Goal: Task Accomplishment & Management: Complete application form

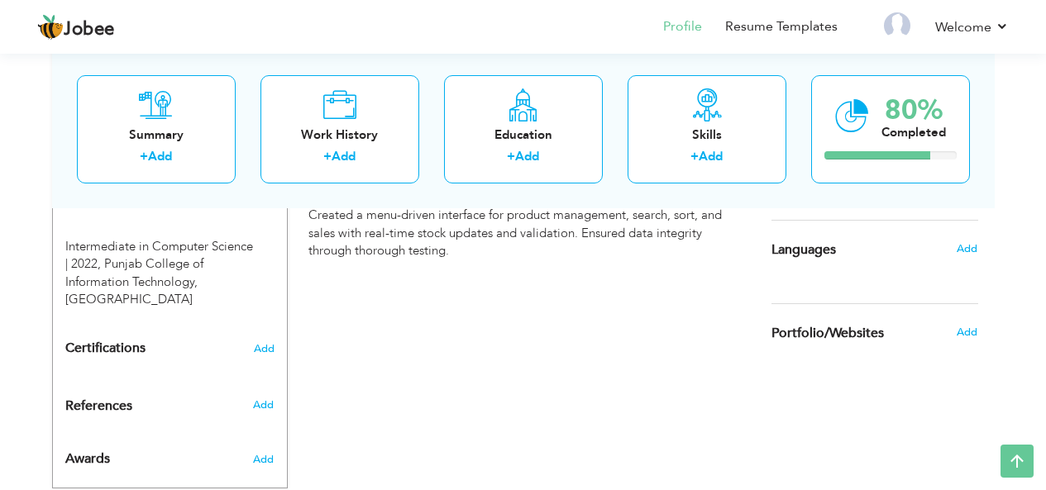
scroll to position [779, 0]
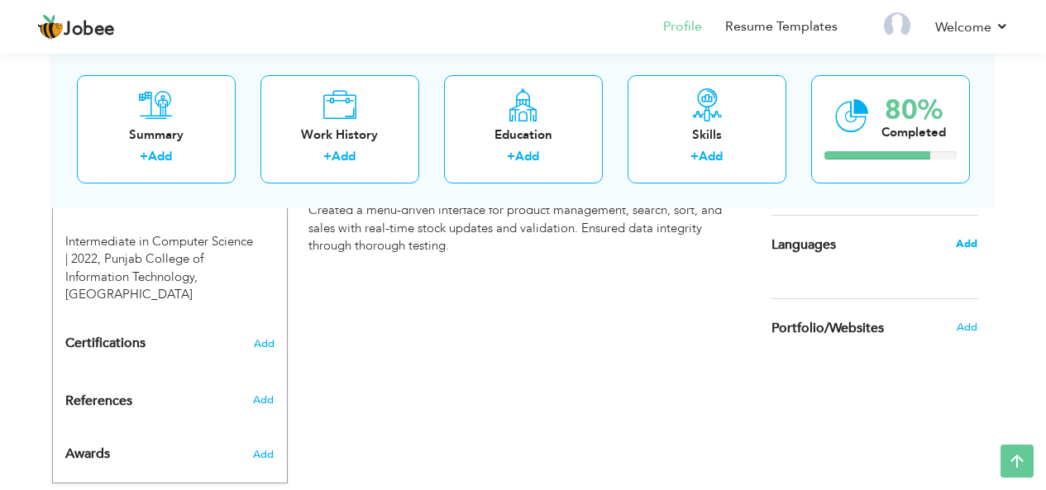
click at [964, 242] on span "Add" at bounding box center [967, 244] width 22 height 15
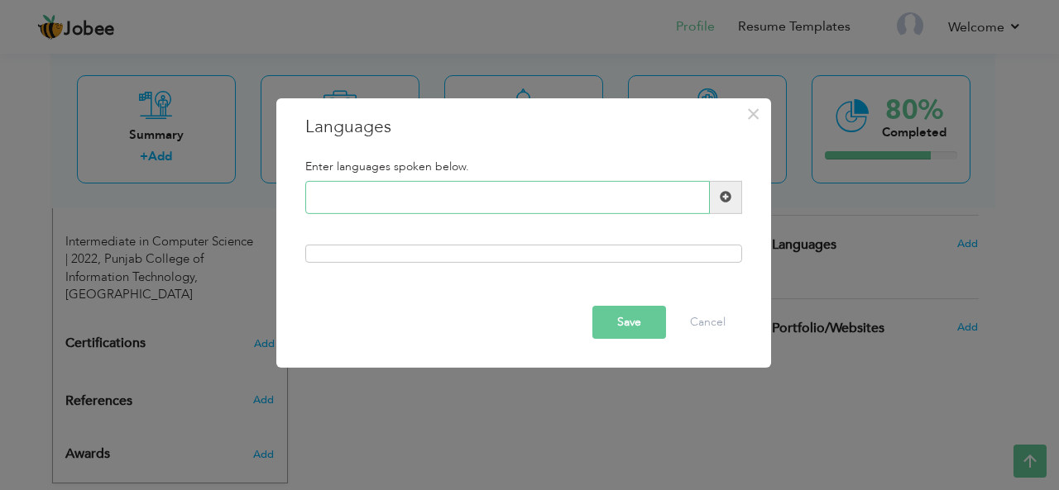
click at [528, 202] on input "text" at bounding box center [507, 197] width 404 height 33
type input "E"
type input "Urdu"
click at [558, 249] on div at bounding box center [523, 254] width 437 height 18
click at [547, 258] on div at bounding box center [523, 254] width 437 height 18
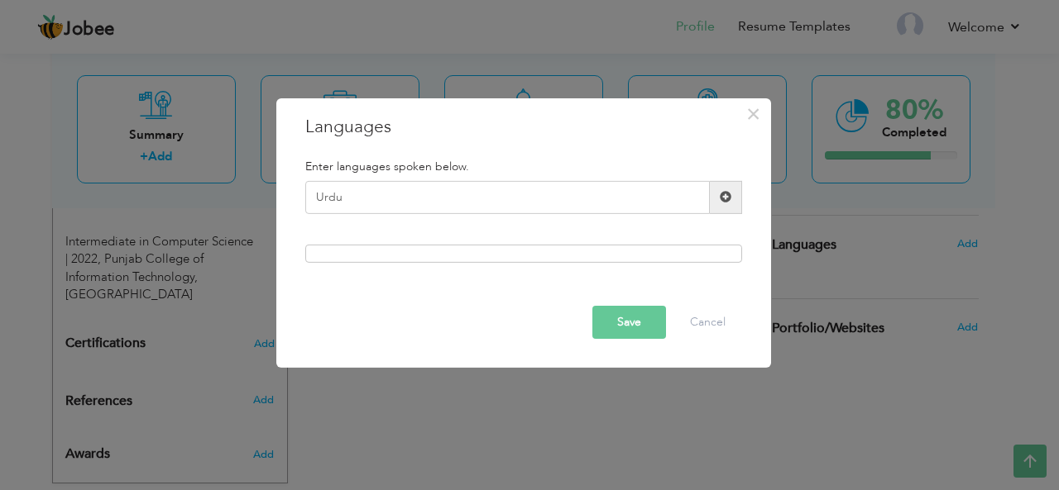
click at [547, 258] on div at bounding box center [523, 254] width 437 height 18
drag, startPoint x: 572, startPoint y: 213, endPoint x: 592, endPoint y: 180, distance: 37.9
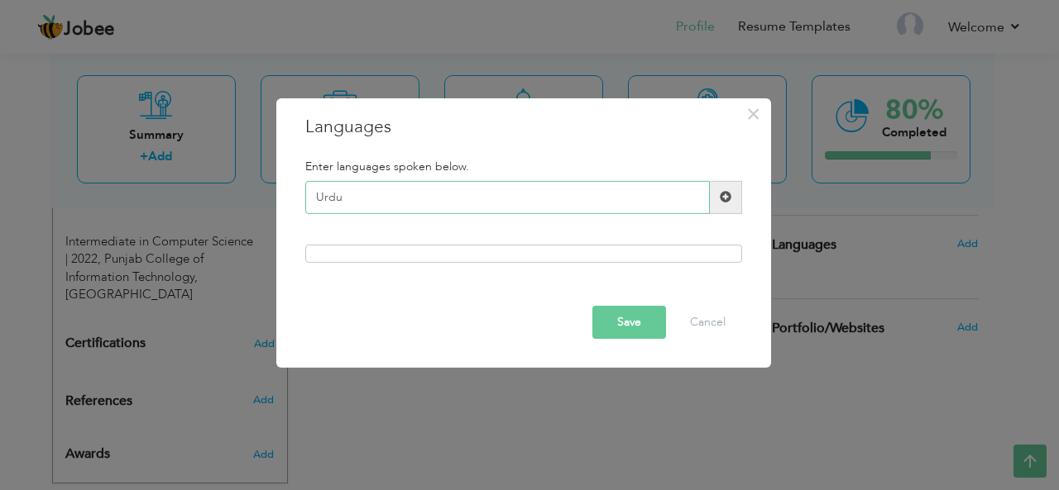
click at [592, 181] on input "Urdu" at bounding box center [507, 197] width 404 height 33
click at [578, 192] on input "Urdu" at bounding box center [507, 197] width 404 height 33
click at [629, 326] on button "Save" at bounding box center [629, 322] width 74 height 33
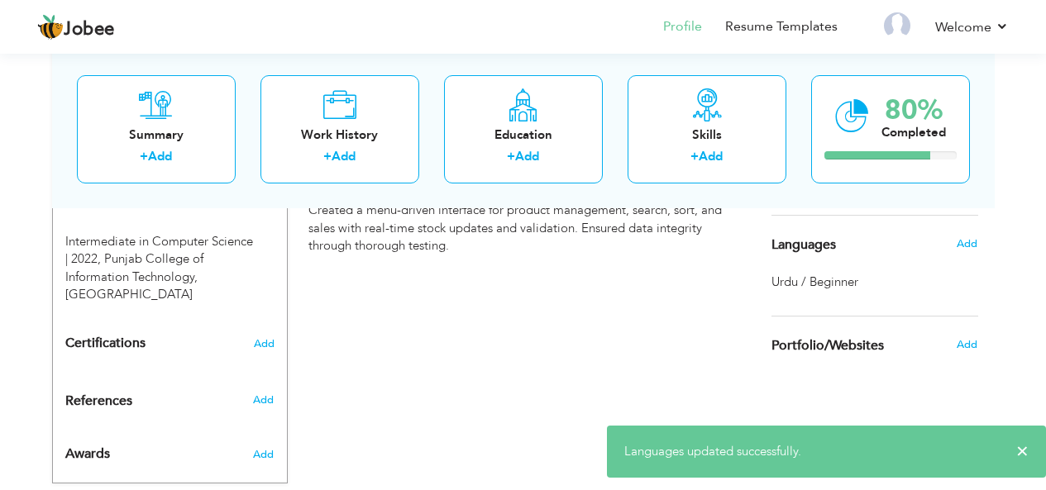
click at [957, 249] on h6 "Add" at bounding box center [967, 244] width 21 height 15
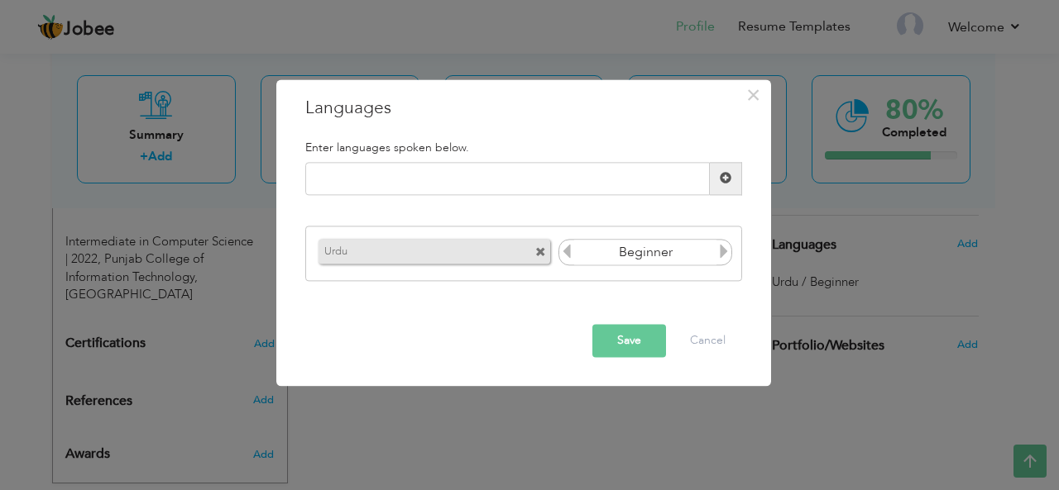
click at [727, 257] on icon at bounding box center [723, 252] width 15 height 15
click at [595, 169] on input "text" at bounding box center [507, 178] width 404 height 33
type input "English"
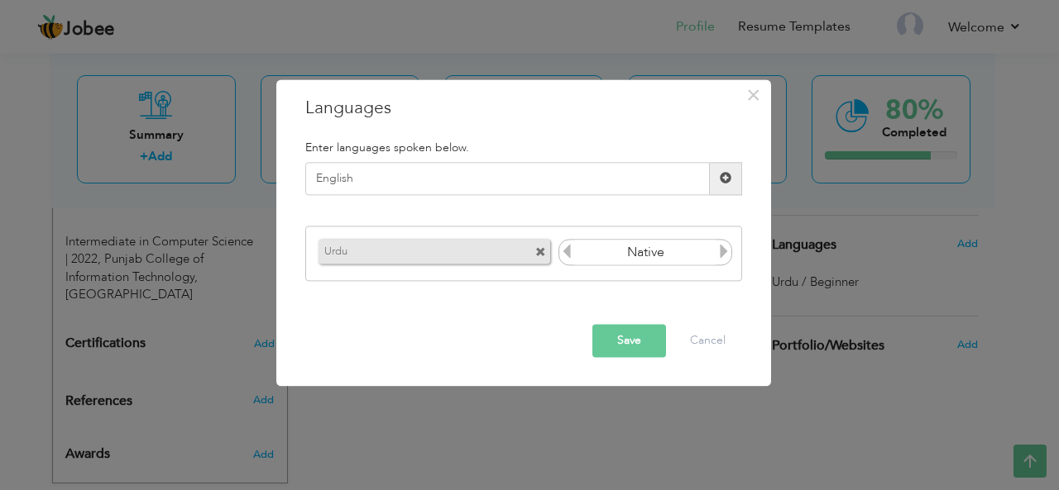
click at [728, 169] on span at bounding box center [726, 178] width 32 height 33
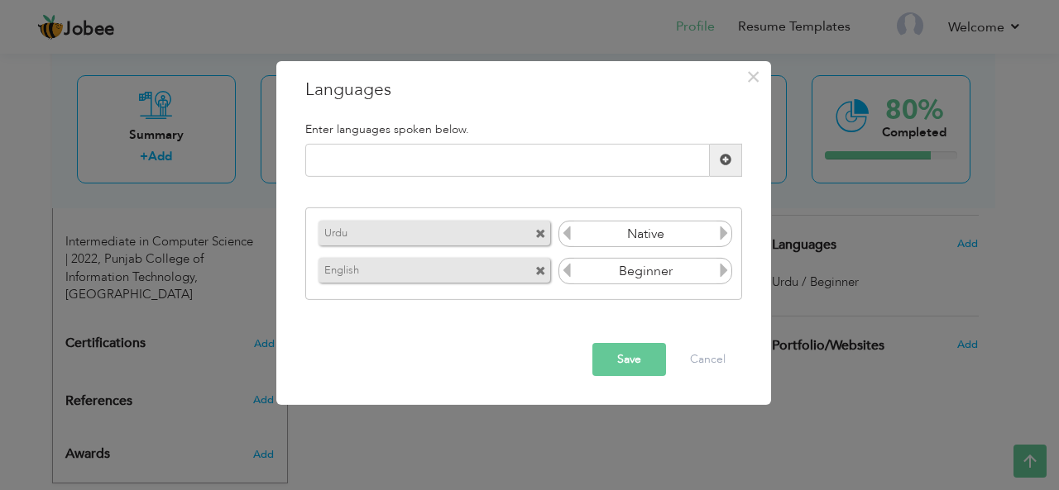
click at [719, 270] on icon at bounding box center [723, 270] width 15 height 15
click at [570, 271] on icon at bounding box center [566, 270] width 15 height 15
click at [626, 353] on button "Save" at bounding box center [629, 359] width 74 height 33
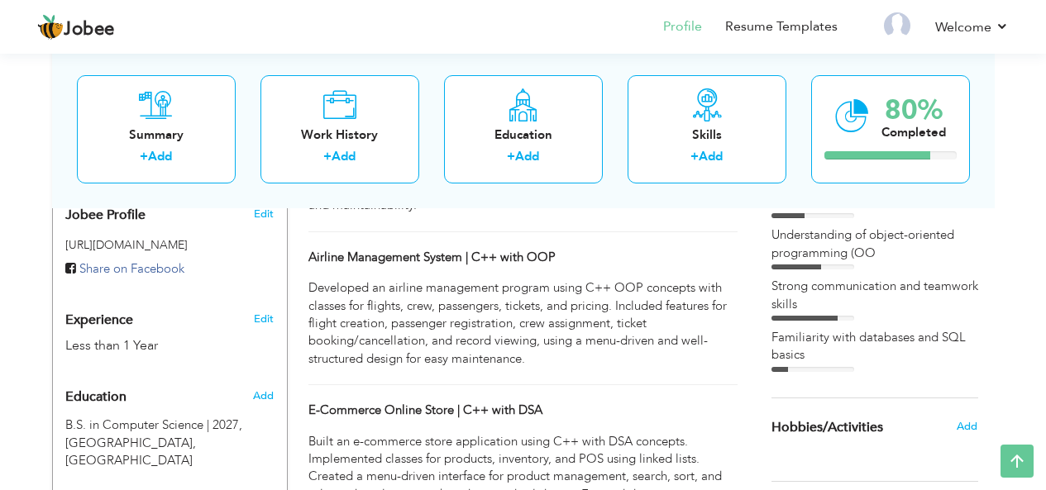
scroll to position [520, 0]
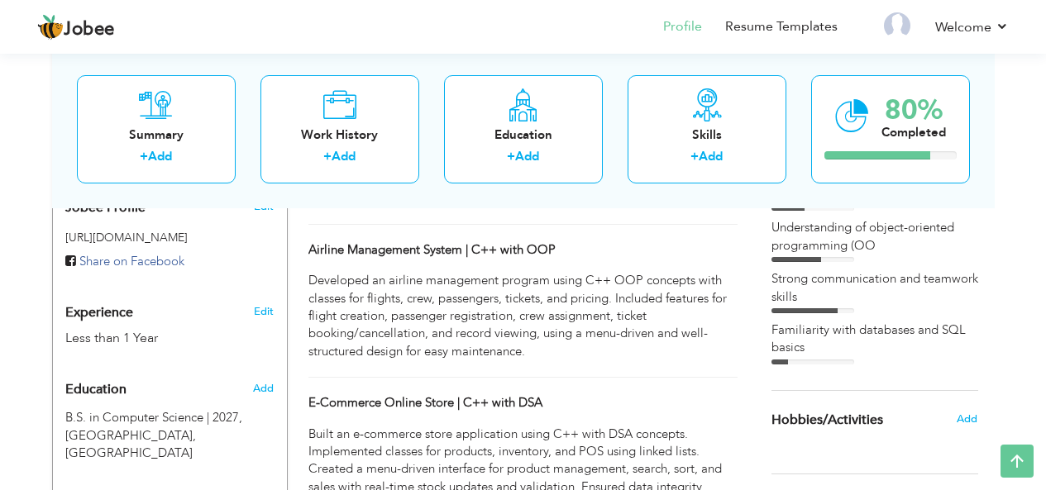
click at [849, 380] on div "Choose a Template ‹" at bounding box center [877, 248] width 236 height 913
click at [971, 423] on span "Add" at bounding box center [967, 419] width 22 height 15
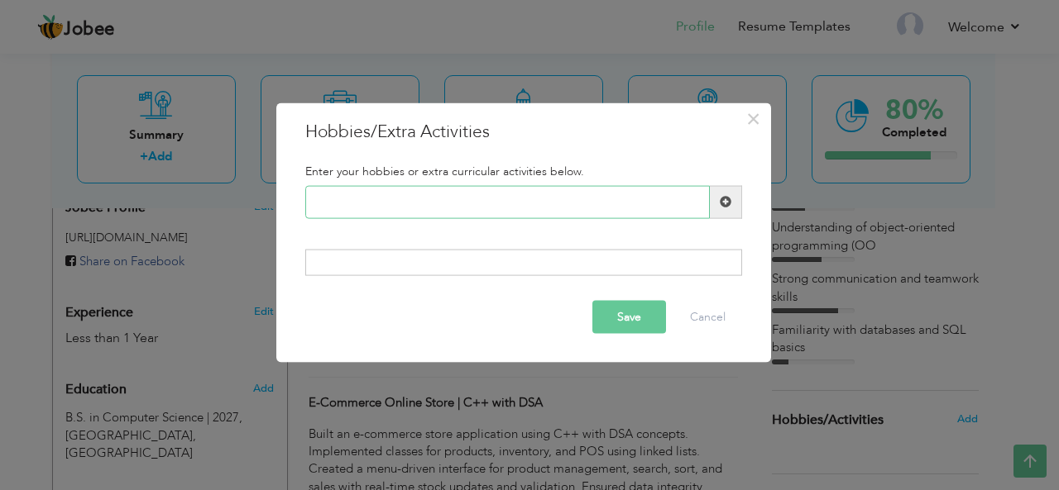
click at [562, 211] on input "text" at bounding box center [507, 201] width 404 height 33
type input "App Development"
click at [640, 325] on button "Save" at bounding box center [629, 317] width 74 height 33
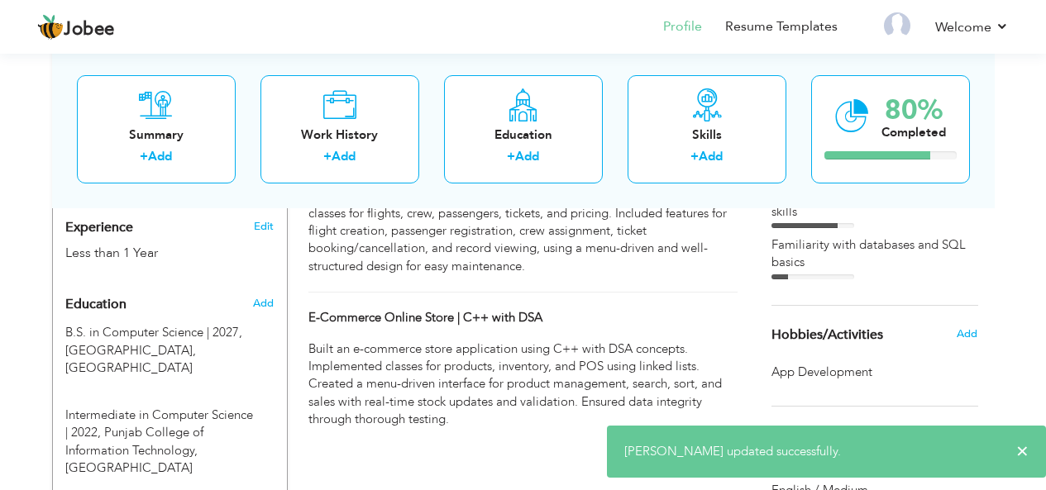
scroll to position [614, 0]
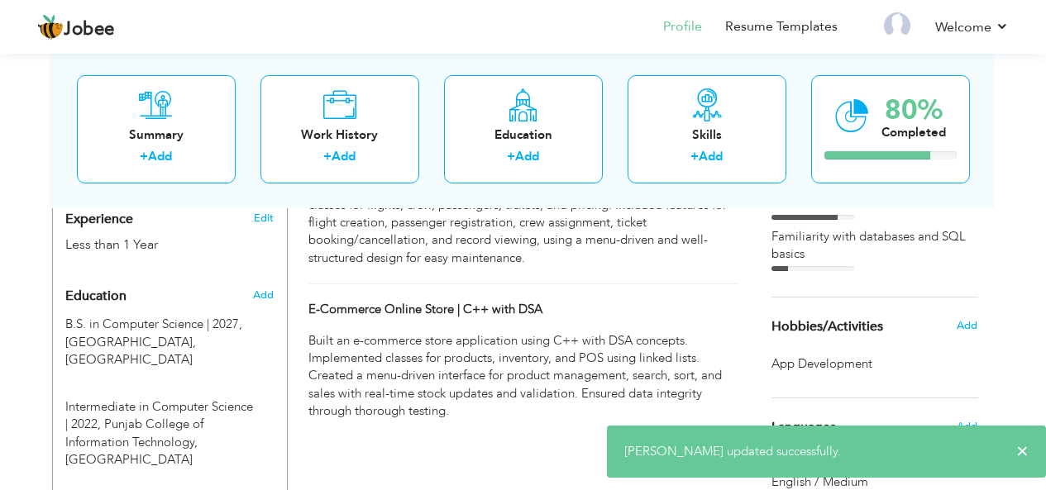
click at [964, 317] on div "Add" at bounding box center [971, 325] width 39 height 31
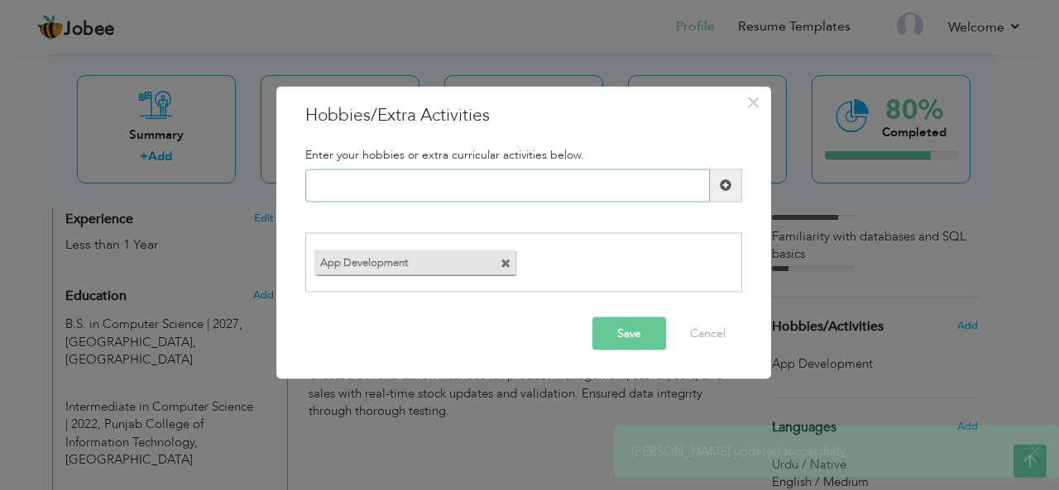
click at [480, 183] on input "text" at bounding box center [507, 185] width 404 height 33
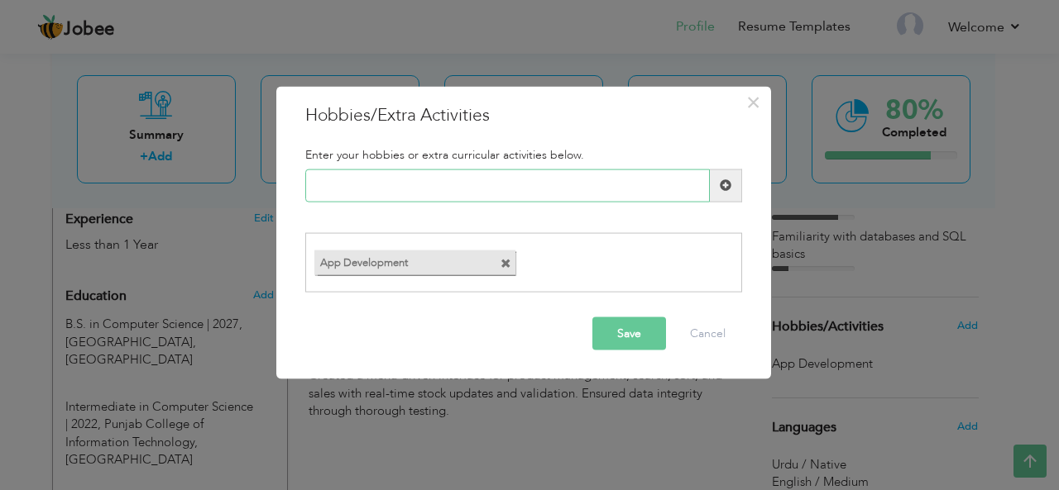
paste input "• Automation"
click at [341, 189] on input "• Automation" at bounding box center [507, 185] width 404 height 33
type input "Automation"
click at [720, 187] on span at bounding box center [726, 185] width 12 height 12
click at [621, 184] on input "text" at bounding box center [507, 185] width 404 height 33
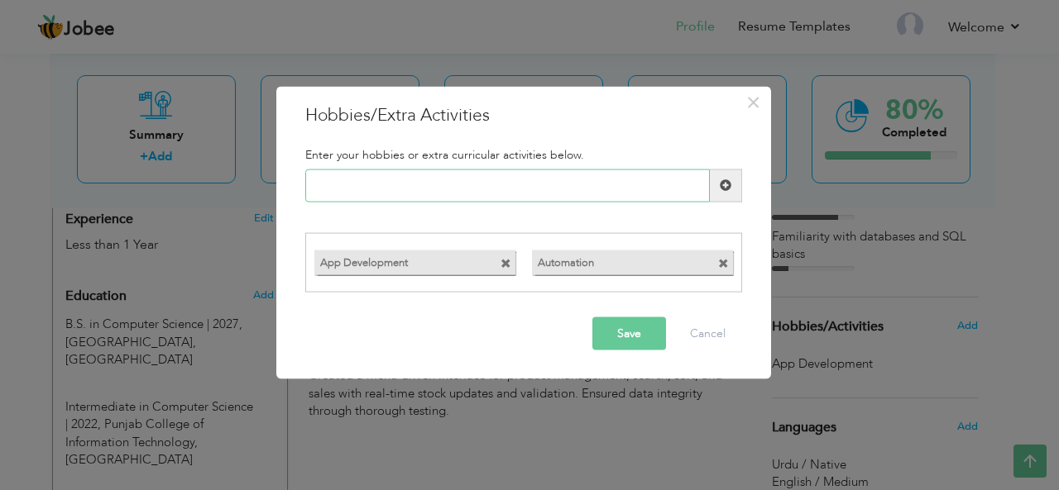
paste input "• Designing UI/UX"
click at [339, 185] on input "• Designing UI/UX" at bounding box center [507, 185] width 404 height 33
type input "Designing UI/UX"
click at [721, 180] on span at bounding box center [726, 185] width 12 height 12
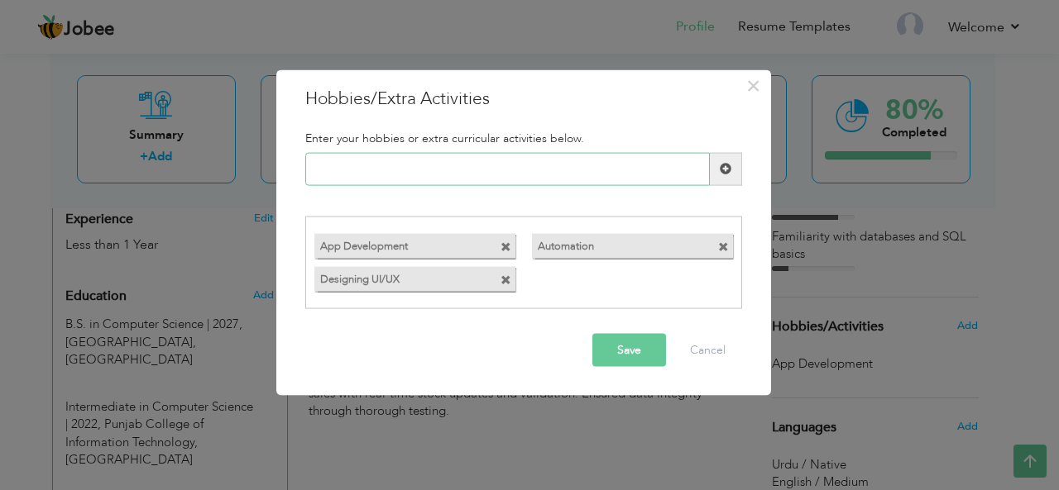
click at [584, 163] on input "text" at bounding box center [507, 168] width 404 height 33
paste input "• Machine Learning"
click at [343, 170] on input "• Machine Learning" at bounding box center [507, 168] width 404 height 33
type input "Machine Learning"
click at [733, 164] on span at bounding box center [726, 168] width 32 height 33
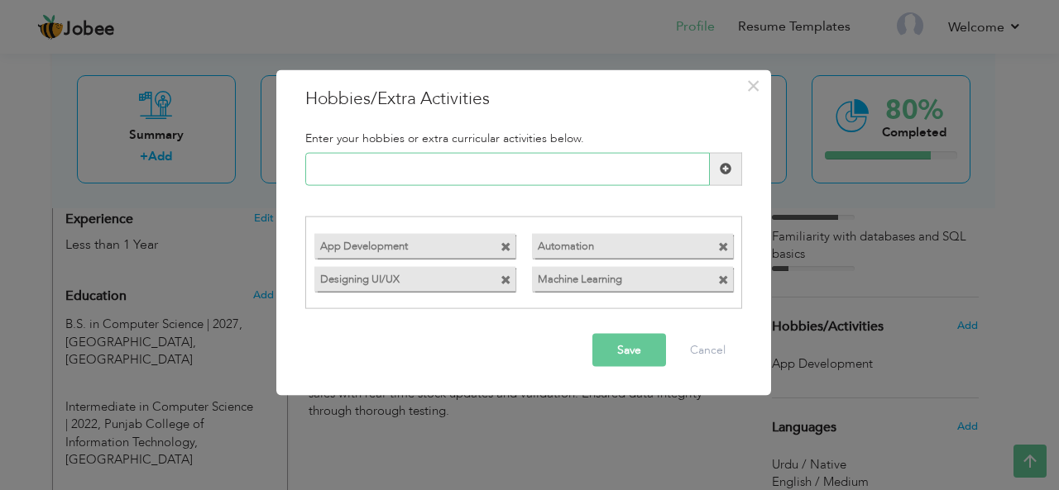
click at [534, 174] on input "text" at bounding box center [507, 168] width 404 height 33
paste input "• Cyber Security"
click at [341, 169] on input "• Cyber Security" at bounding box center [507, 168] width 404 height 33
type input "Cyber Security"
click at [734, 172] on span at bounding box center [726, 168] width 32 height 33
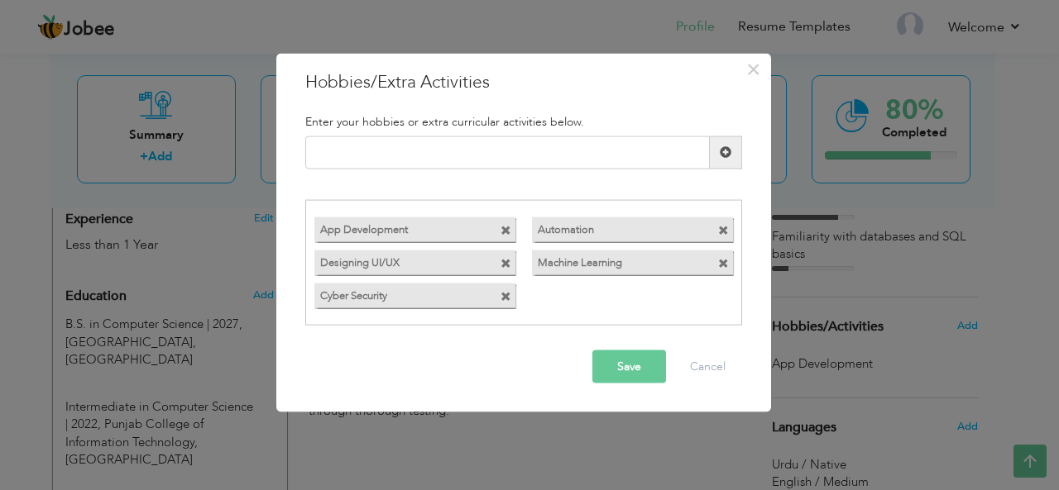
click at [622, 369] on button "Save" at bounding box center [629, 367] width 74 height 33
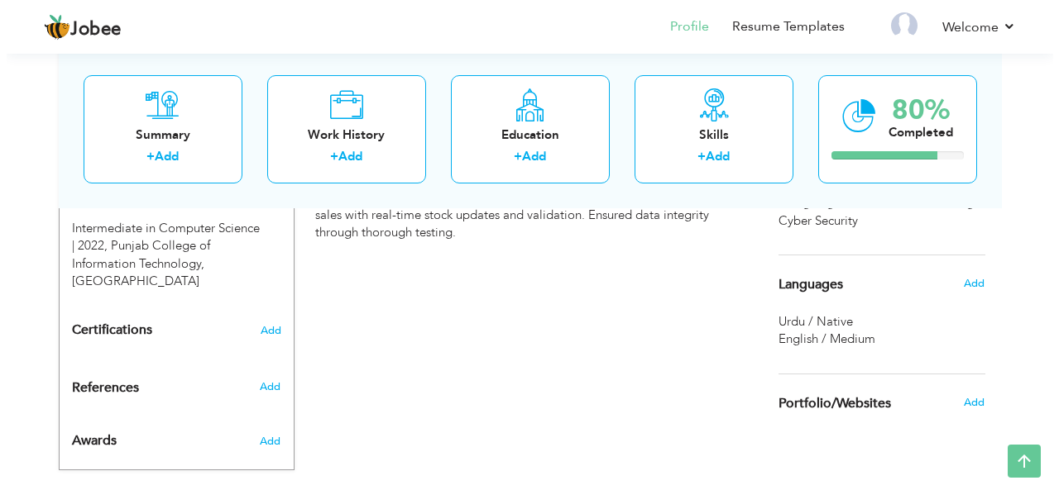
scroll to position [792, 0]
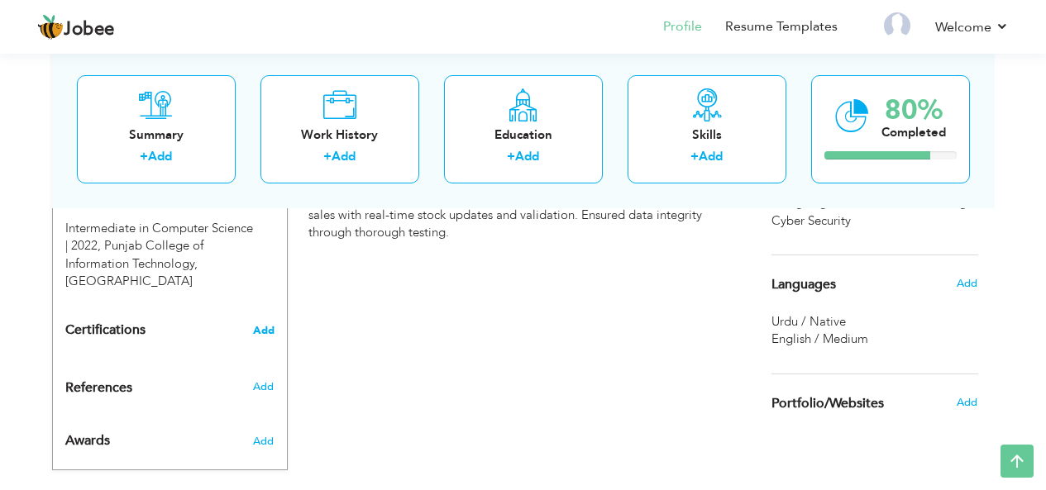
click at [266, 325] on span "Add" at bounding box center [264, 331] width 22 height 12
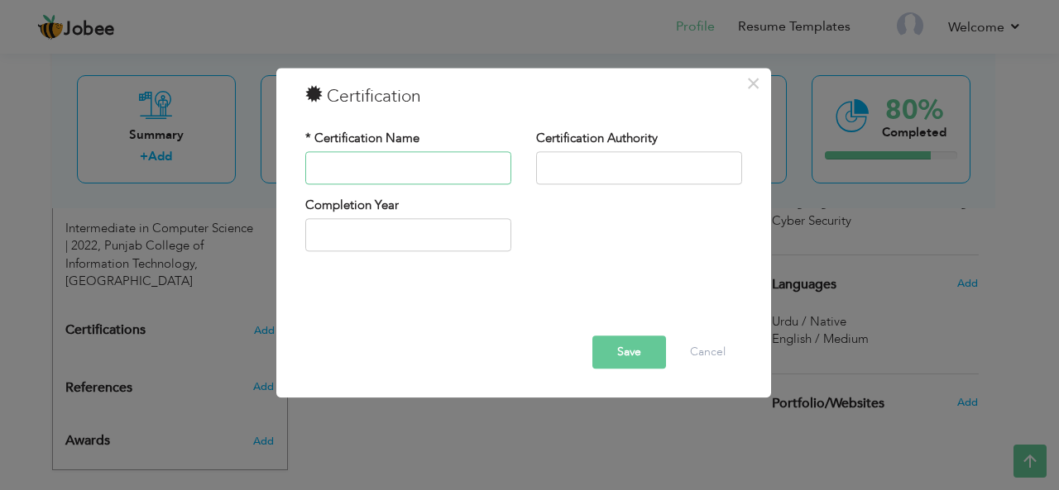
click at [380, 175] on input "text" at bounding box center [408, 167] width 206 height 33
click at [359, 162] on input "Mis" at bounding box center [408, 167] width 206 height 33
paste input "crosoft Office Specialist Word certification"
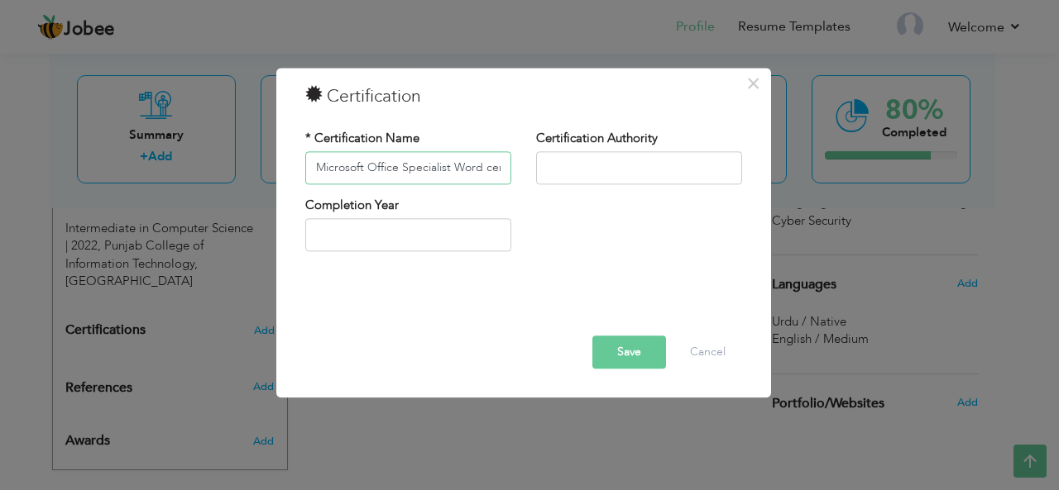
scroll to position [0, 44]
click at [453, 169] on input "Microsoft Office Specialist Word certification" at bounding box center [408, 167] width 206 height 33
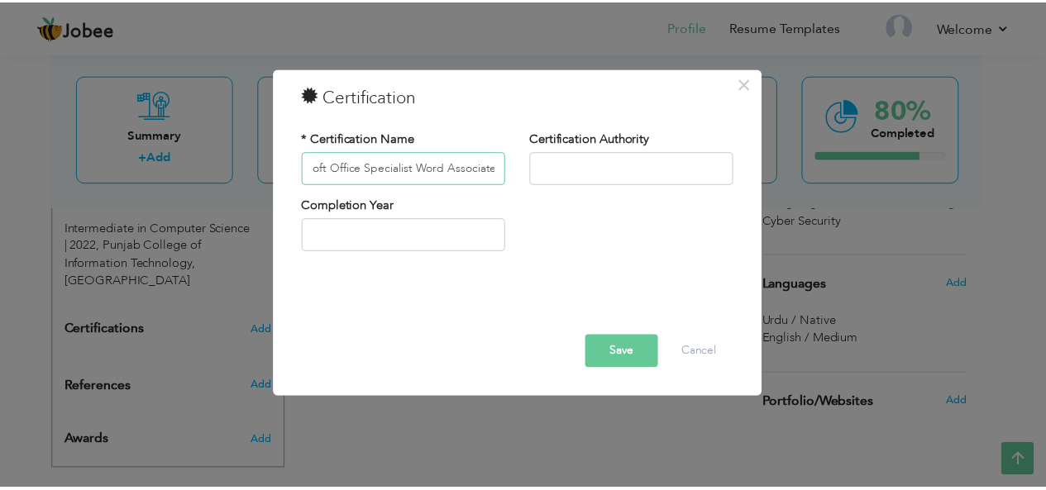
scroll to position [0, 0]
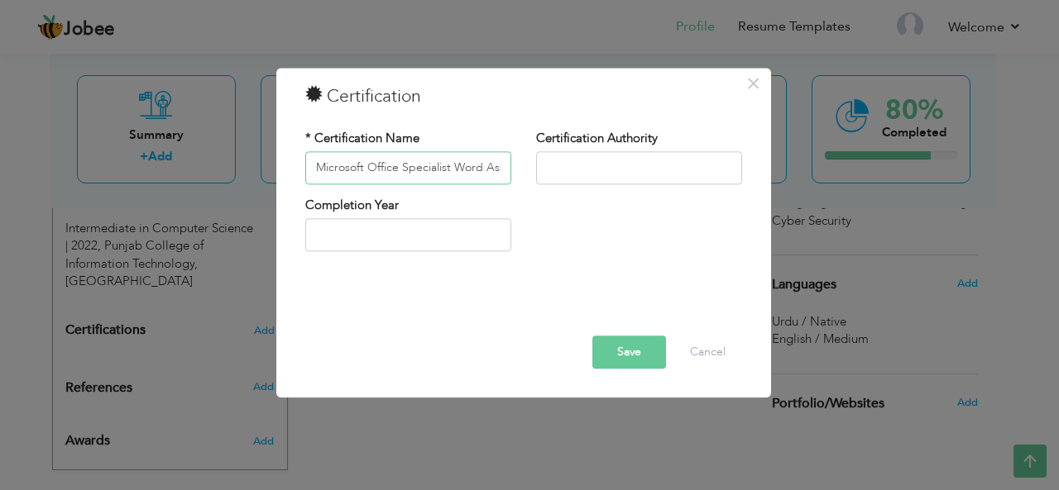
drag, startPoint x: 409, startPoint y: 166, endPoint x: 295, endPoint y: 159, distance: 114.4
click at [295, 159] on div "* Certification Name Microsoft Office Specialist Word Associate" at bounding box center [408, 163] width 231 height 67
click at [404, 178] on input "Microsoft Office Specialist Word Associate" at bounding box center [408, 167] width 206 height 33
type input "Microsoft Office Specialist Word Associate"
click at [457, 229] on input "text" at bounding box center [408, 235] width 206 height 33
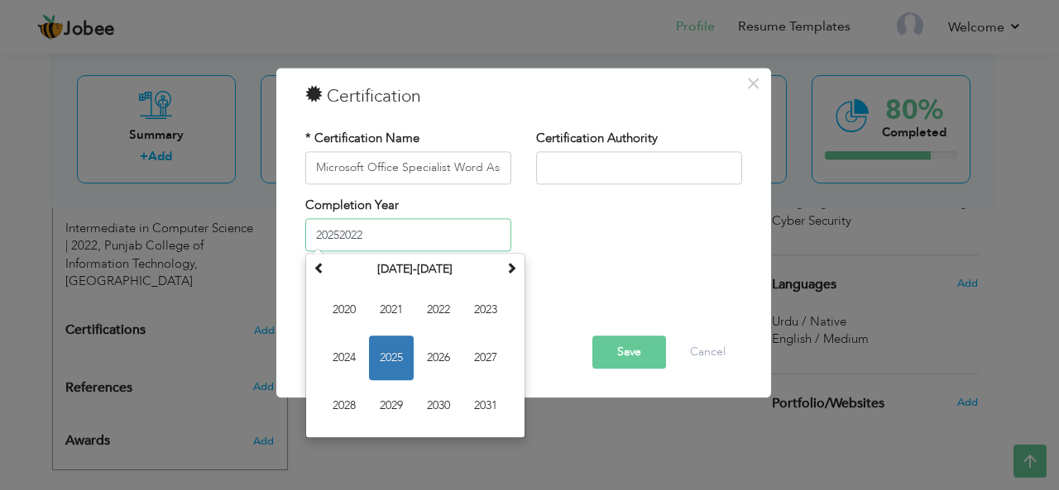
click at [402, 242] on input "20252022" at bounding box center [408, 235] width 206 height 33
type input "2022"
click at [702, 272] on div "* Certification Name Microsoft Office Specialist Word Associate Certification A…" at bounding box center [523, 197] width 461 height 160
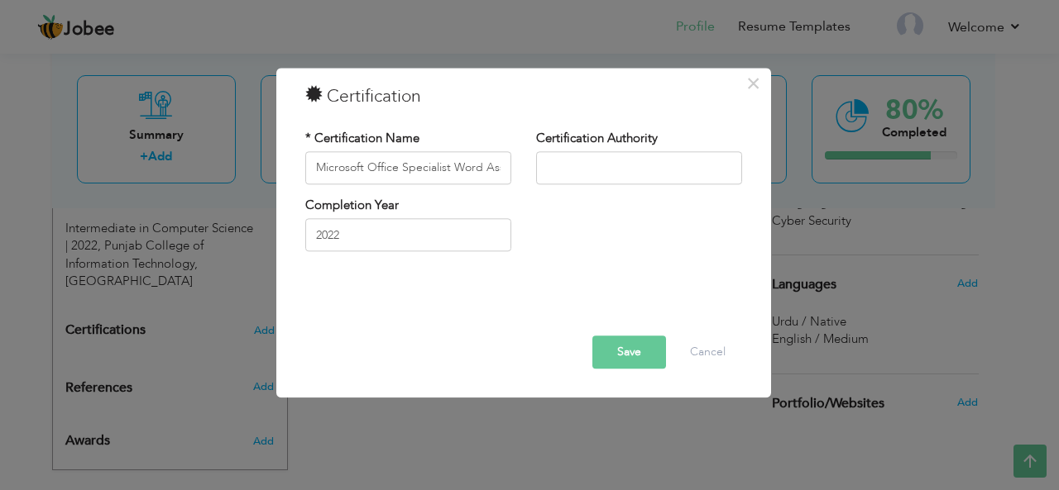
drag, startPoint x: 658, startPoint y: 136, endPoint x: 546, endPoint y: 132, distance: 112.6
click at [546, 132] on div "Certification Authority" at bounding box center [639, 157] width 206 height 55
click at [546, 132] on label "Certification Authority" at bounding box center [597, 138] width 122 height 17
click at [562, 157] on input "text" at bounding box center [639, 167] width 206 height 33
paste input "Microsoft Corporation"
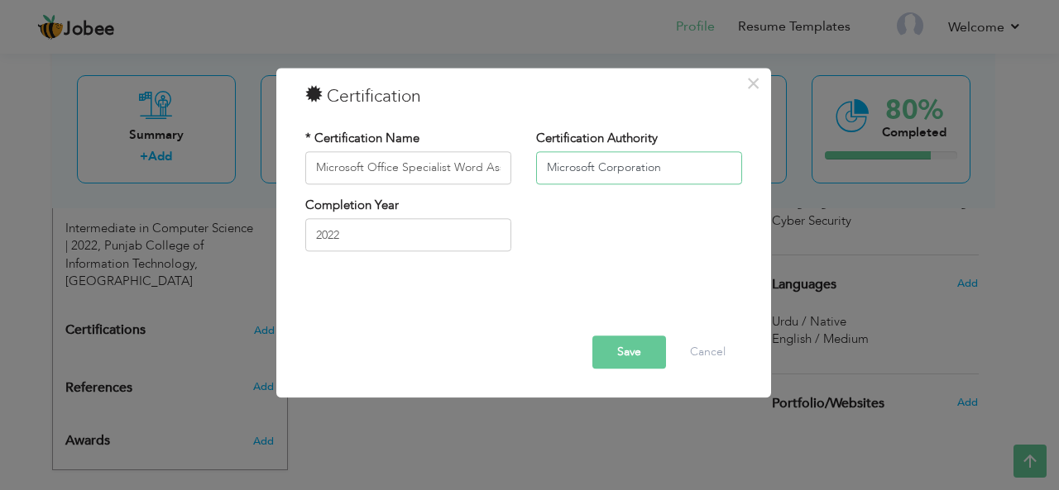
type input "Microsoft Corporation"
click at [646, 353] on button "Save" at bounding box center [629, 352] width 74 height 33
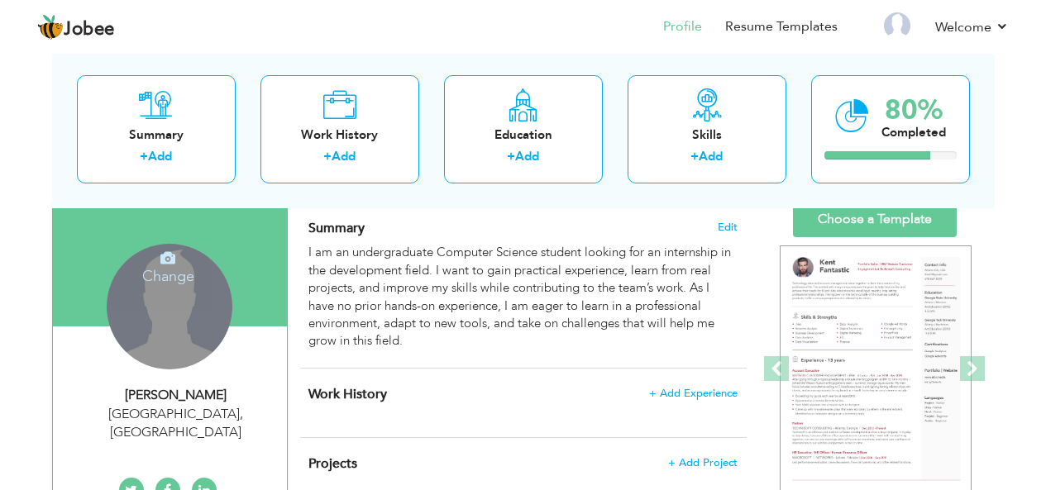
scroll to position [198, 0]
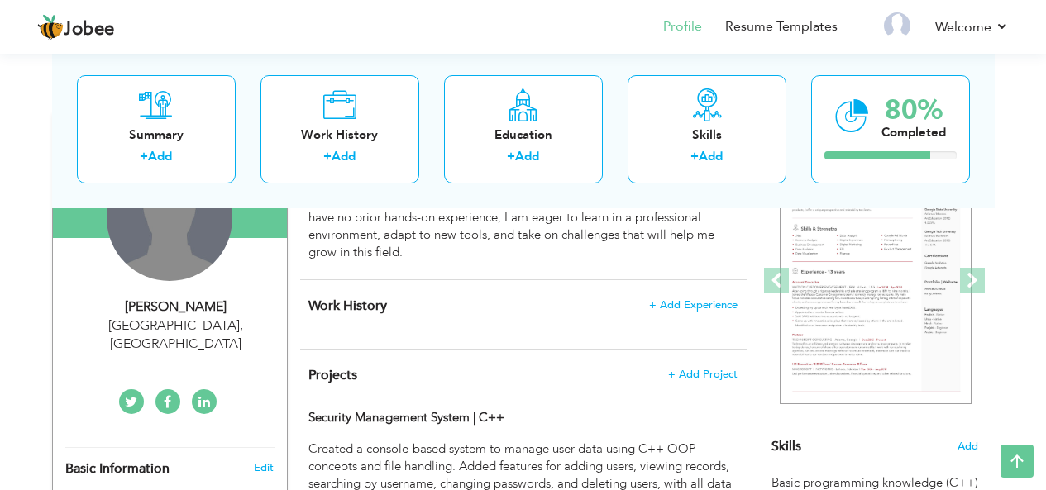
click at [169, 271] on div "Change Remove" at bounding box center [170, 218] width 126 height 126
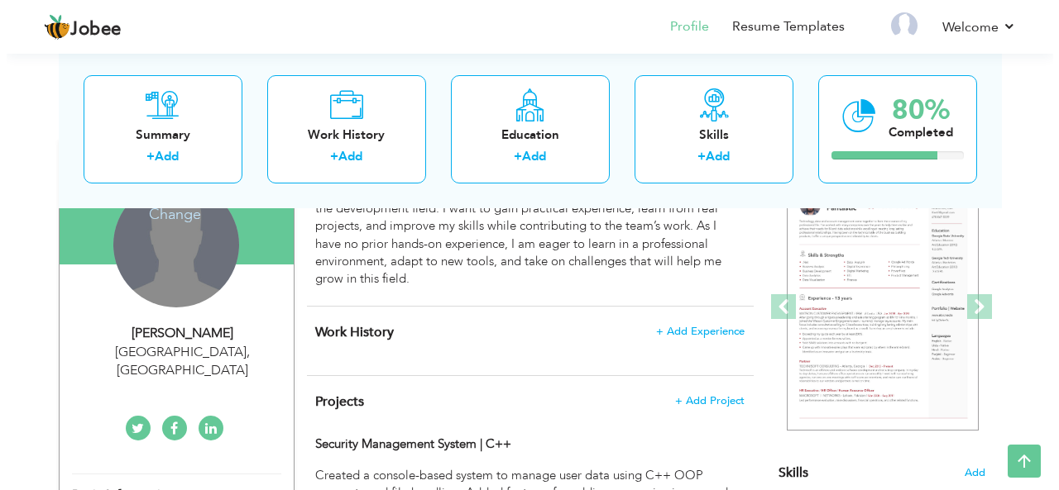
scroll to position [165, 0]
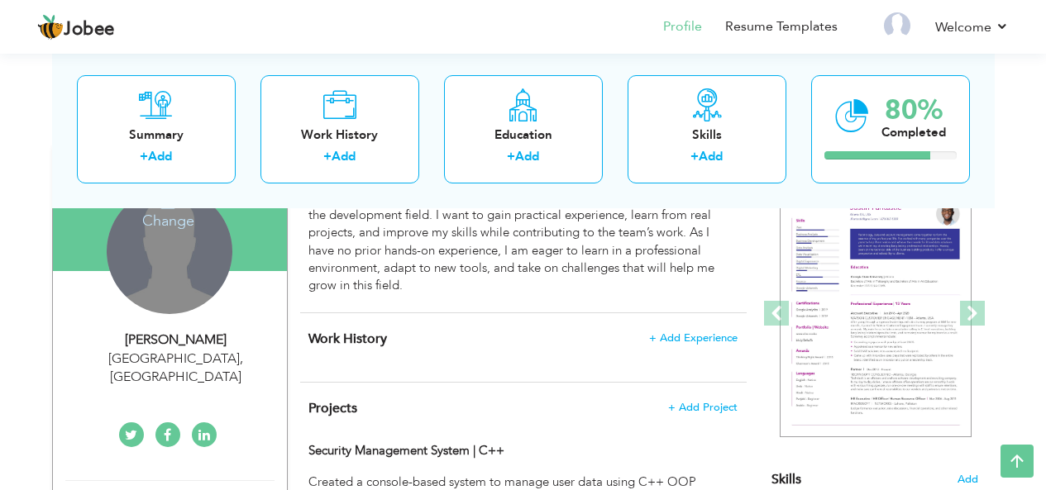
click at [184, 222] on h4 "Change" at bounding box center [168, 210] width 118 height 40
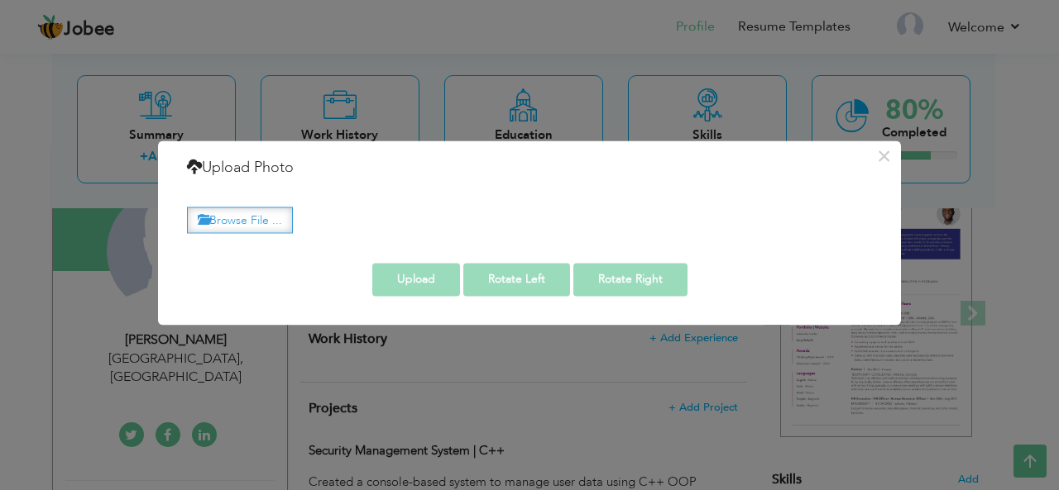
click at [253, 215] on label "Browse File ..." at bounding box center [240, 221] width 106 height 26
click at [0, 0] on input "Browse File ..." at bounding box center [0, 0] width 0 height 0
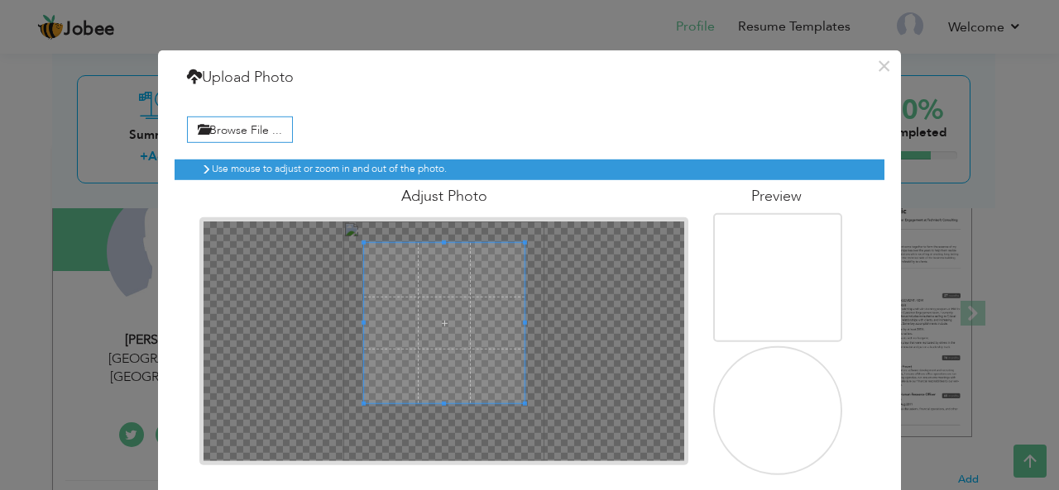
click at [476, 317] on span at bounding box center [444, 323] width 161 height 161
click at [548, 313] on div at bounding box center [443, 341] width 481 height 240
click at [450, 342] on span at bounding box center [441, 324] width 161 height 161
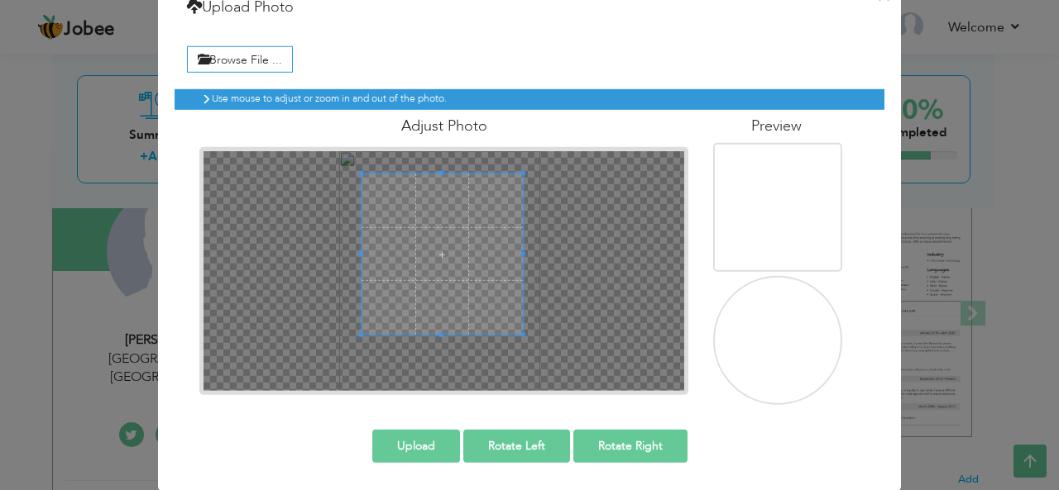
click at [396, 453] on button "Upload" at bounding box center [416, 445] width 88 height 33
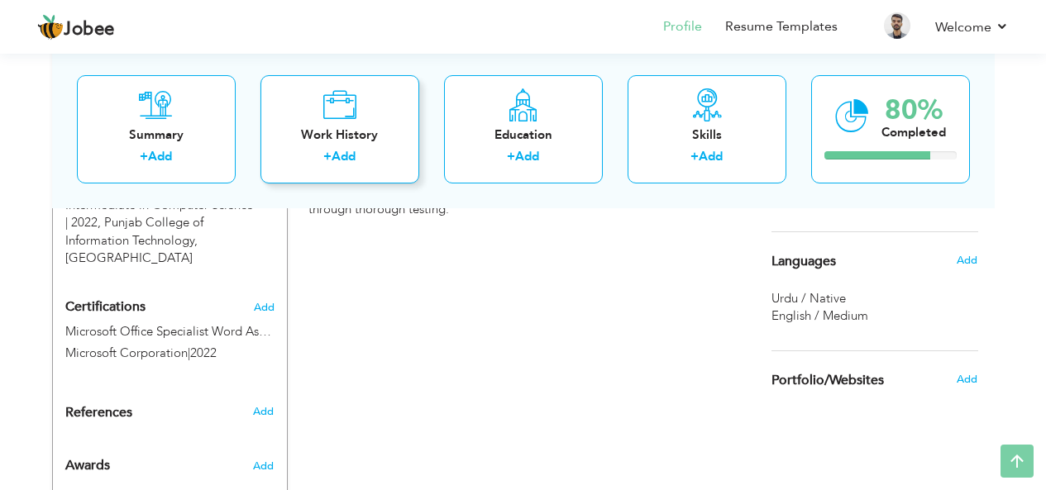
scroll to position [827, 0]
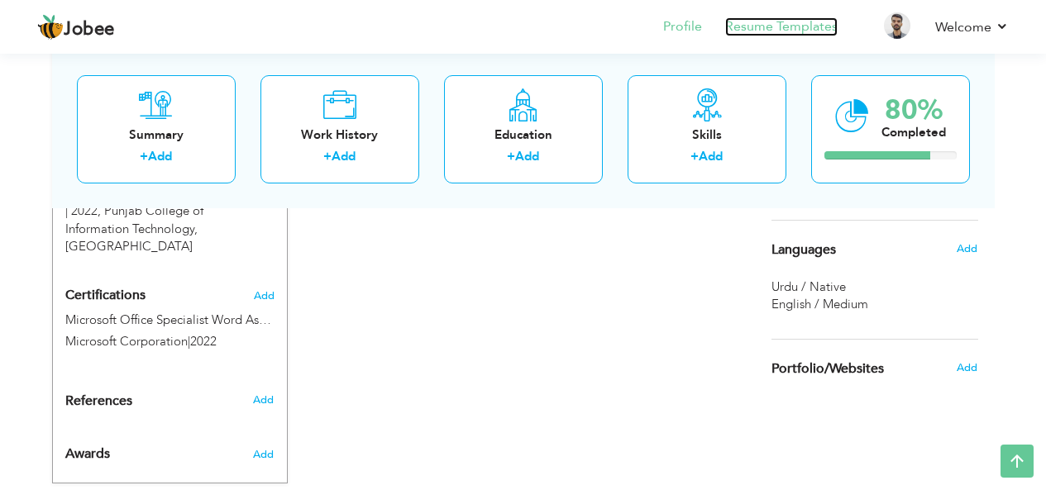
click at [760, 24] on link "Resume Templates" at bounding box center [781, 26] width 112 height 19
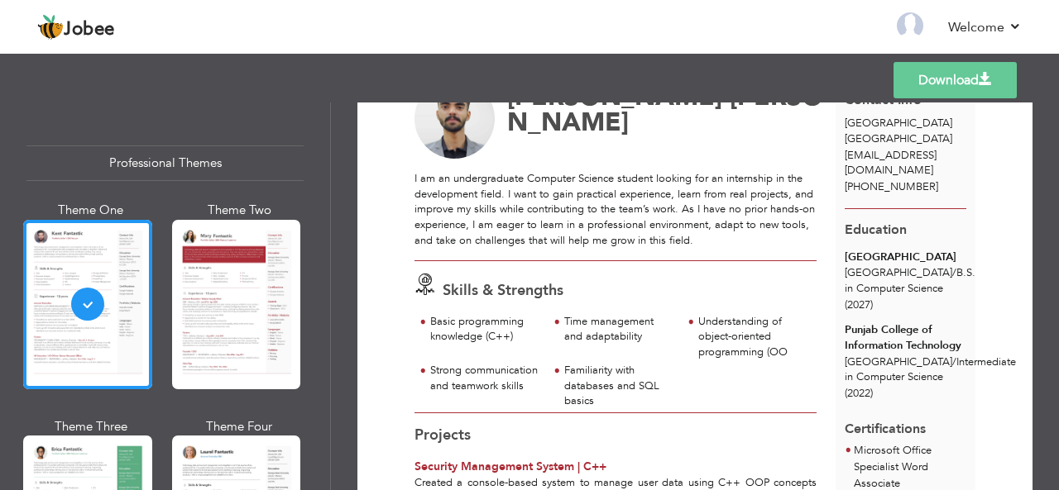
scroll to position [88, 0]
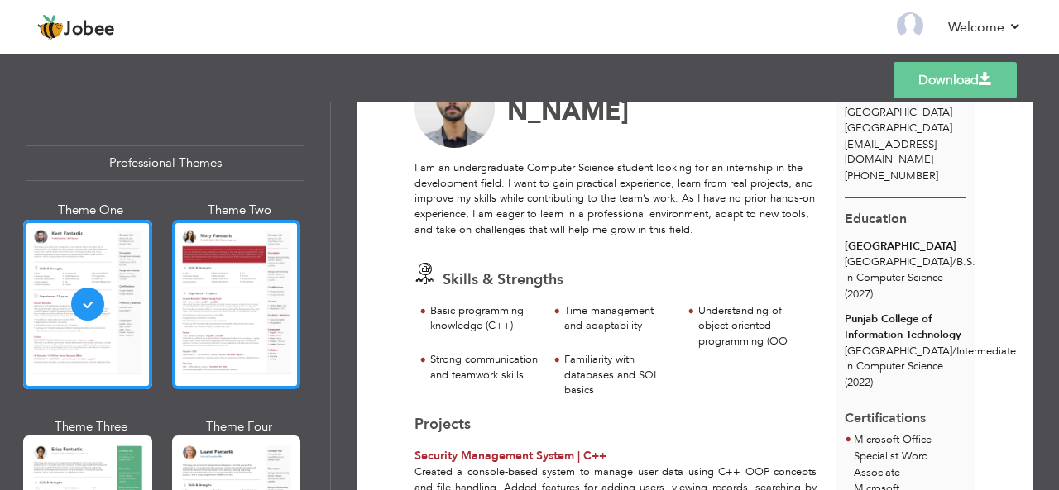
click at [231, 290] on div at bounding box center [236, 305] width 129 height 170
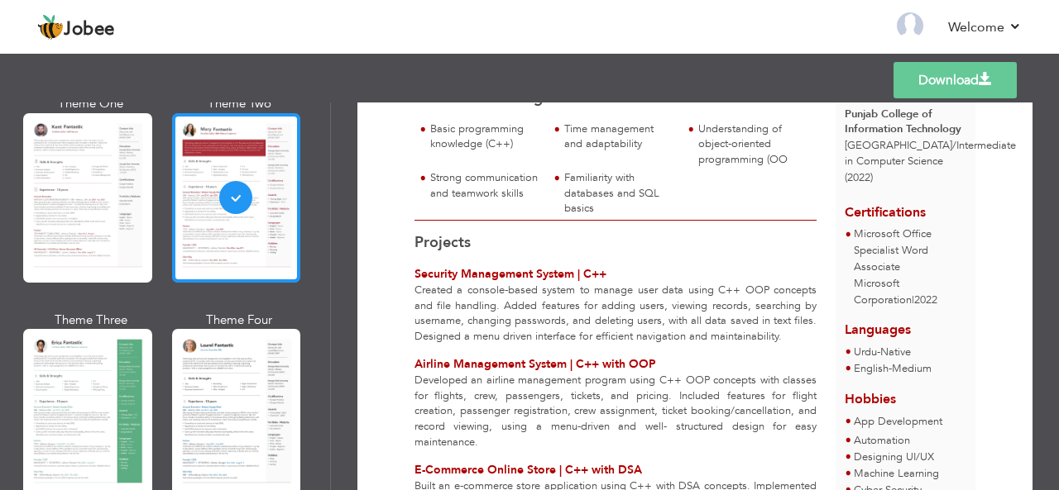
scroll to position [127, 0]
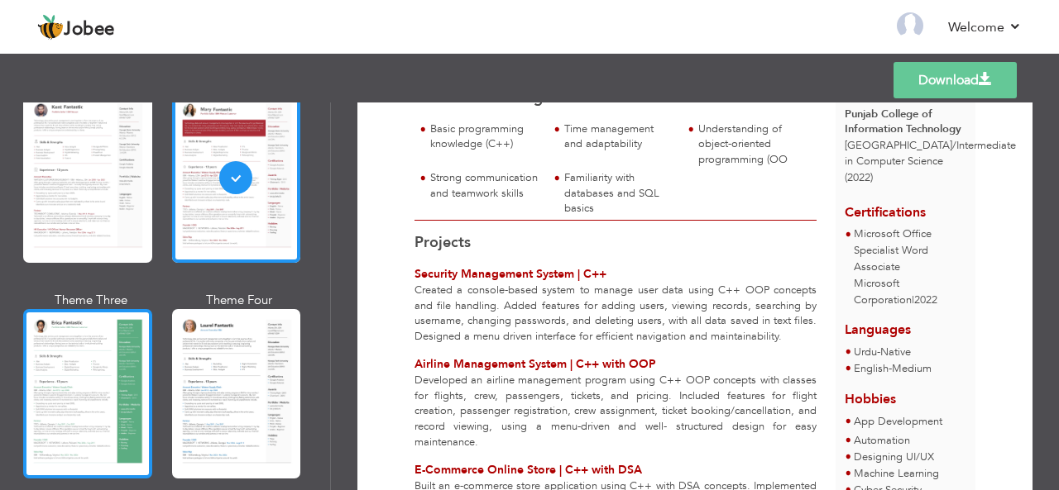
click at [70, 343] on div at bounding box center [87, 394] width 129 height 170
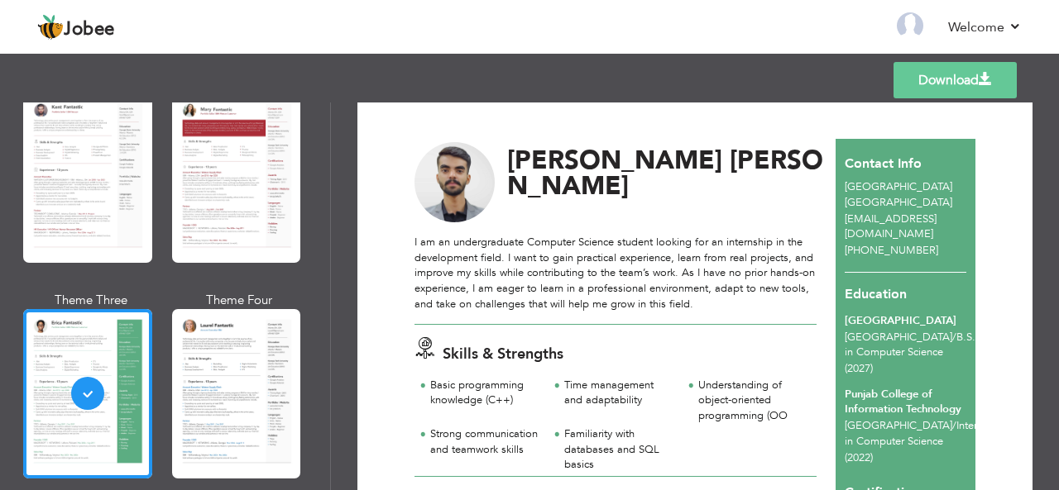
scroll to position [12, 0]
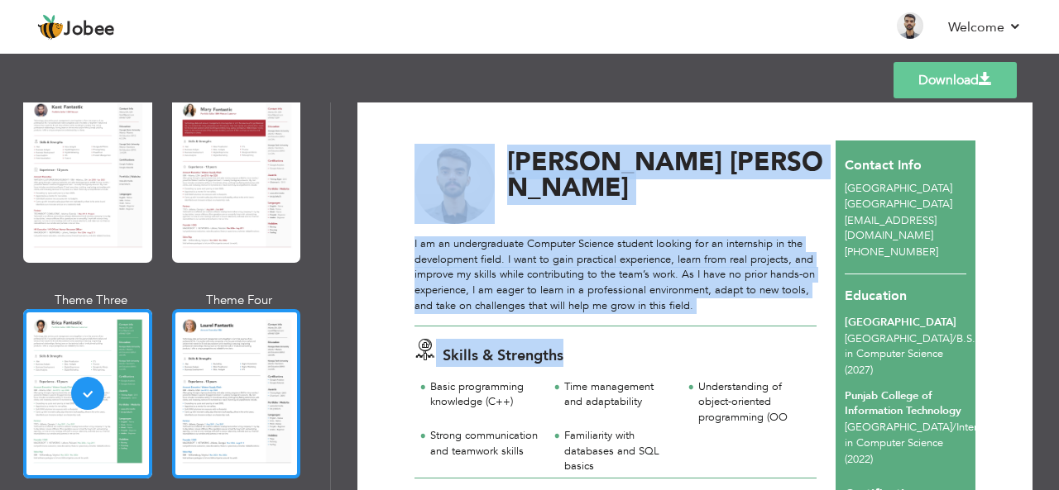
drag, startPoint x: 792, startPoint y: 373, endPoint x: 280, endPoint y: 341, distance: 513.8
click at [280, 341] on div "Professional Themes Theme One Theme Two Theme Three Theme Four" at bounding box center [529, 297] width 1059 height 388
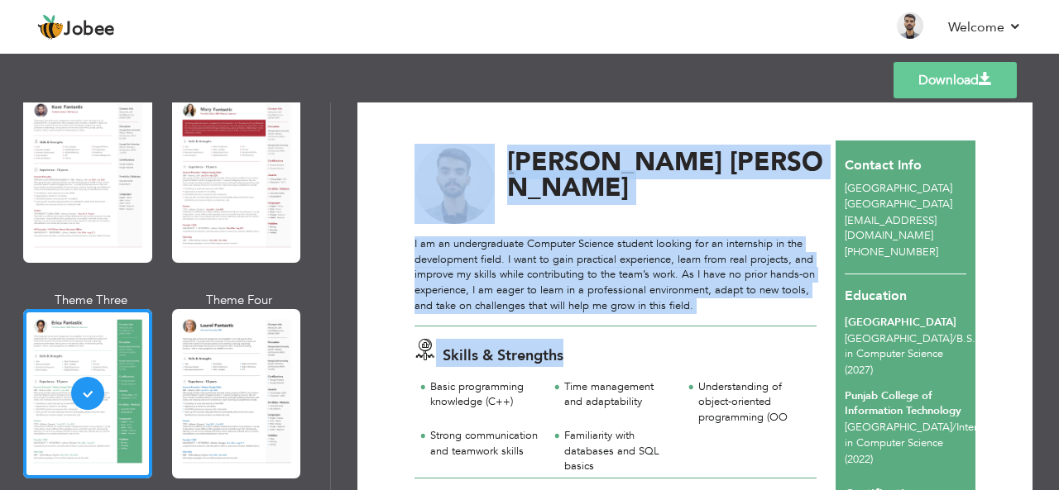
click at [457, 349] on span "Skills & Strengths" at bounding box center [502, 356] width 121 height 21
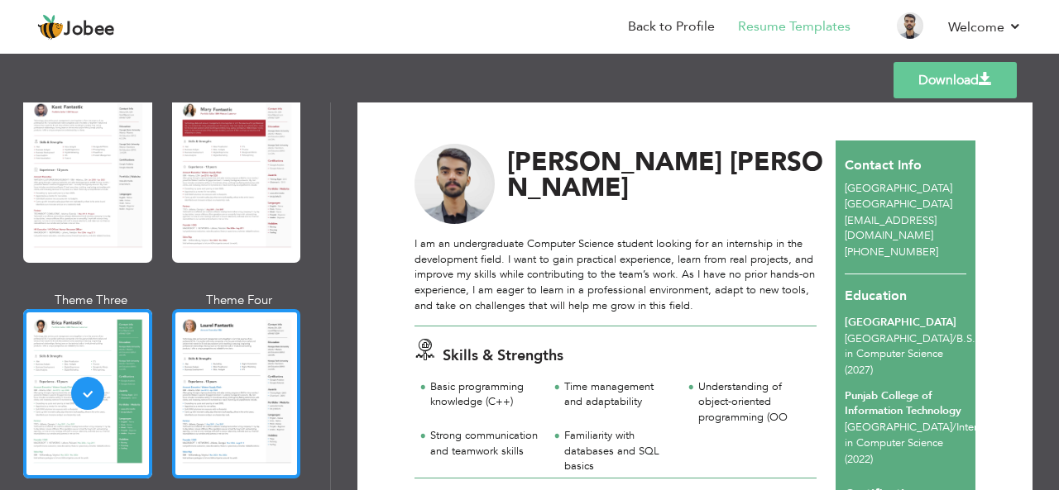
click at [237, 394] on div at bounding box center [236, 394] width 129 height 170
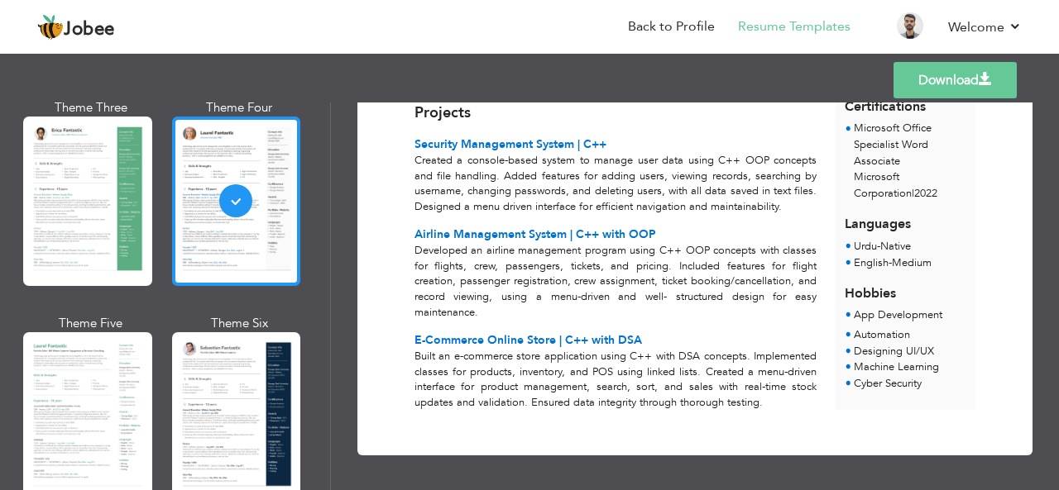
scroll to position [342, 0]
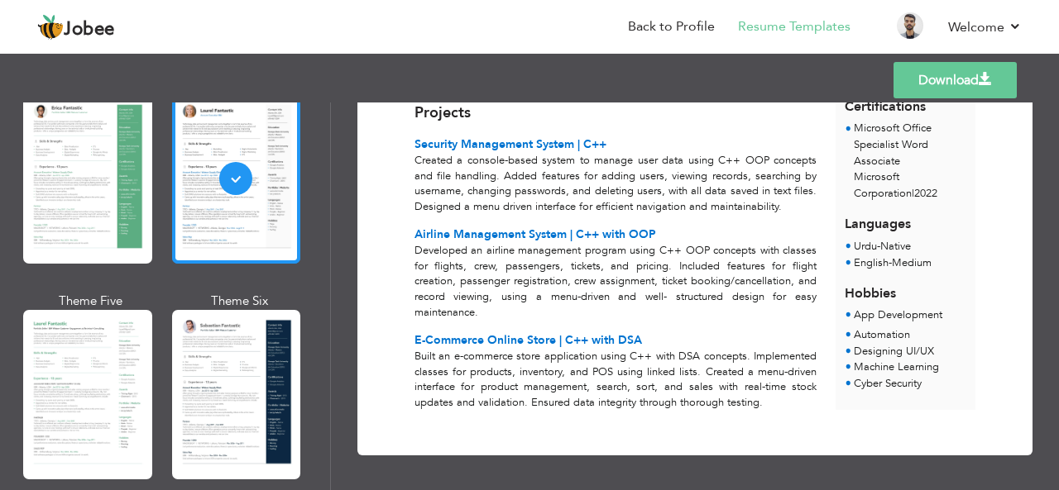
click at [213, 345] on div at bounding box center [236, 395] width 129 height 170
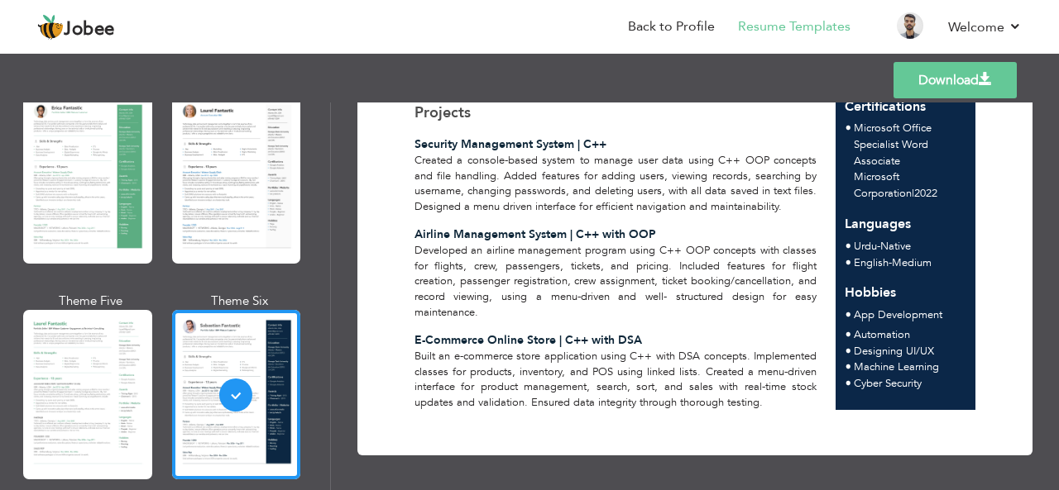
scroll to position [414, 0]
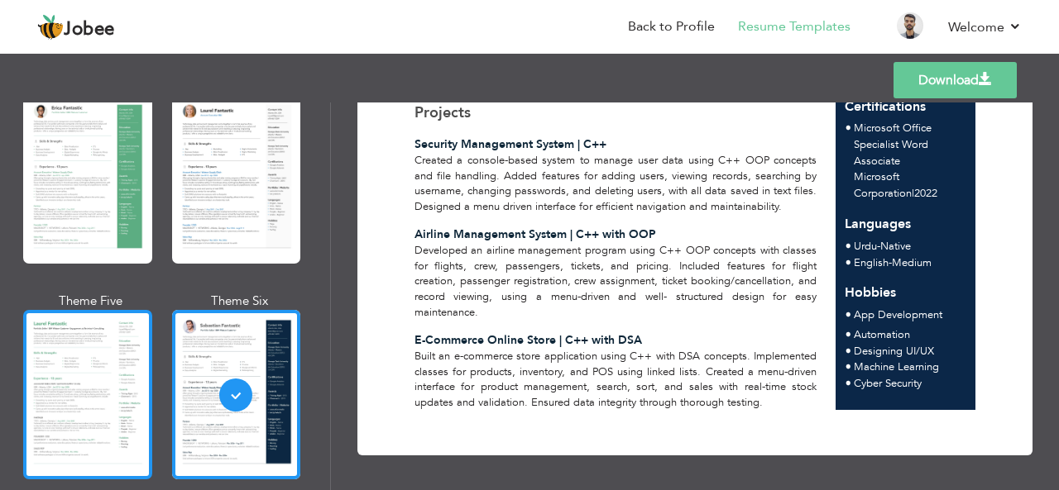
click at [60, 389] on div at bounding box center [87, 395] width 129 height 170
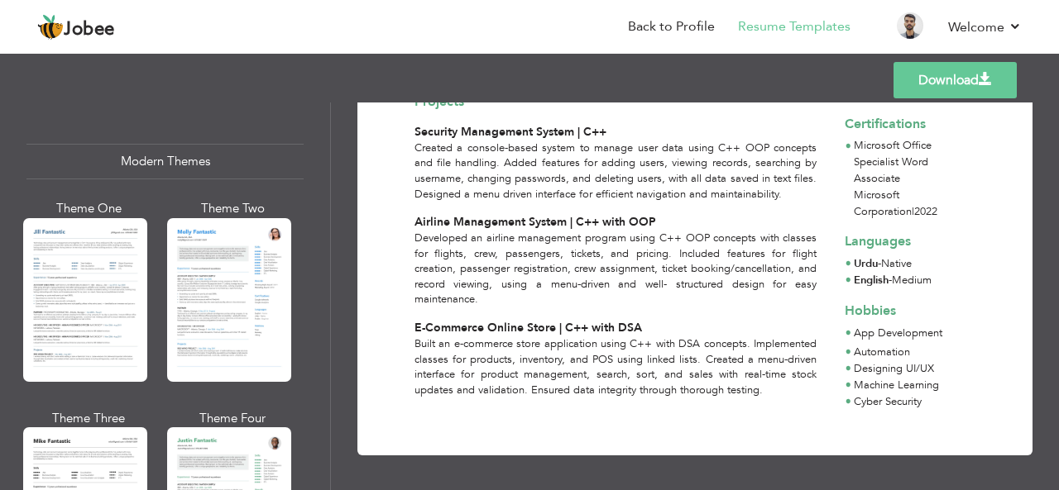
scroll to position [728, 0]
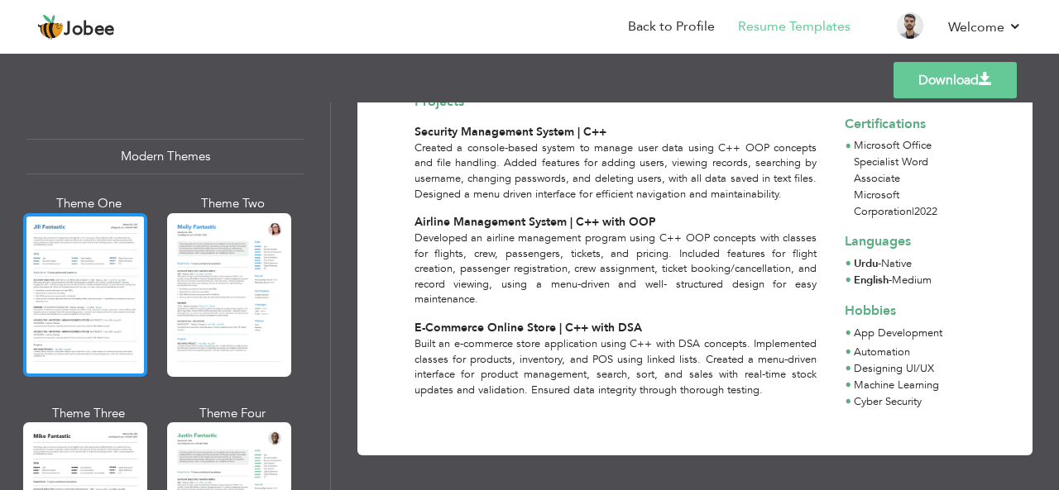
click at [92, 269] on div at bounding box center [85, 295] width 124 height 164
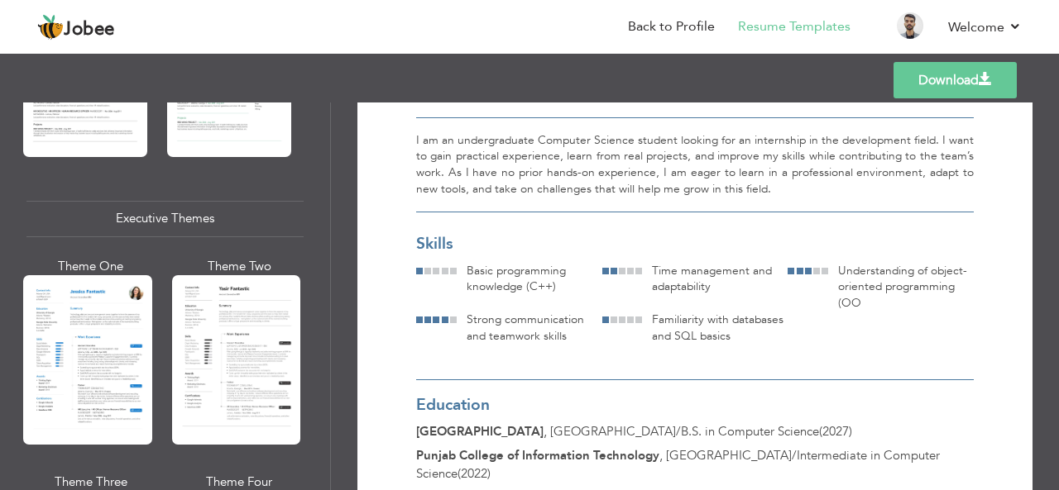
scroll to position [1174, 0]
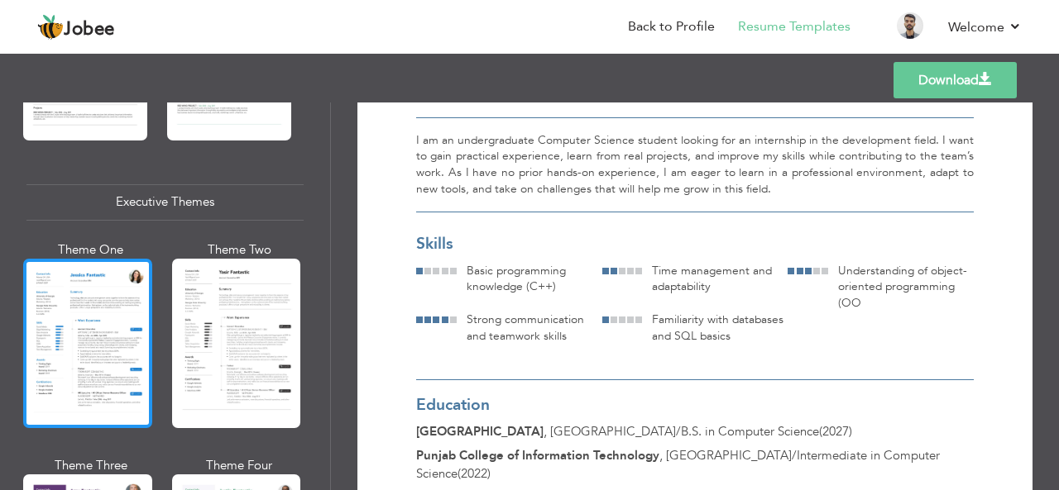
click at [99, 315] on div at bounding box center [87, 344] width 129 height 170
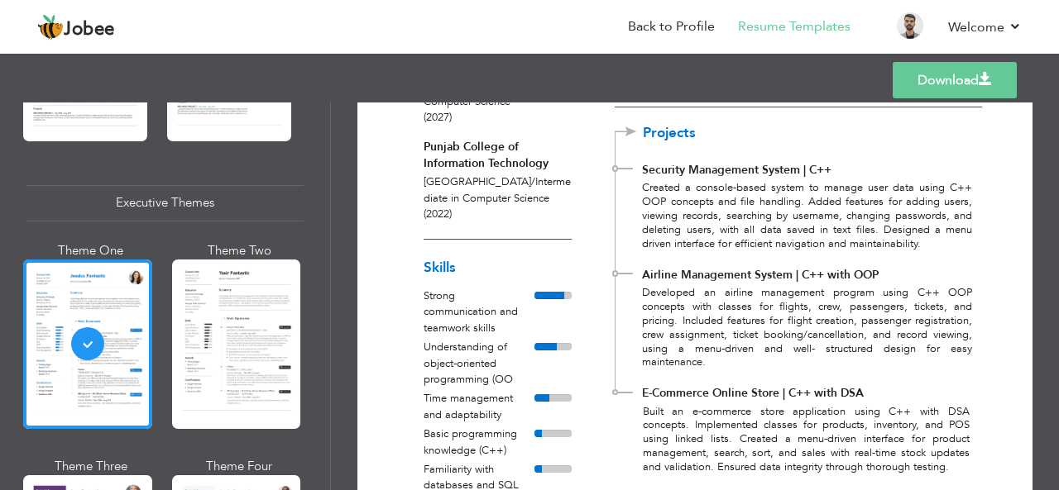
scroll to position [278, 0]
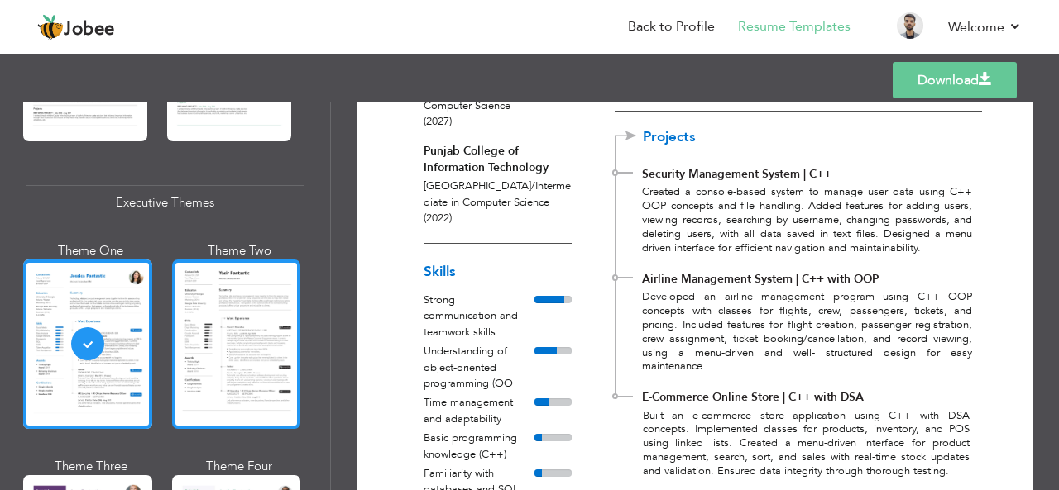
click at [224, 302] on div at bounding box center [236, 345] width 129 height 170
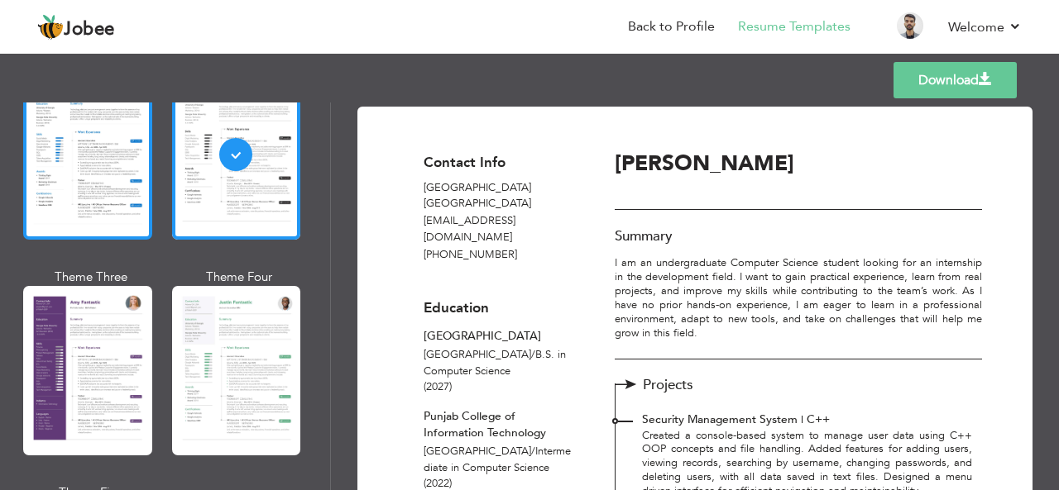
scroll to position [1373, 0]
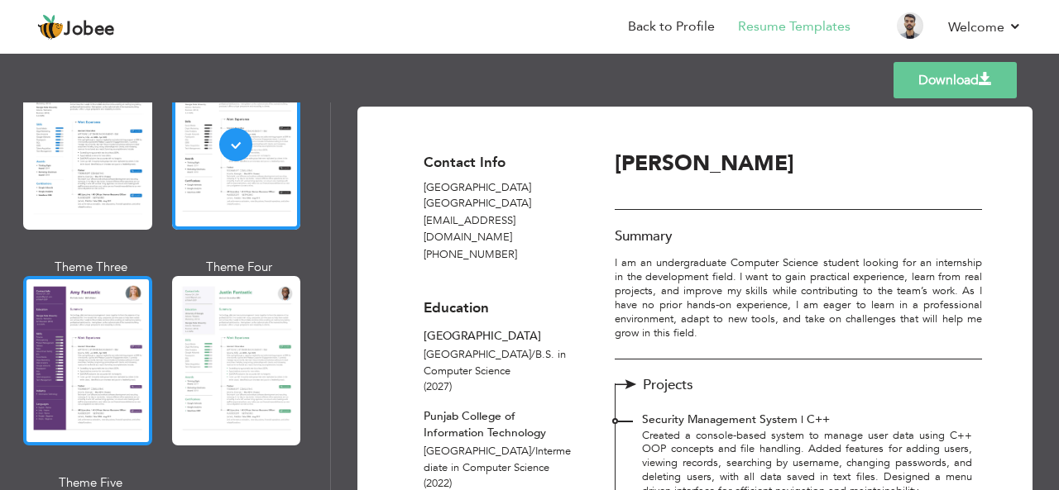
click at [101, 345] on div at bounding box center [87, 361] width 129 height 170
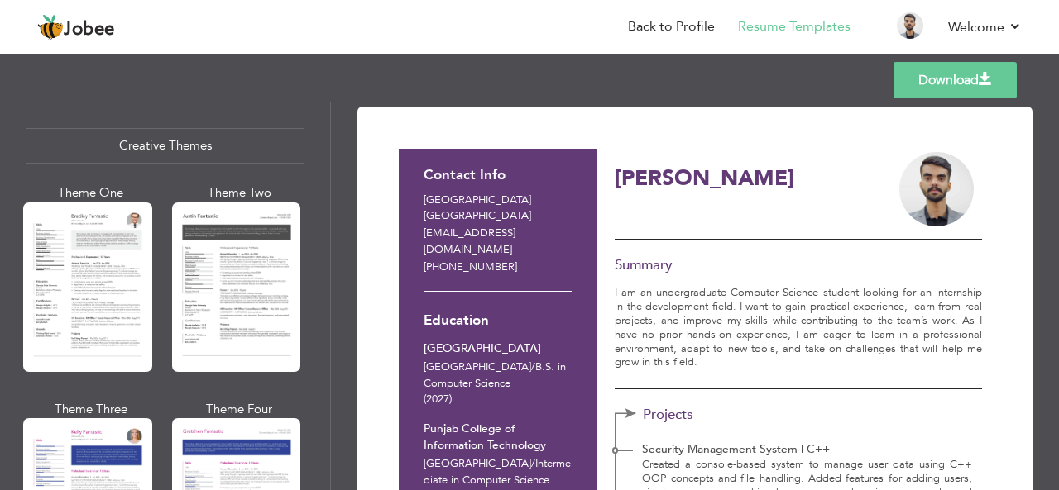
scroll to position [1947, 0]
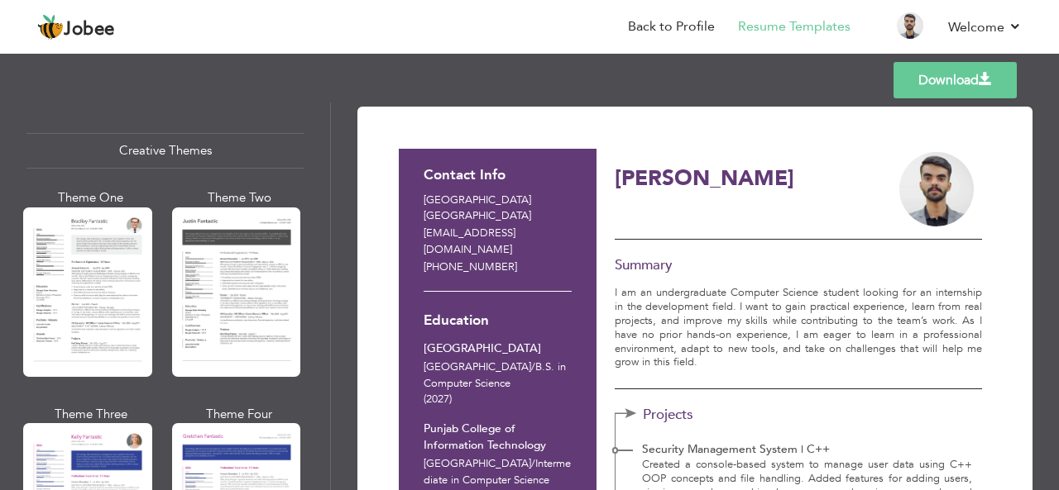
click at [219, 269] on div at bounding box center [236, 293] width 129 height 170
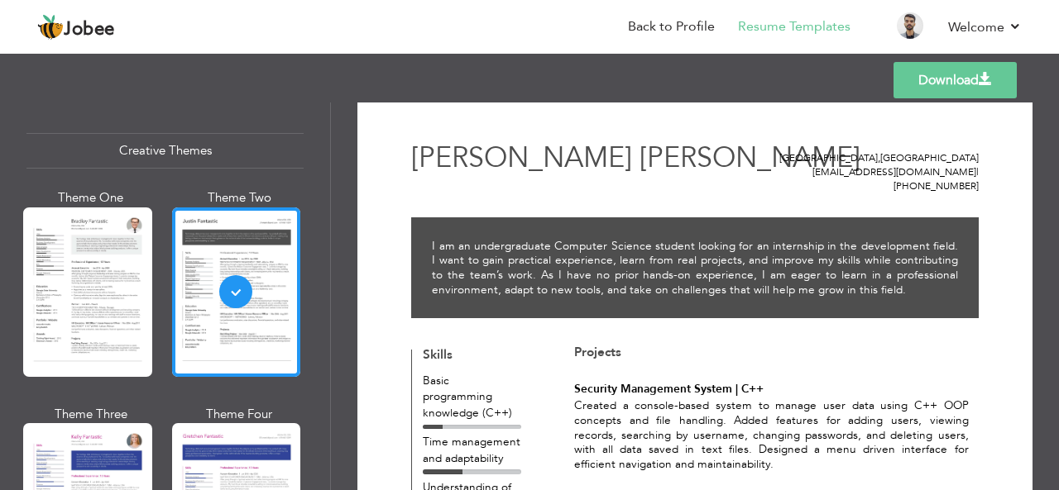
scroll to position [5, 0]
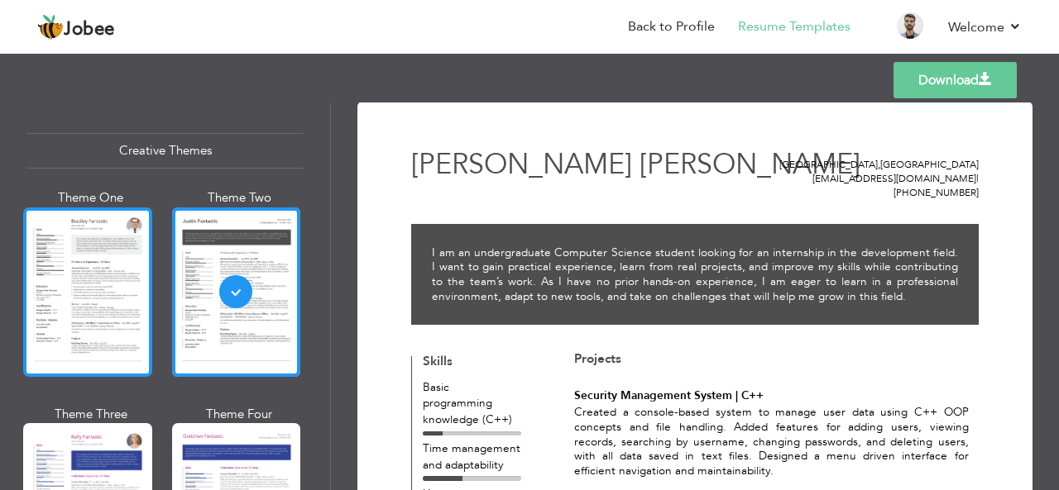
click at [111, 280] on div at bounding box center [87, 293] width 129 height 170
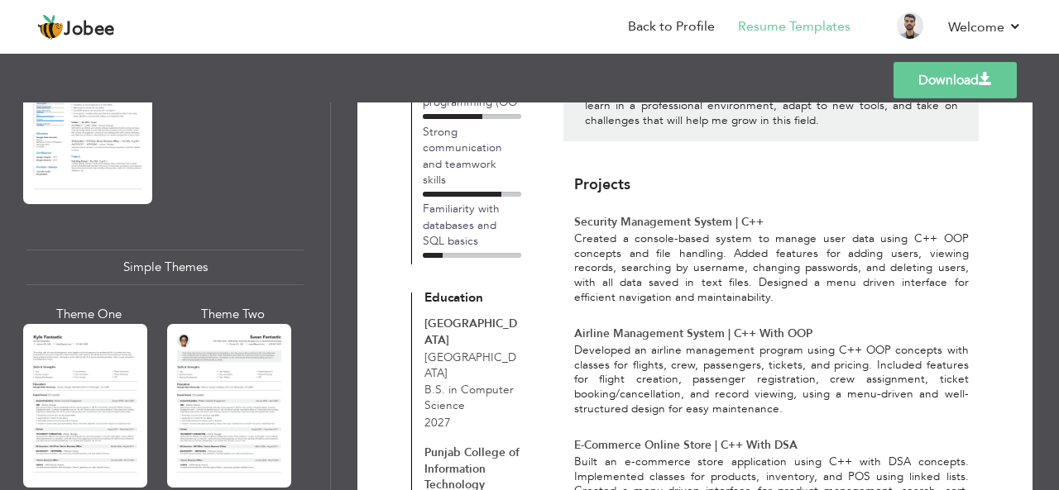
scroll to position [2801, 0]
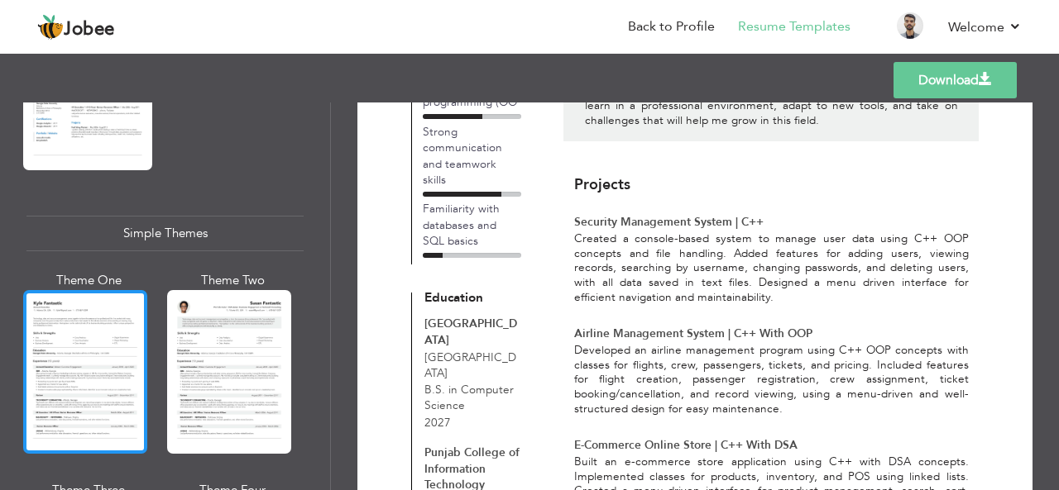
click at [53, 335] on div at bounding box center [85, 372] width 124 height 164
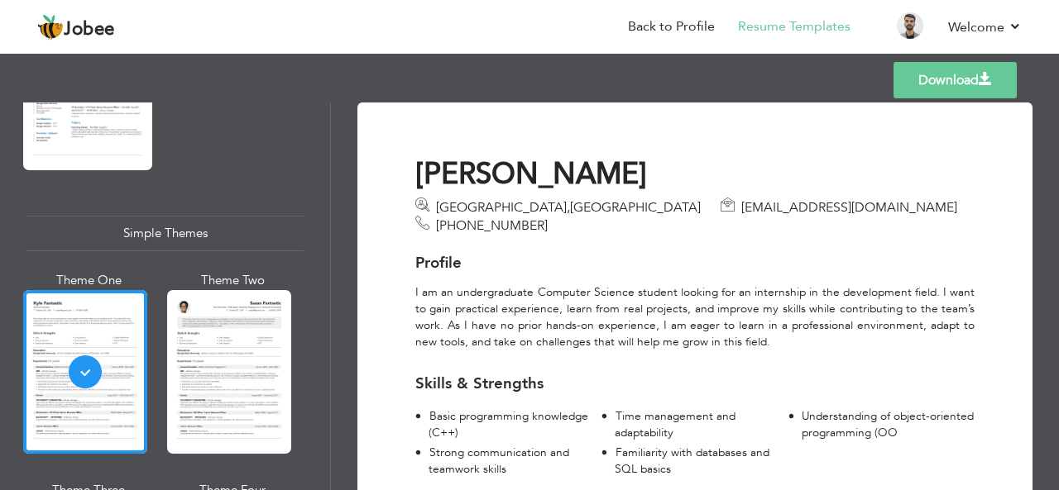
scroll to position [5, 0]
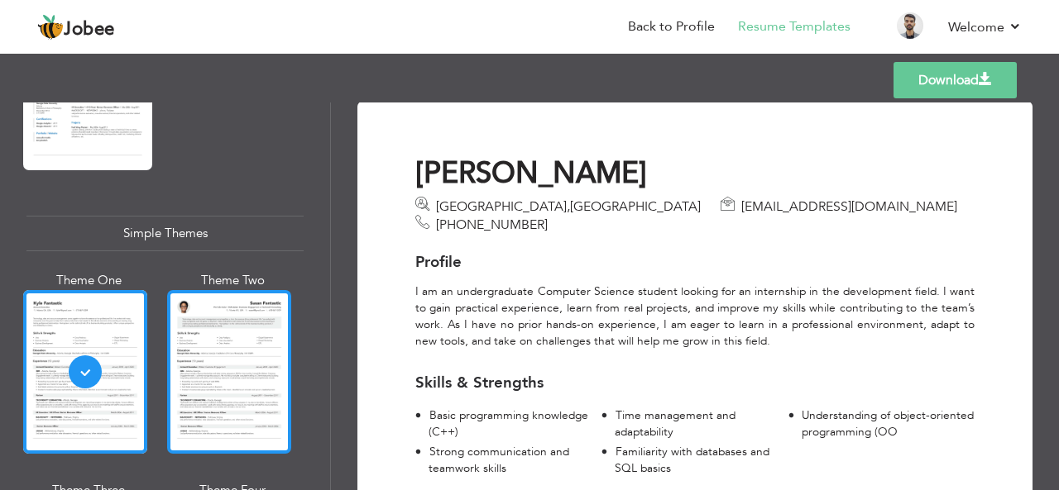
click at [232, 343] on div at bounding box center [229, 372] width 124 height 164
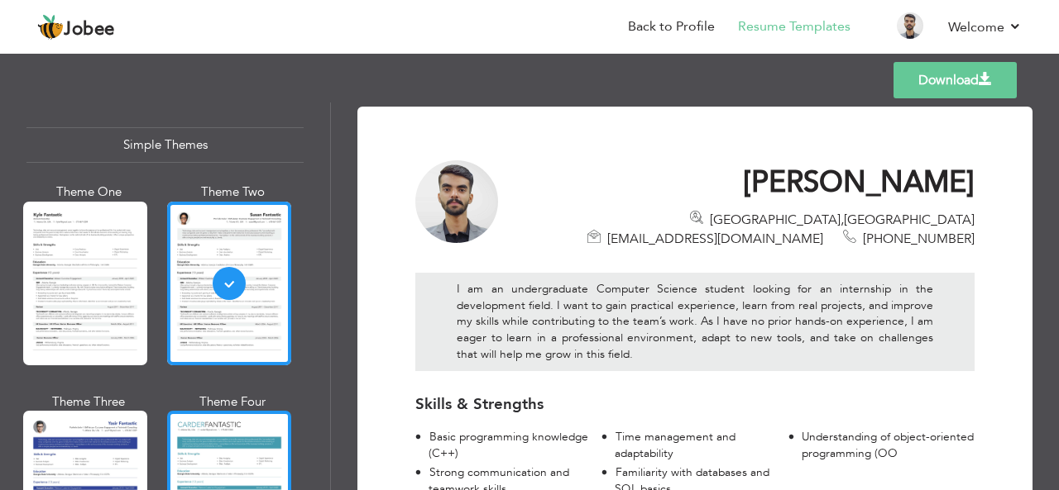
scroll to position [2984, 0]
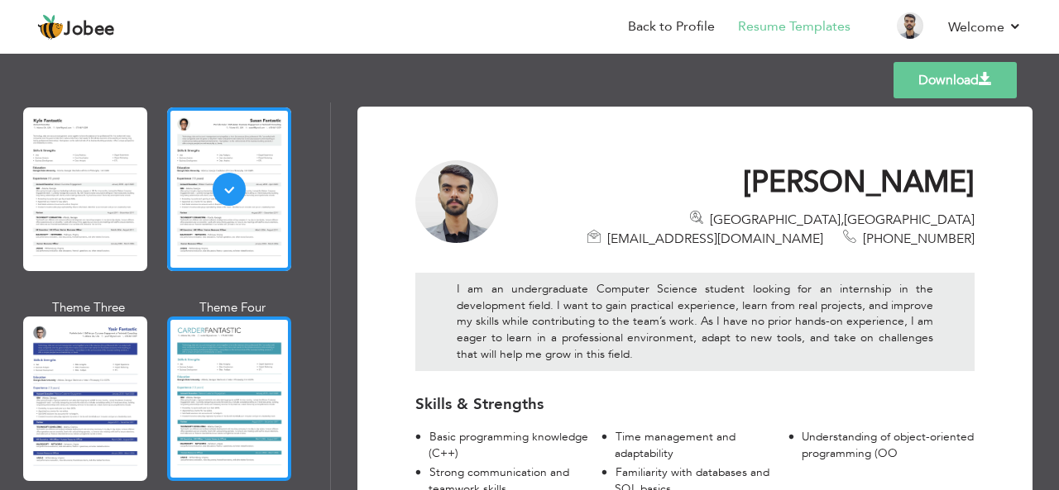
click at [242, 376] on div at bounding box center [229, 399] width 124 height 164
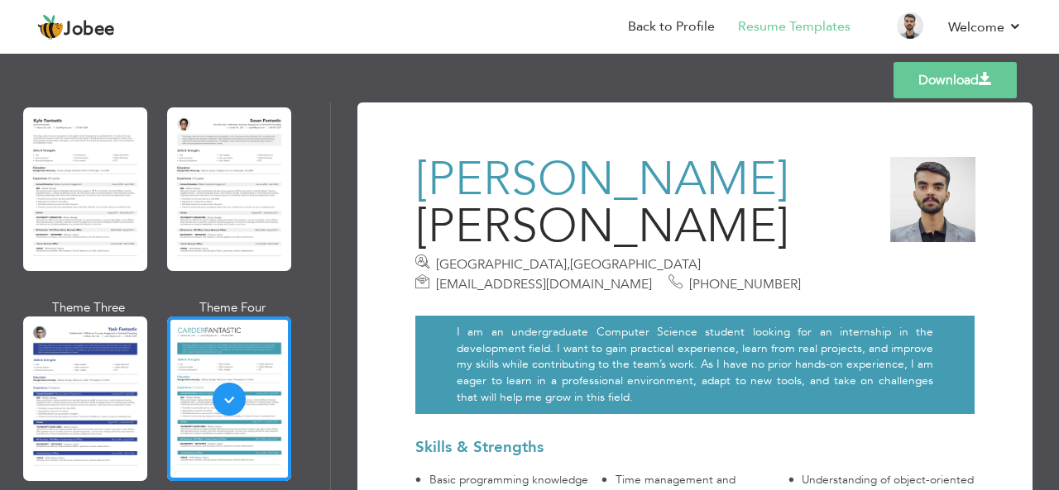
scroll to position [5, 0]
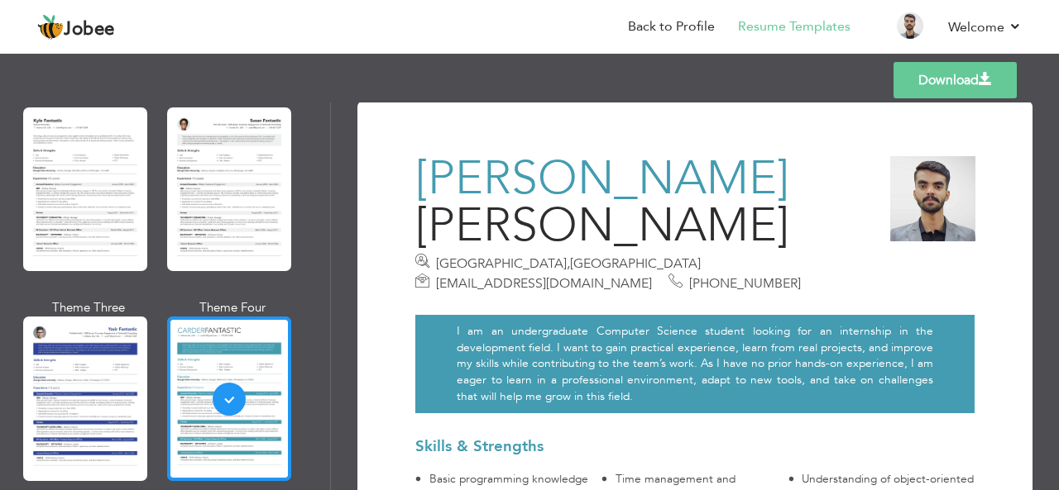
click at [191, 335] on div at bounding box center [229, 399] width 124 height 164
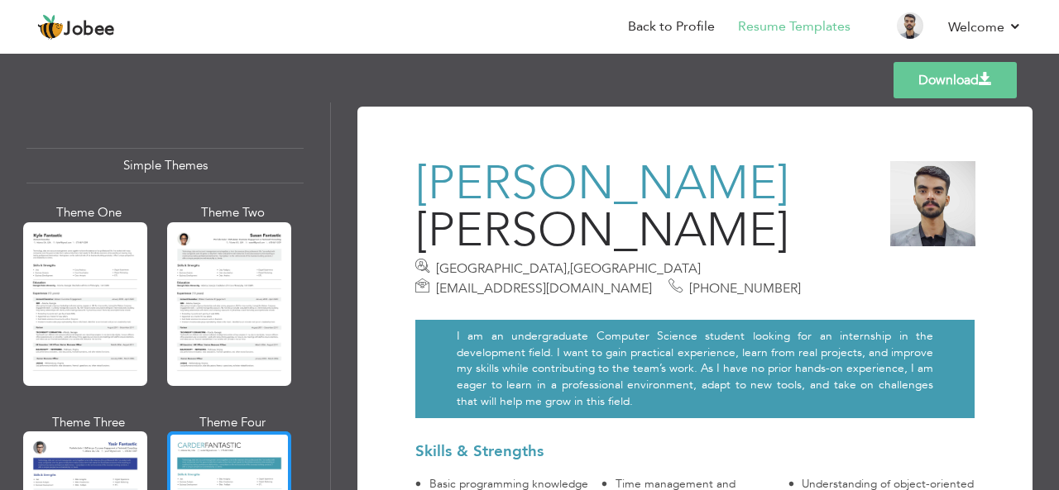
scroll to position [2819, 0]
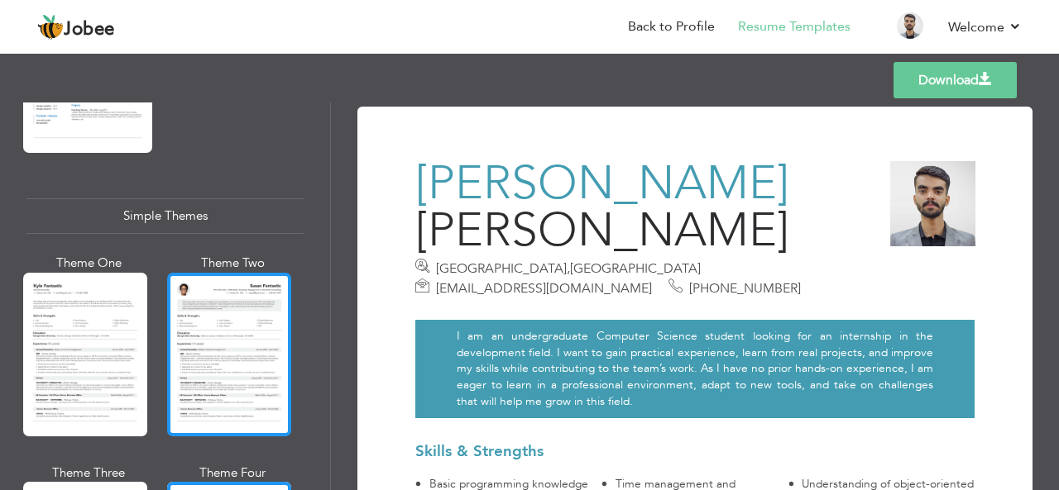
click at [289, 308] on div at bounding box center [229, 355] width 124 height 164
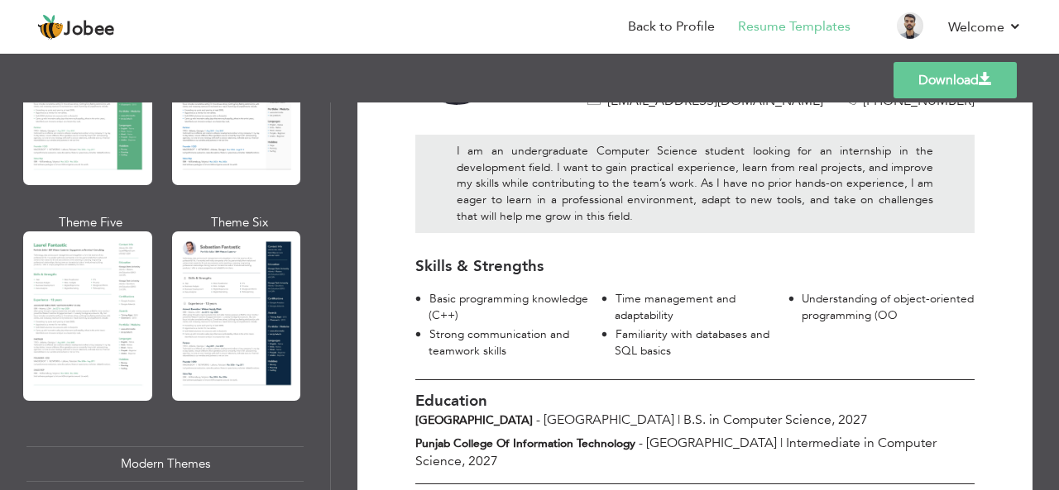
scroll to position [0, 0]
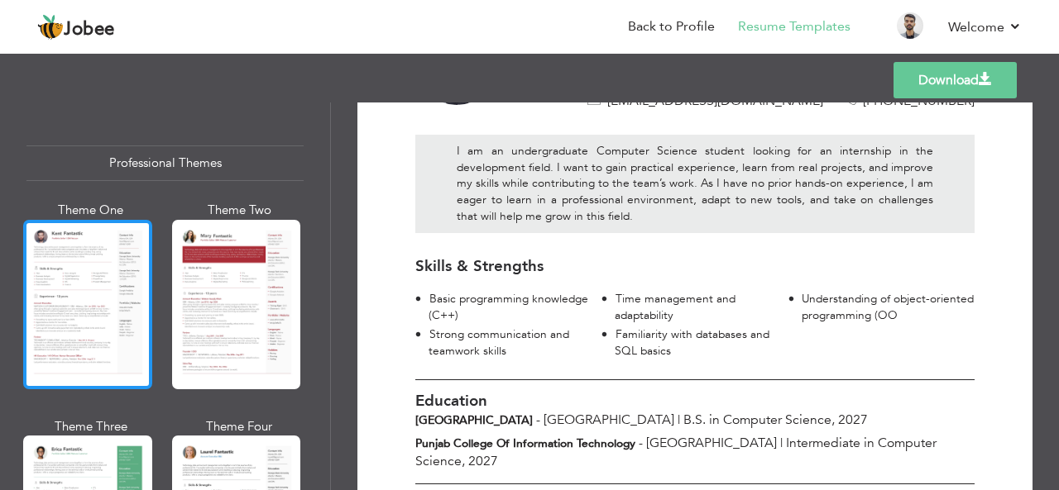
click at [122, 304] on div at bounding box center [87, 305] width 129 height 170
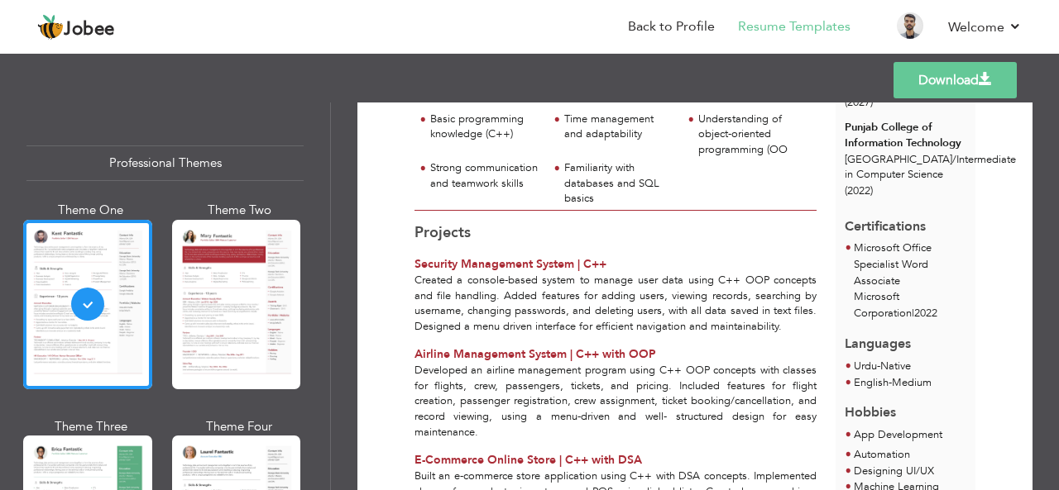
scroll to position [270, 0]
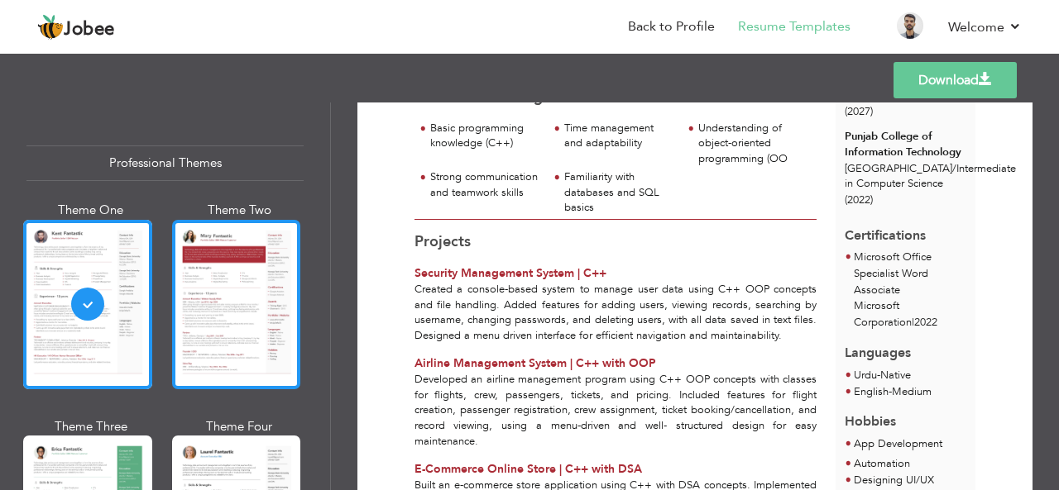
click at [201, 323] on div at bounding box center [236, 305] width 129 height 170
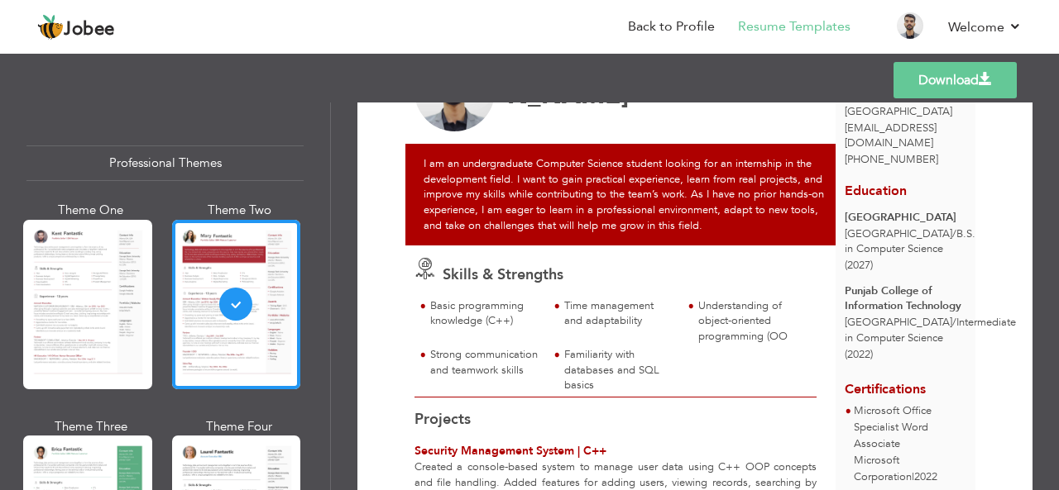
scroll to position [0, 0]
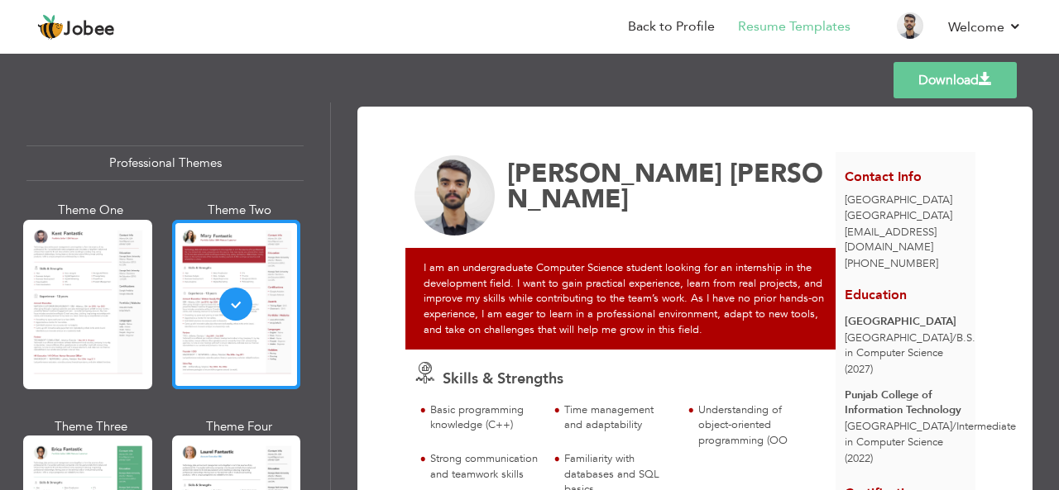
click at [202, 331] on div at bounding box center [236, 305] width 129 height 170
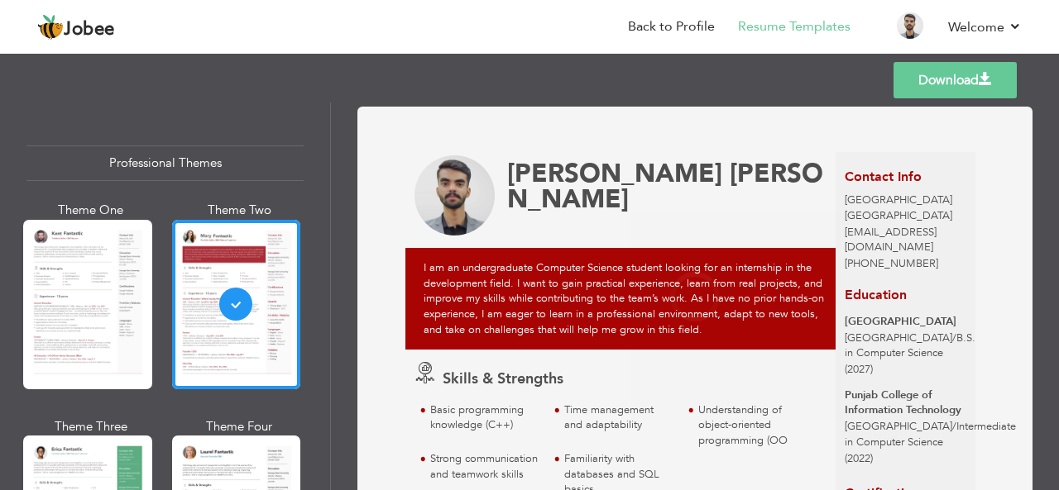
click at [128, 334] on div at bounding box center [87, 305] width 129 height 170
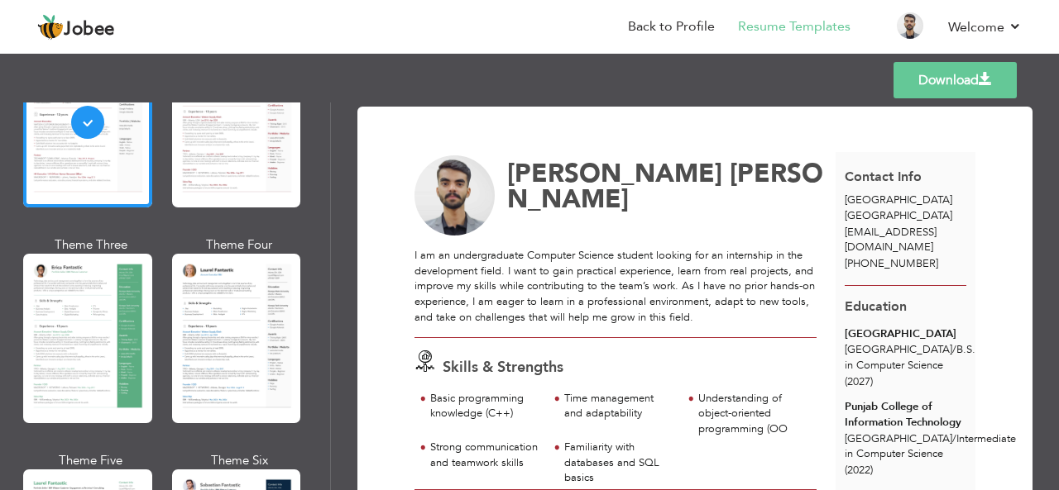
scroll to position [193, 0]
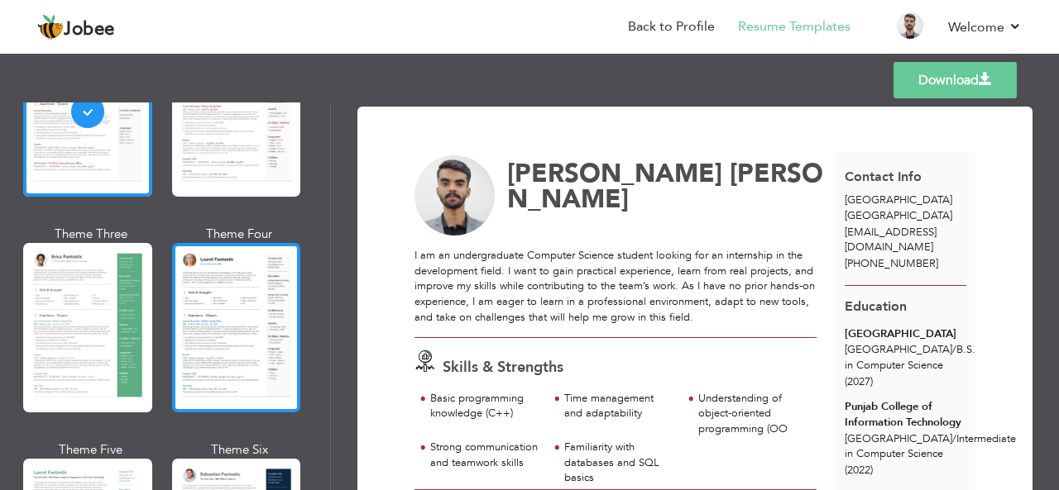
click at [226, 321] on div at bounding box center [236, 328] width 129 height 170
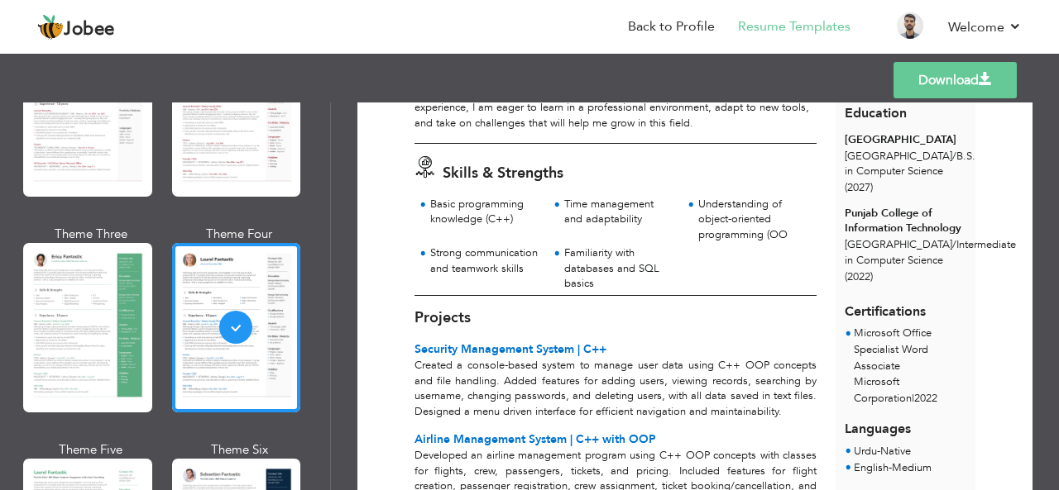
scroll to position [0, 0]
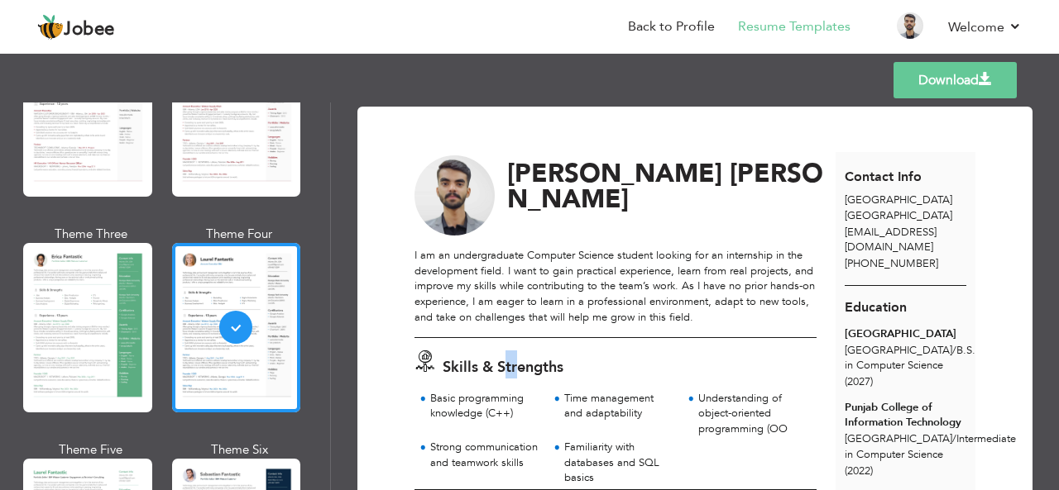
drag, startPoint x: 506, startPoint y: 340, endPoint x: 516, endPoint y: 339, distance: 10.0
click at [516, 339] on div "Skills & Strengths Basic programming knowledge (C++) Time management and adapta…" at bounding box center [615, 413] width 421 height 151
click at [209, 160] on div at bounding box center [236, 112] width 129 height 170
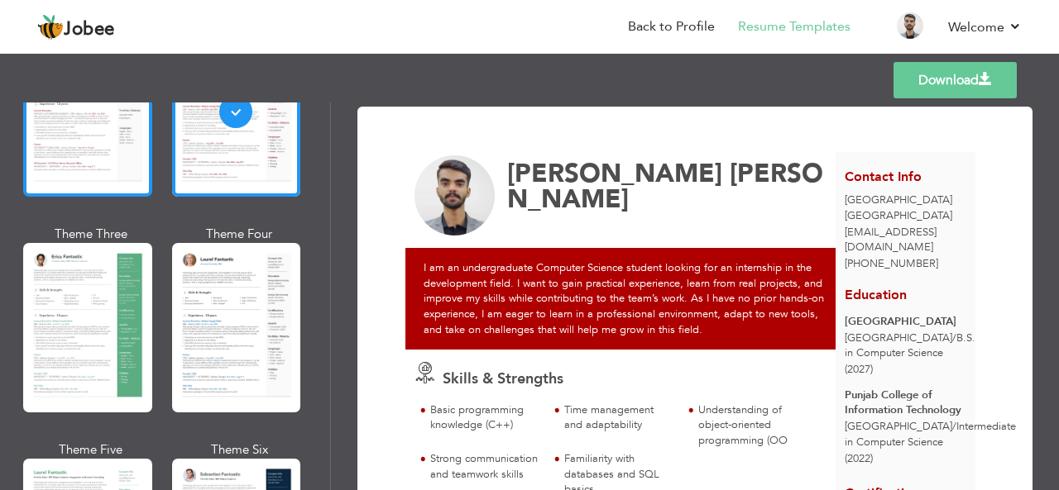
click at [133, 181] on div at bounding box center [87, 112] width 129 height 170
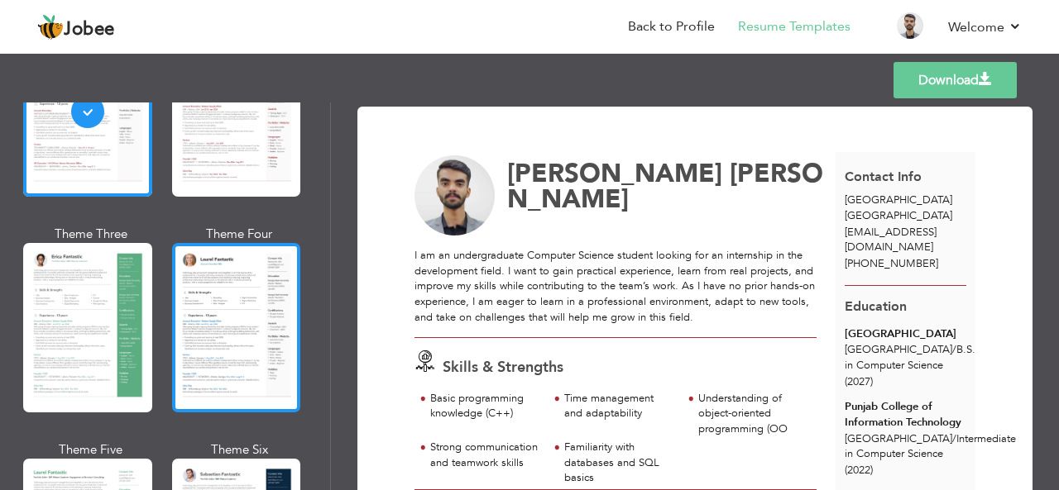
click at [186, 335] on div at bounding box center [236, 328] width 129 height 170
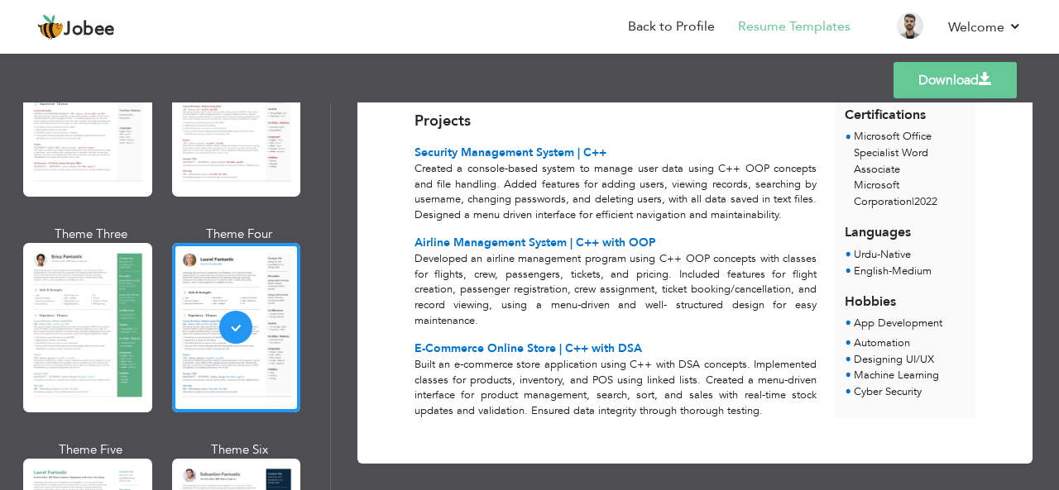
scroll to position [414, 0]
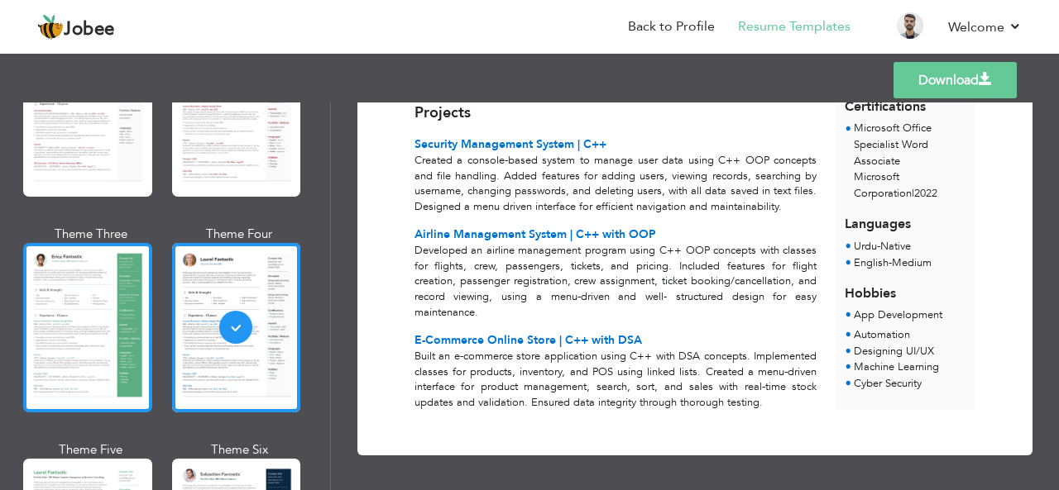
click at [99, 369] on div at bounding box center [87, 328] width 129 height 170
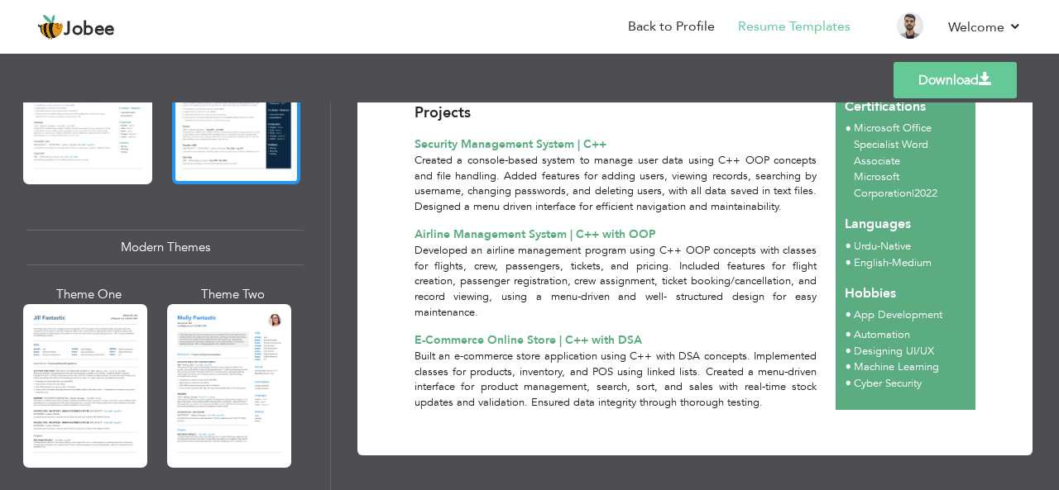
scroll to position [656, 0]
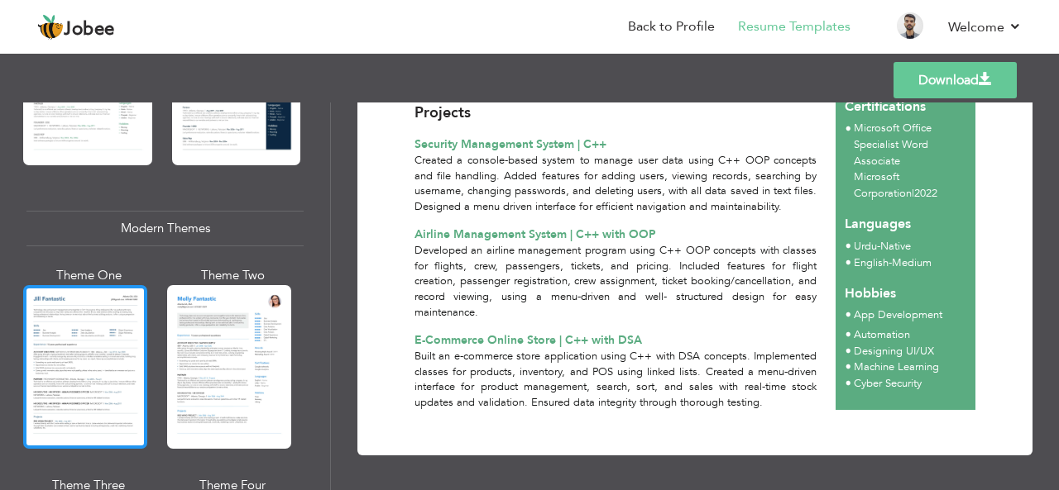
click at [121, 339] on div at bounding box center [85, 367] width 124 height 164
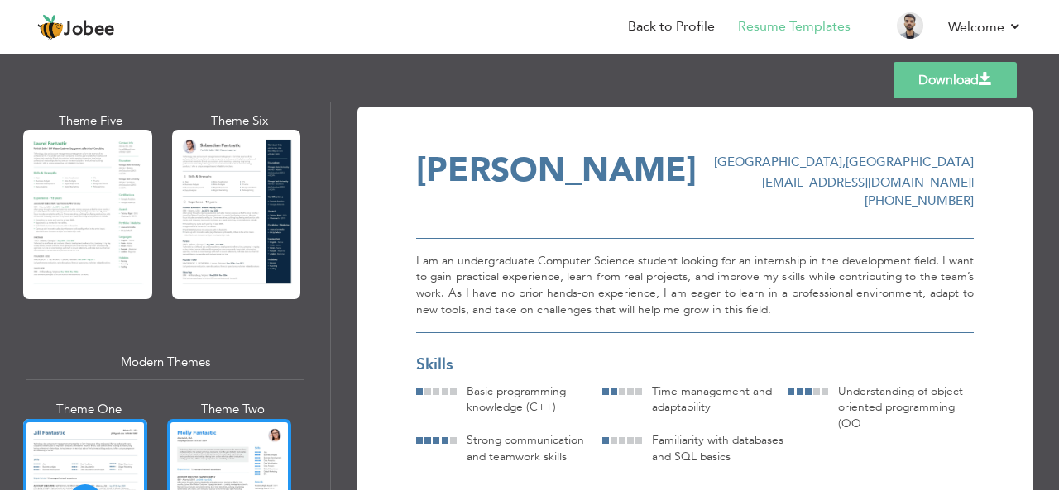
scroll to position [501, 0]
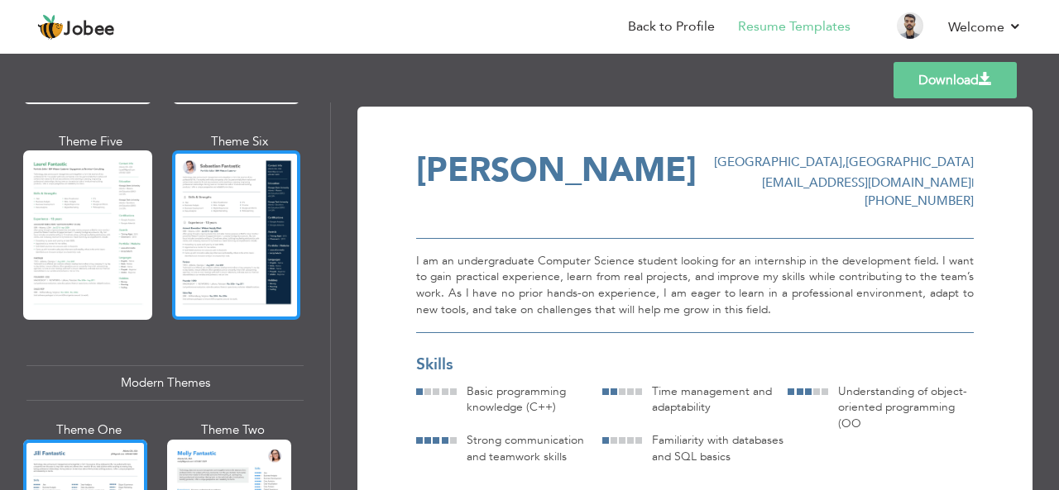
click at [225, 212] on div at bounding box center [236, 236] width 129 height 170
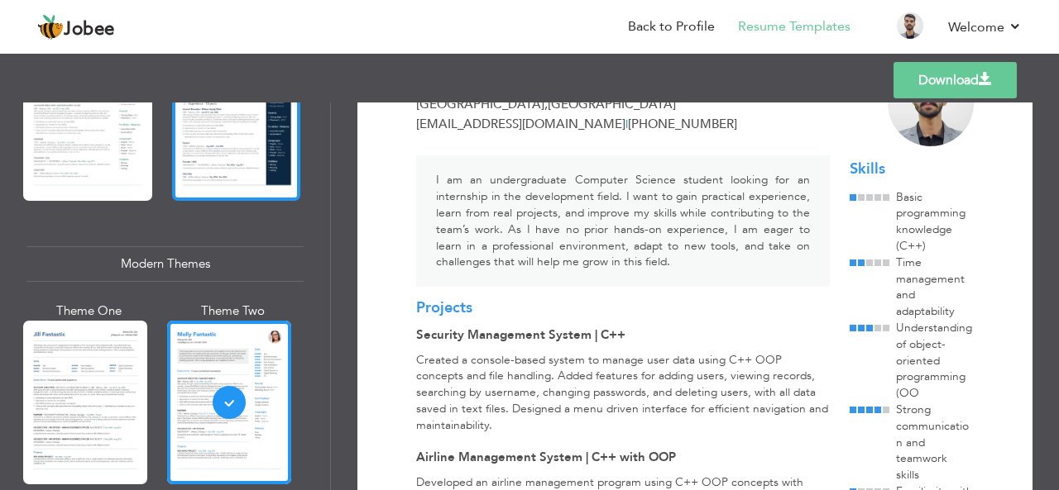
scroll to position [629, 0]
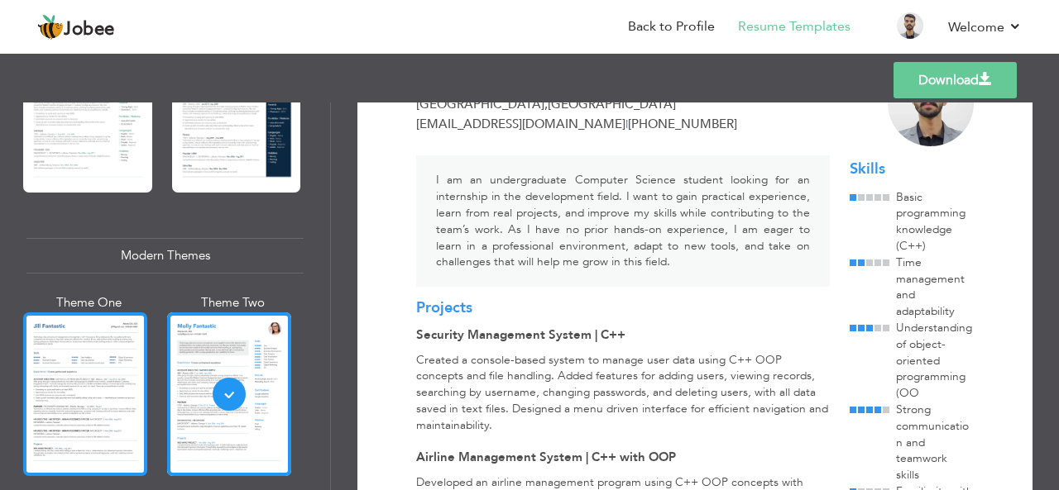
click at [83, 375] on div at bounding box center [85, 395] width 124 height 164
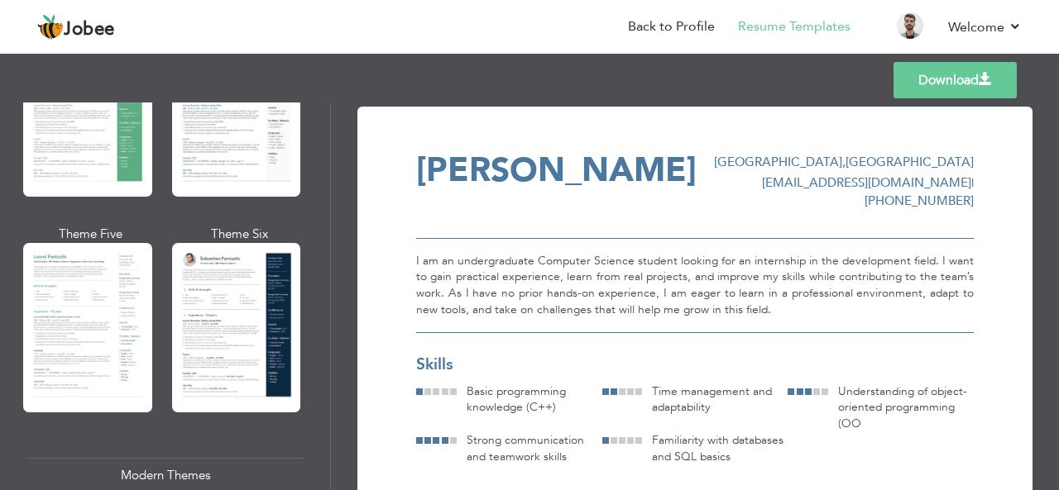
scroll to position [380, 0]
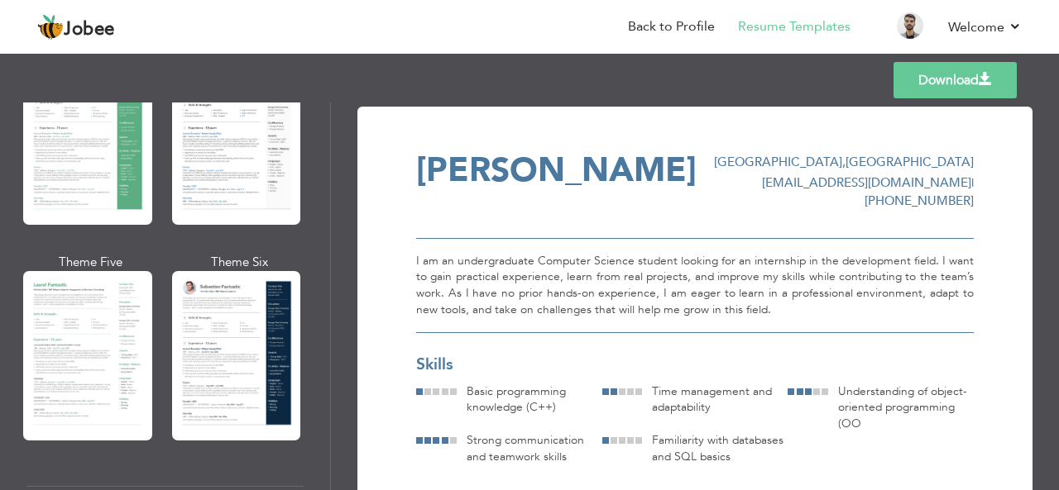
click at [83, 375] on div at bounding box center [87, 356] width 129 height 170
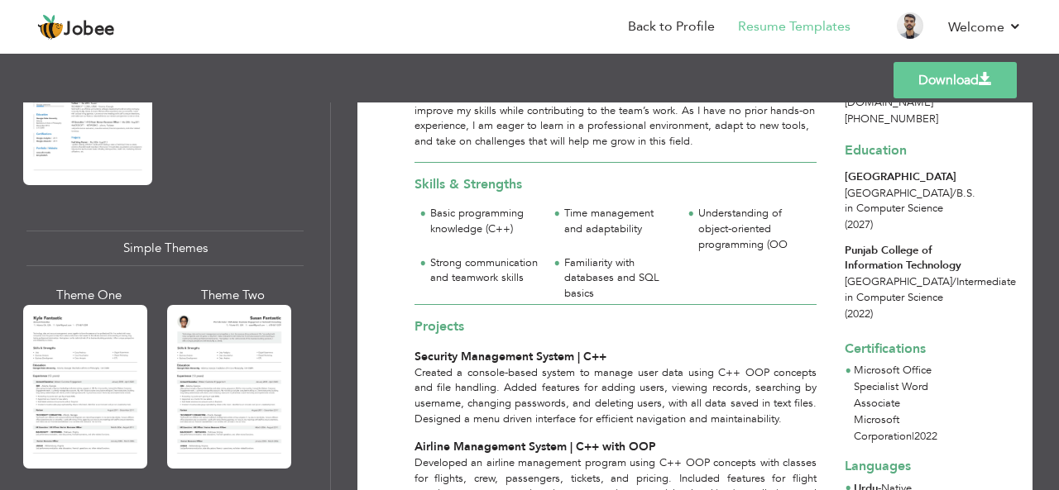
scroll to position [2785, 0]
click at [213, 347] on div at bounding box center [229, 388] width 124 height 164
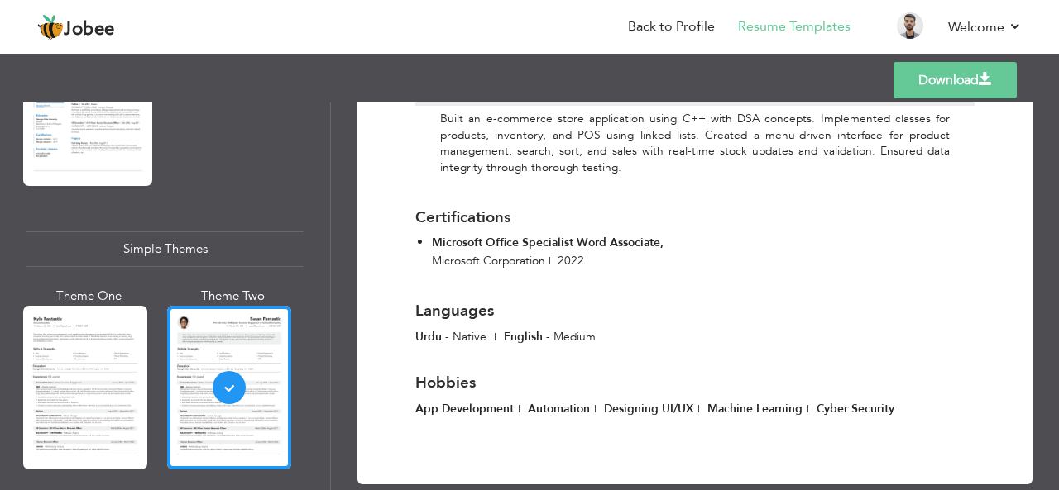
scroll to position [799, 0]
click at [657, 234] on span "Microsoft Office Specialist Word Associate ," at bounding box center [548, 242] width 232 height 16
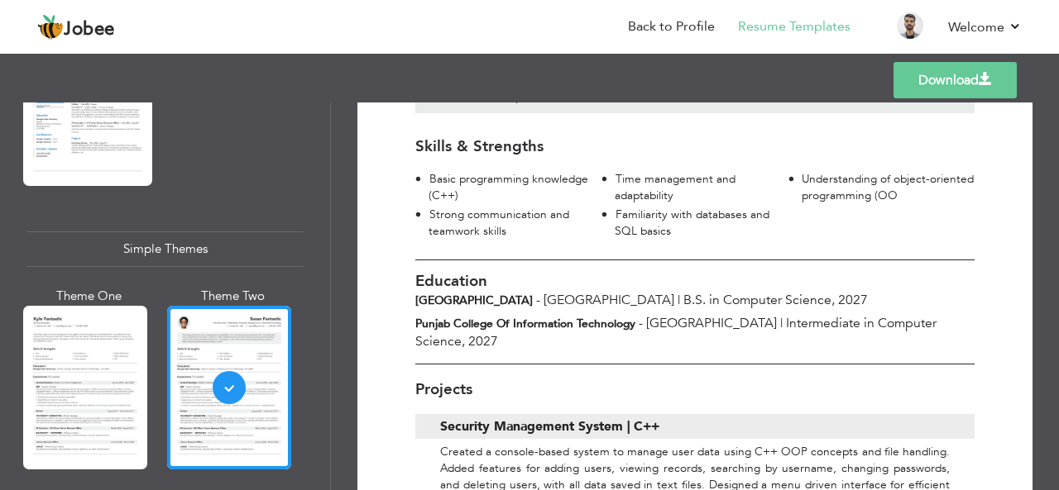
scroll to position [253, 0]
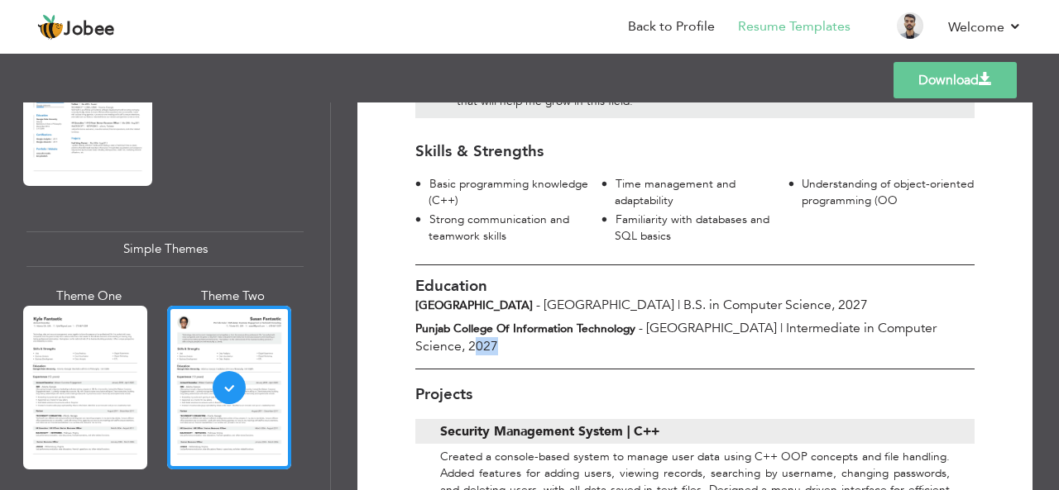
drag, startPoint x: 944, startPoint y: 324, endPoint x: 920, endPoint y: 326, distance: 23.2
click at [498, 337] on span "2027" at bounding box center [483, 346] width 30 height 18
click at [900, 319] on span "Intermediate in Computer Science ," at bounding box center [675, 337] width 521 height 36
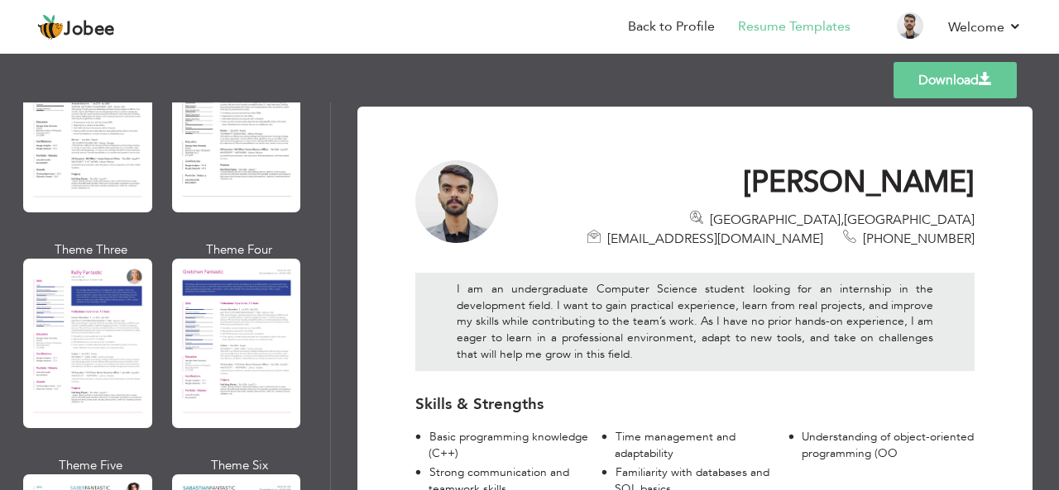
scroll to position [1848, 0]
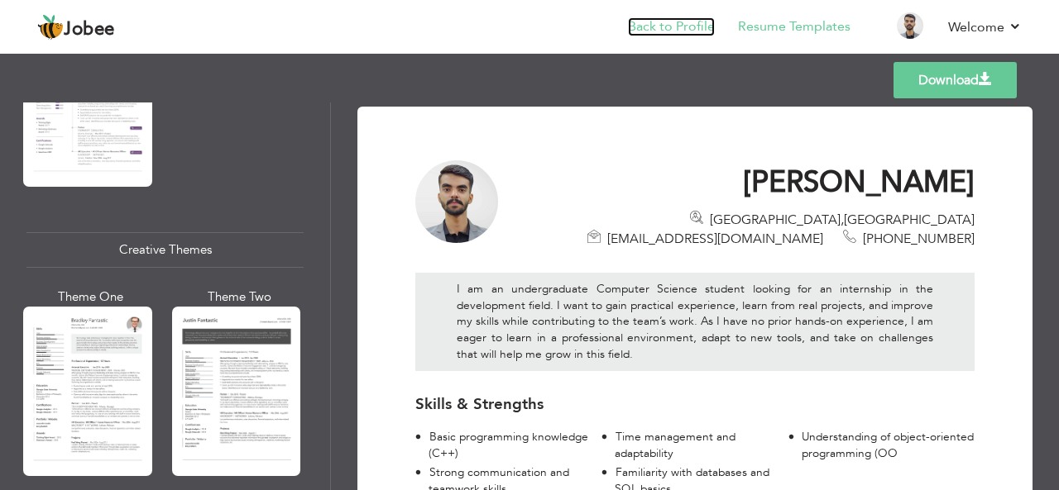
click at [678, 26] on link "Back to Profile" at bounding box center [671, 26] width 87 height 19
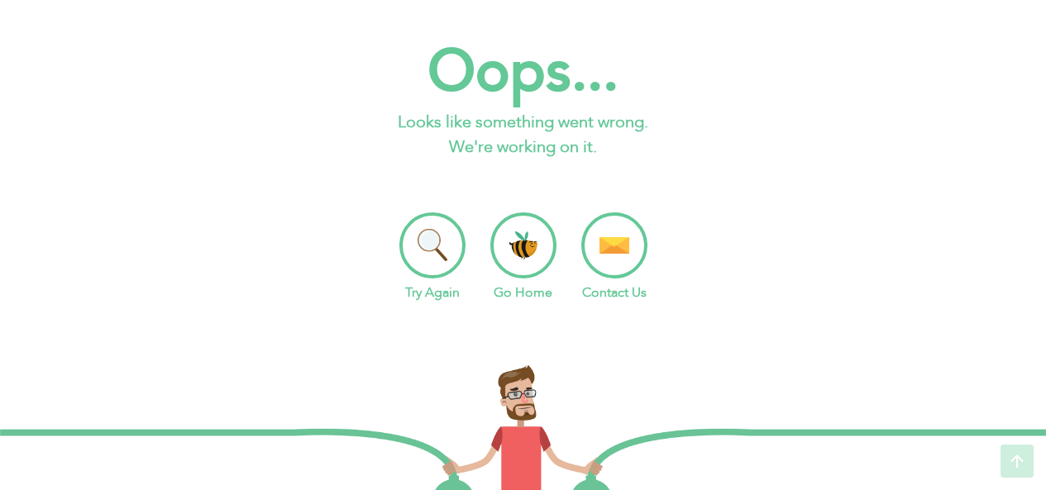
scroll to position [17, 0]
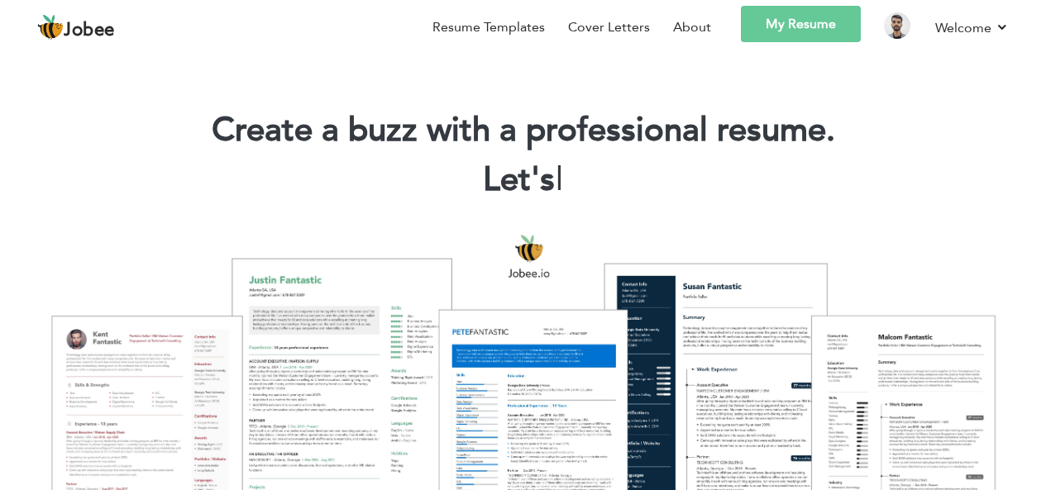
click at [788, 18] on link "My Resume" at bounding box center [801, 24] width 120 height 36
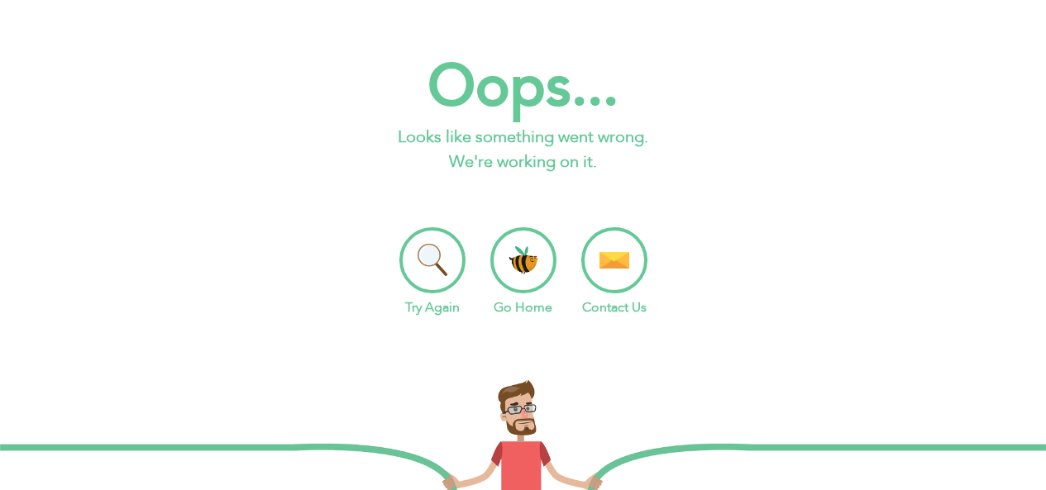
click at [427, 272] on li "Try Again" at bounding box center [432, 272] width 66 height 90
click at [527, 281] on li "Go Home" at bounding box center [523, 272] width 66 height 90
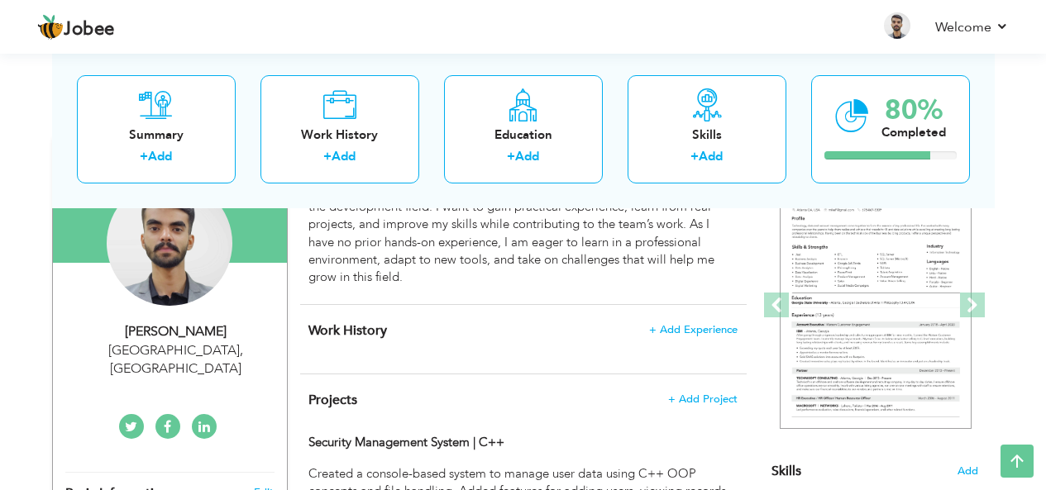
scroll to position [171, 0]
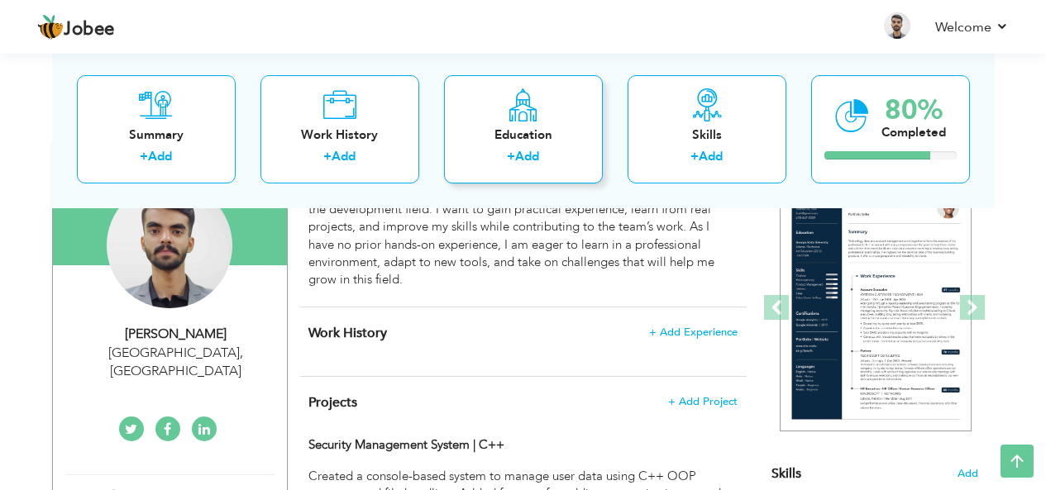
click at [505, 134] on div "Education" at bounding box center [523, 134] width 132 height 17
radio input "true"
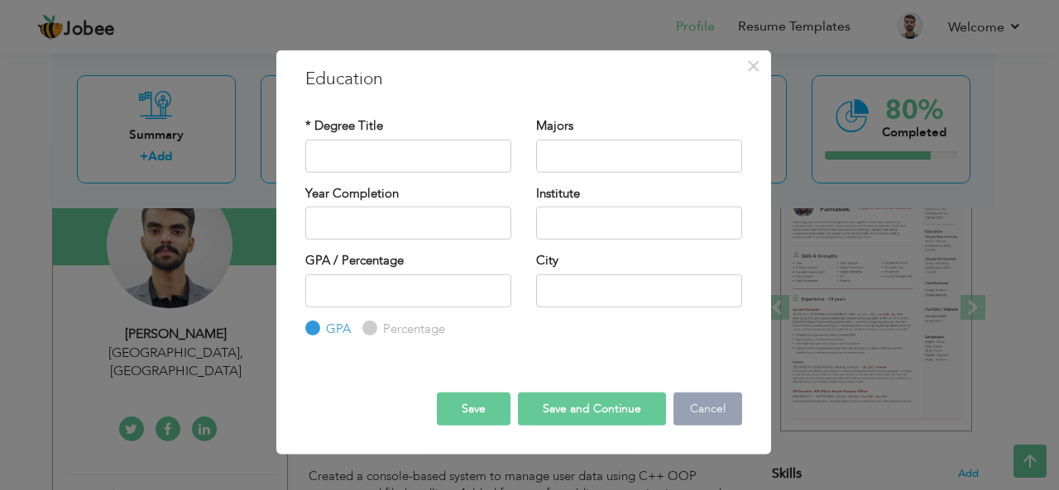
click at [715, 413] on button "Cancel" at bounding box center [707, 409] width 69 height 33
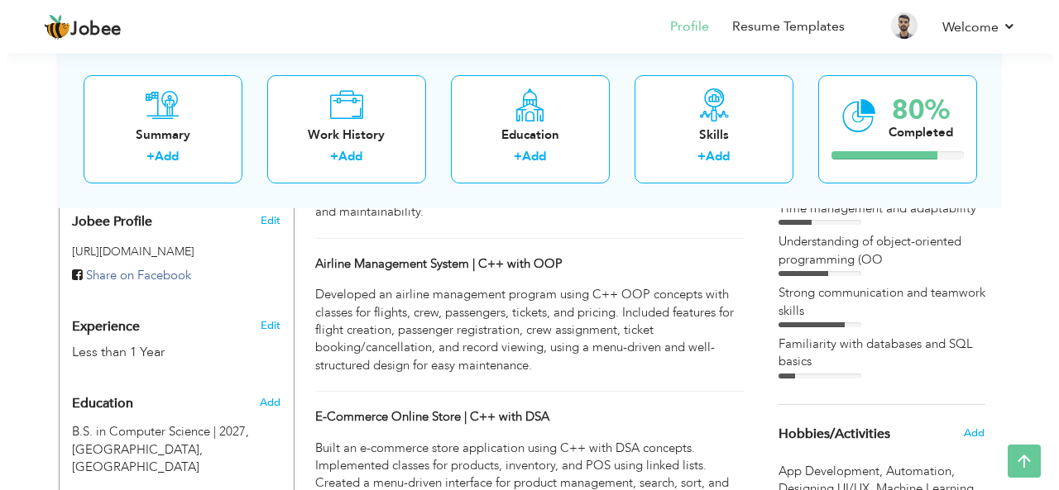
scroll to position [513, 0]
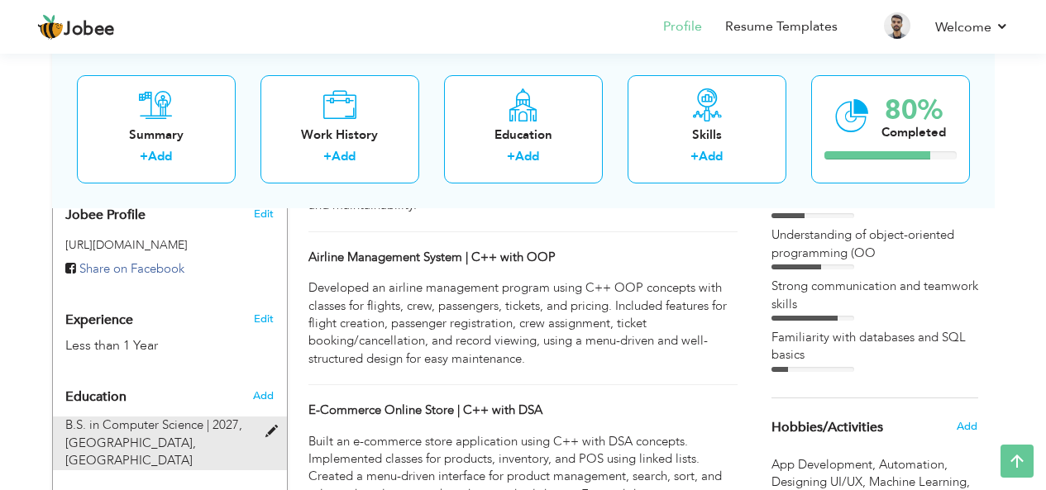
click at [272, 426] on span at bounding box center [275, 432] width 21 height 12
type input "B.S. in Computer Science"
type input "2027"
type input "[GEOGRAPHIC_DATA]"
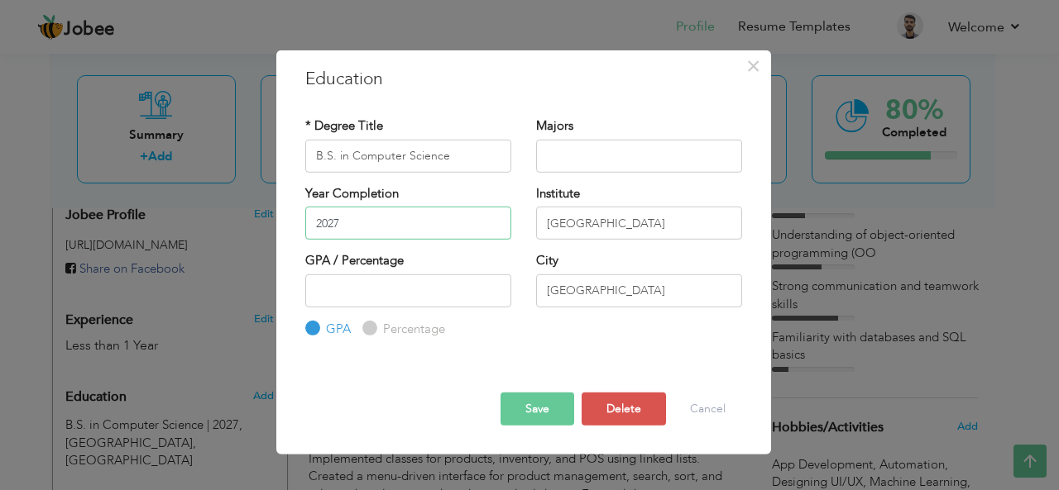
click at [457, 233] on input "2027" at bounding box center [408, 223] width 206 height 33
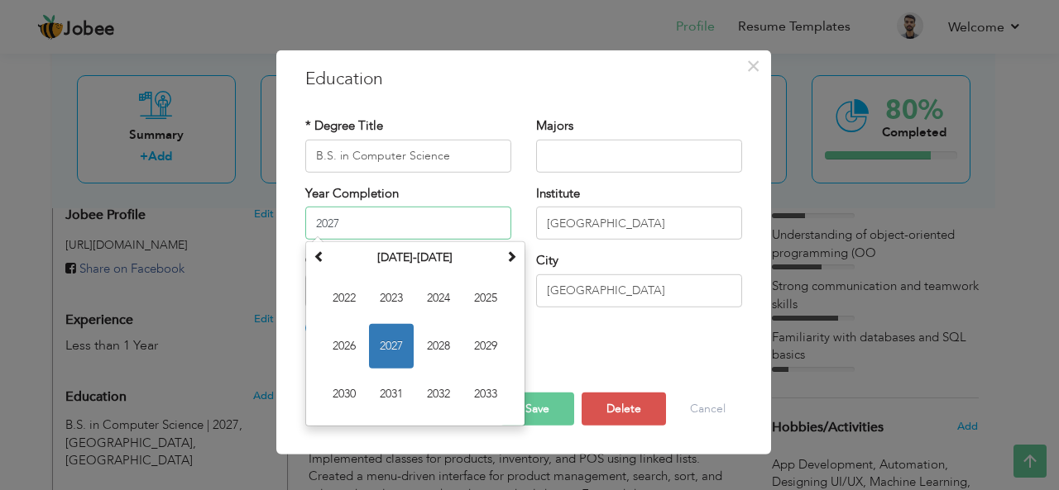
click at [457, 233] on input "2027" at bounding box center [408, 223] width 206 height 33
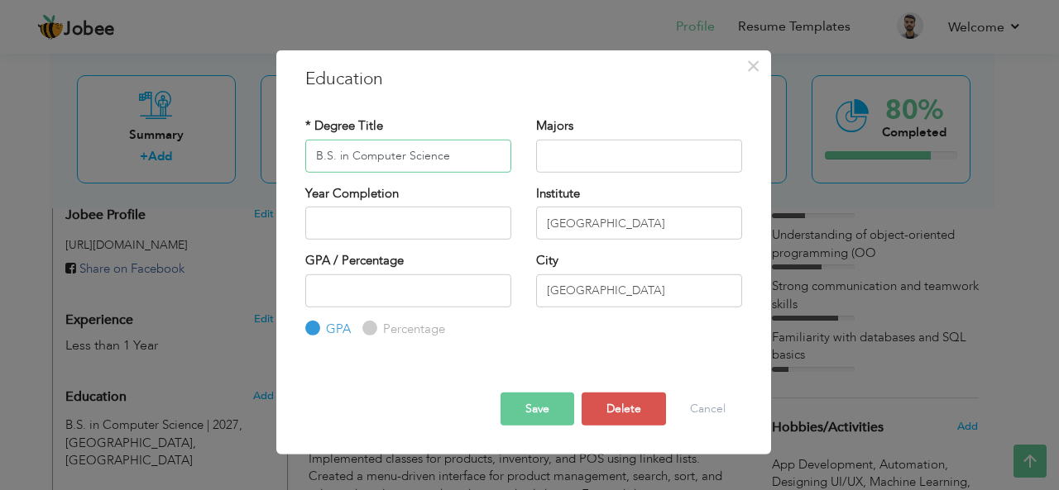
click at [495, 153] on input "B.S. in Computer Science" at bounding box center [408, 155] width 206 height 33
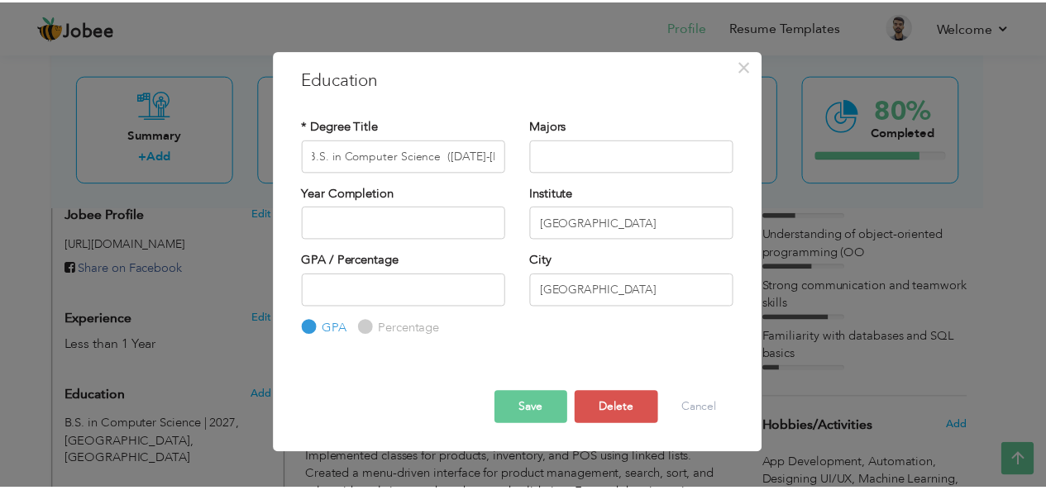
scroll to position [0, 0]
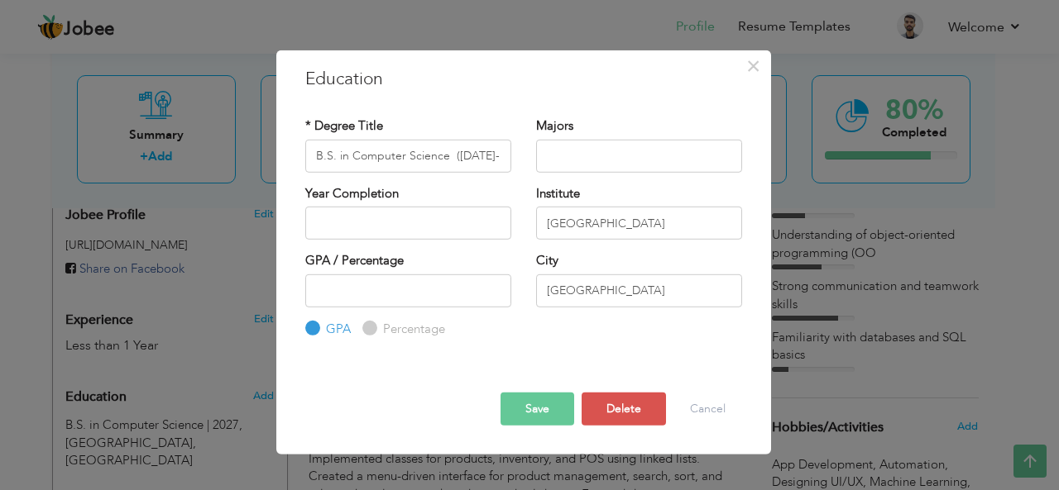
click at [509, 339] on div "Education with same "Degree Level /Degree Title & Year Complition" already exis…" at bounding box center [523, 338] width 461 height 1
click at [450, 155] on input "B.S. in Computer Science (2023-2027)" at bounding box center [408, 155] width 206 height 33
click at [476, 158] on input "B.S. in Computer Science (2023-2027)" at bounding box center [408, 155] width 206 height 33
click at [552, 410] on button "Save" at bounding box center [537, 409] width 74 height 33
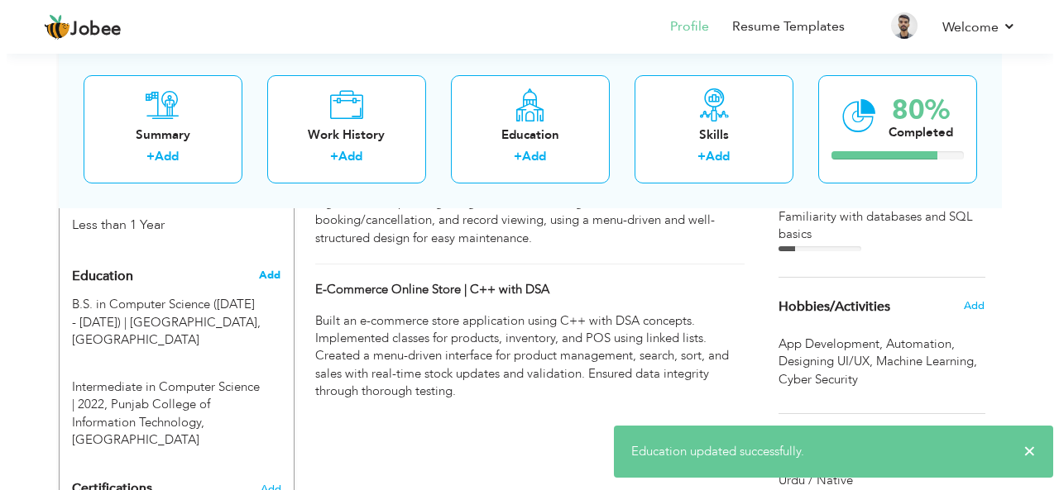
scroll to position [639, 0]
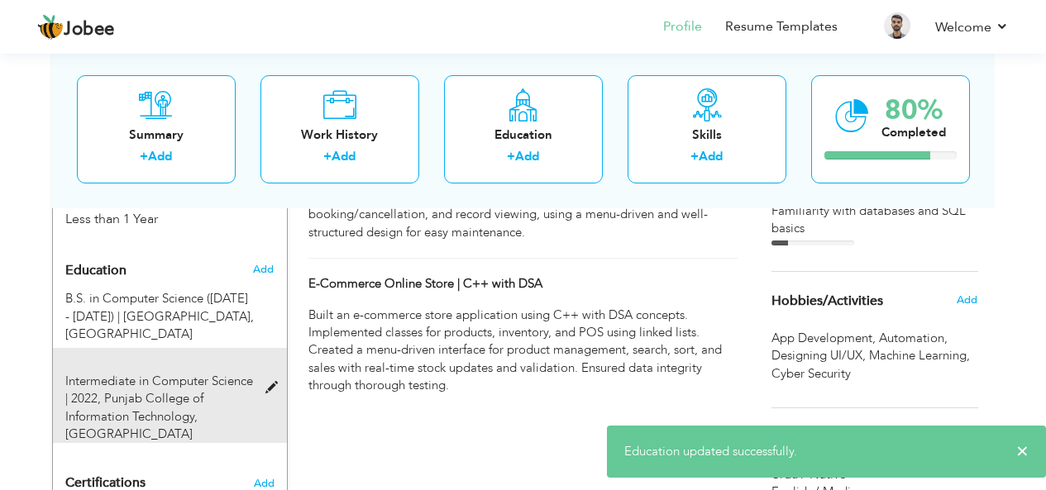
click at [275, 382] on span at bounding box center [275, 388] width 21 height 12
type input "Intermediate in Computer Science"
type input "2022"
type input "Punjab College of Information Technology"
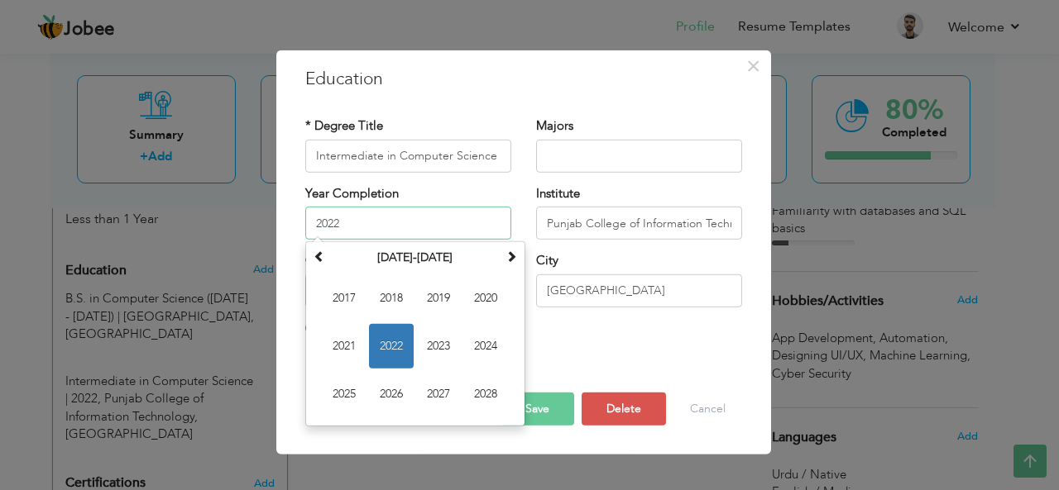
click at [391, 232] on input "2022" at bounding box center [408, 223] width 206 height 33
click at [506, 155] on input "Intermediate in Computer Science" at bounding box center [408, 155] width 206 height 33
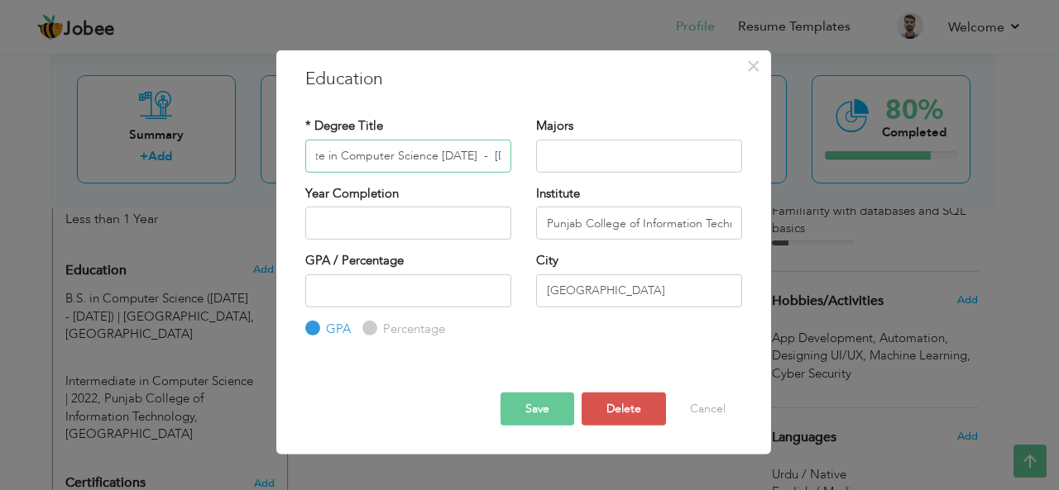
scroll to position [0, 62]
type input "Intermediate in Computer Science (2020 - 2022)"
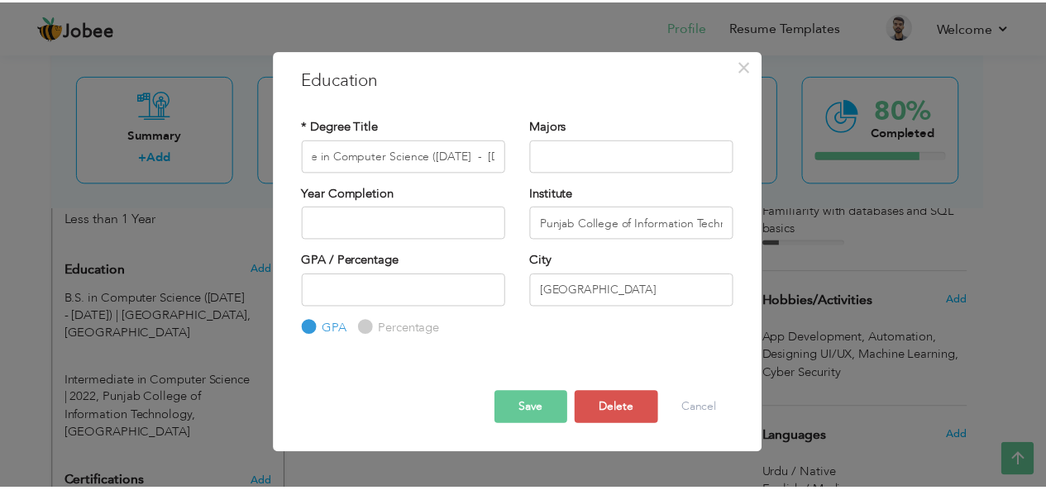
scroll to position [0, 0]
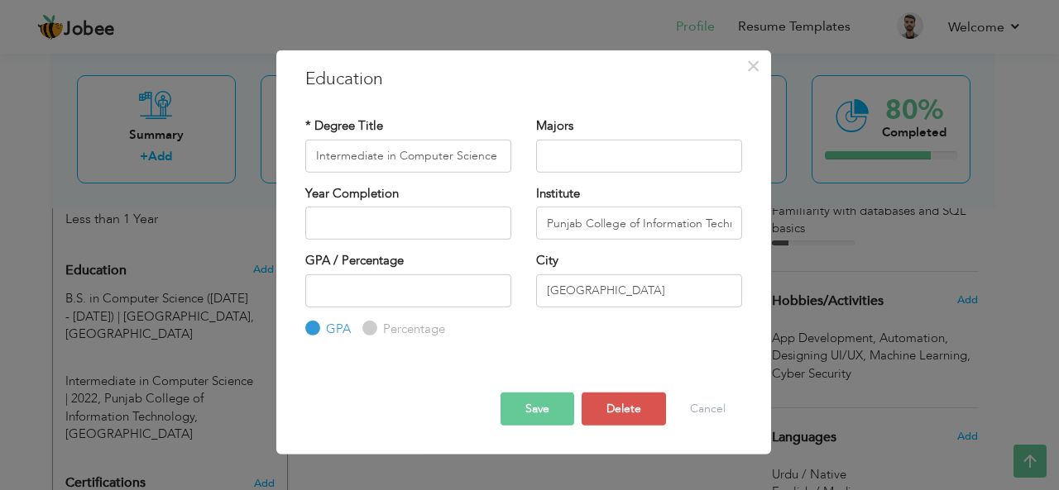
click at [558, 406] on button "Save" at bounding box center [537, 409] width 74 height 33
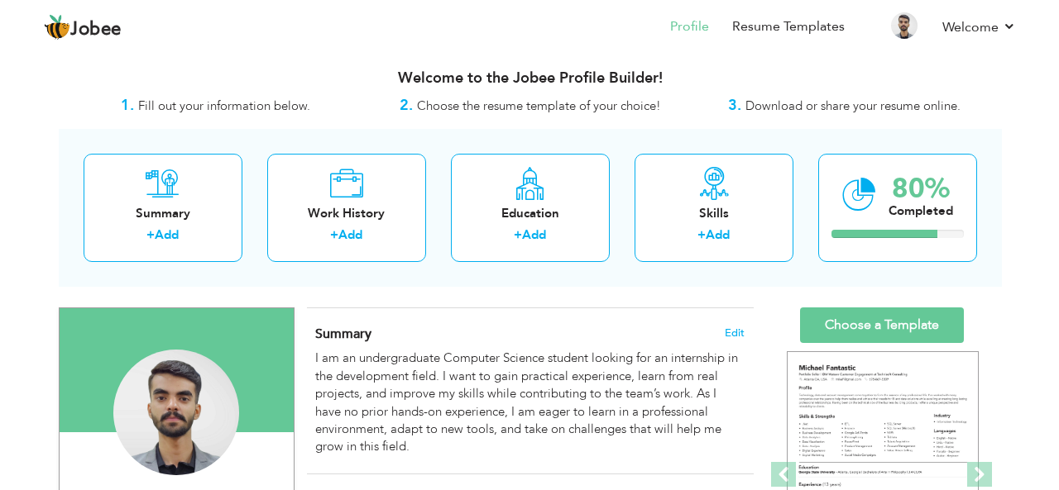
scroll to position [5, 0]
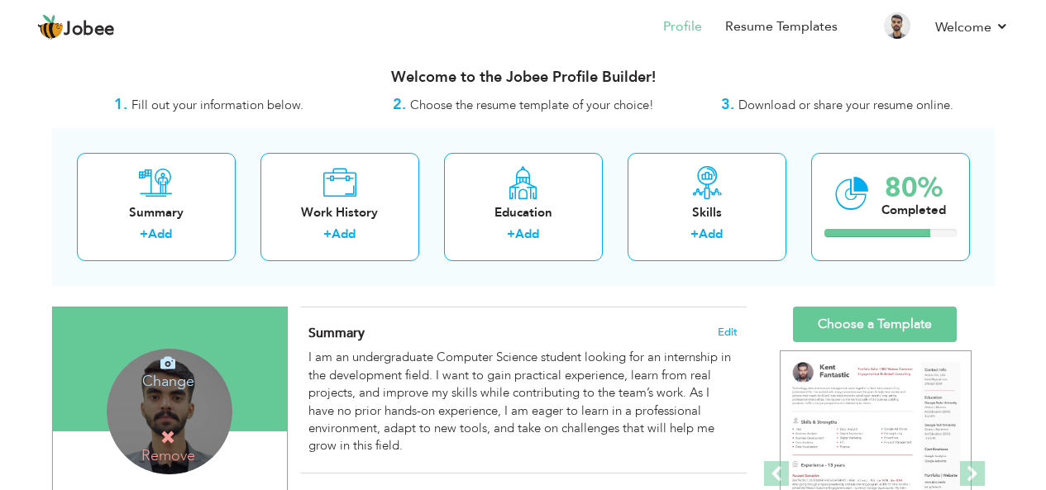
click at [170, 436] on icon at bounding box center [167, 437] width 15 height 15
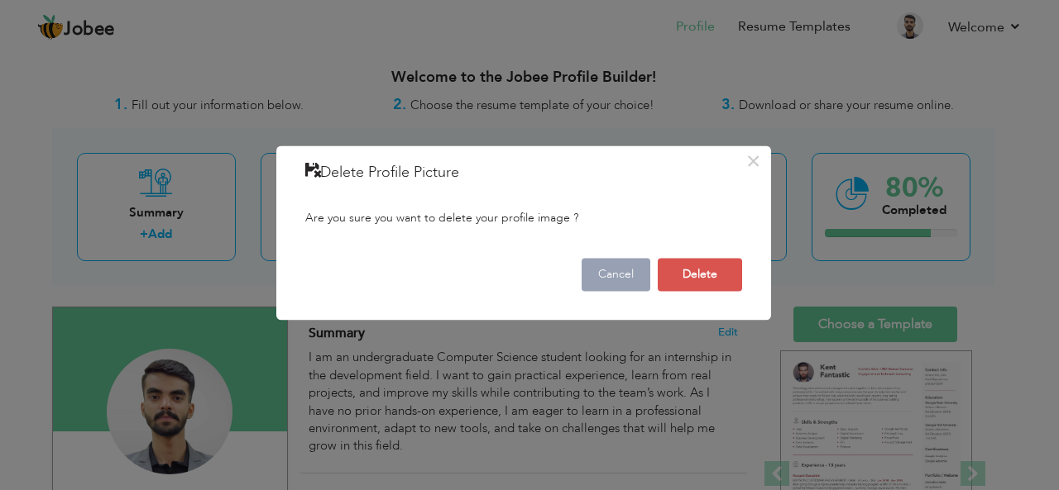
click at [617, 283] on button "Cancel" at bounding box center [615, 274] width 69 height 33
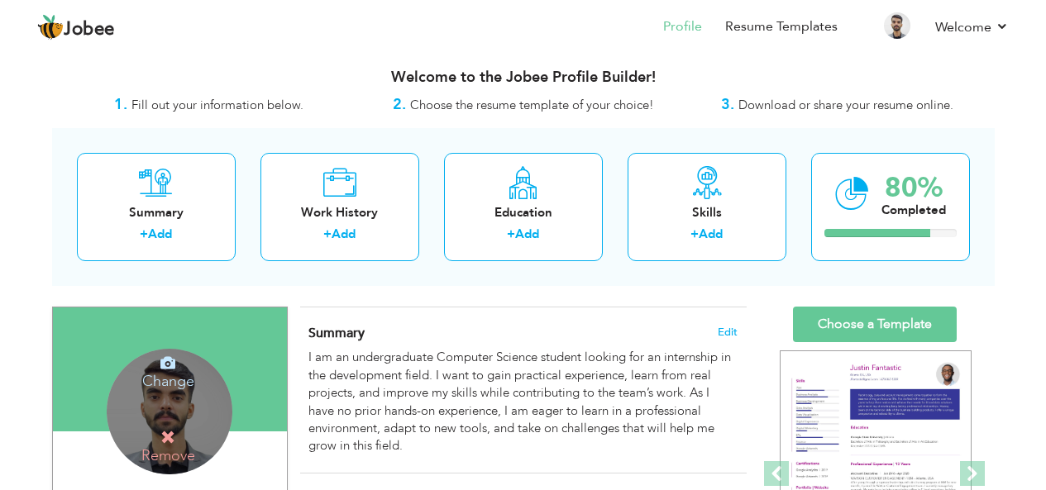
click at [178, 380] on h4 "Change" at bounding box center [168, 371] width 118 height 40
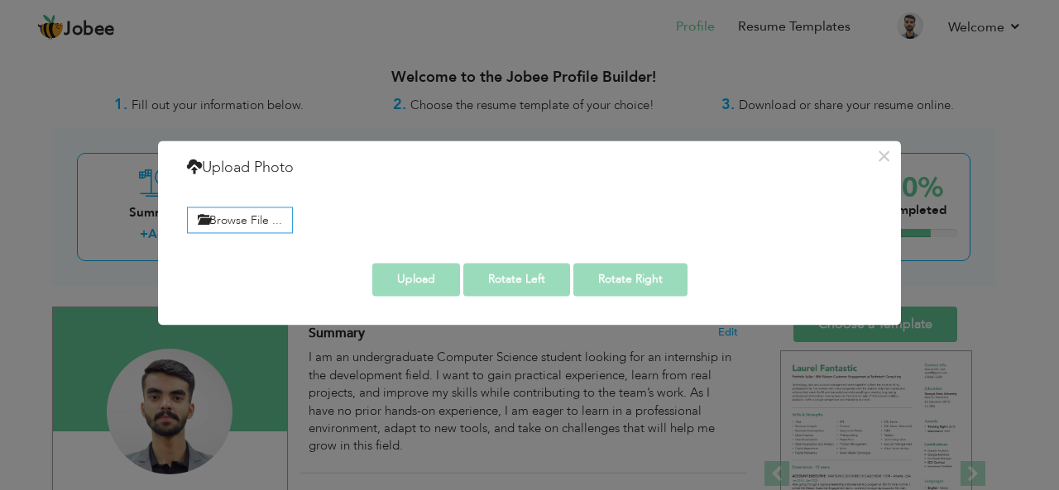
click at [232, 155] on div "× Upload Photo Browse File ... Adjust Photo Preview Upload Rotate Left" at bounding box center [529, 233] width 743 height 184
click at [243, 224] on label "Browse File ..." at bounding box center [240, 221] width 106 height 26
click at [0, 0] on input "Browse File ..." at bounding box center [0, 0] width 0 height 0
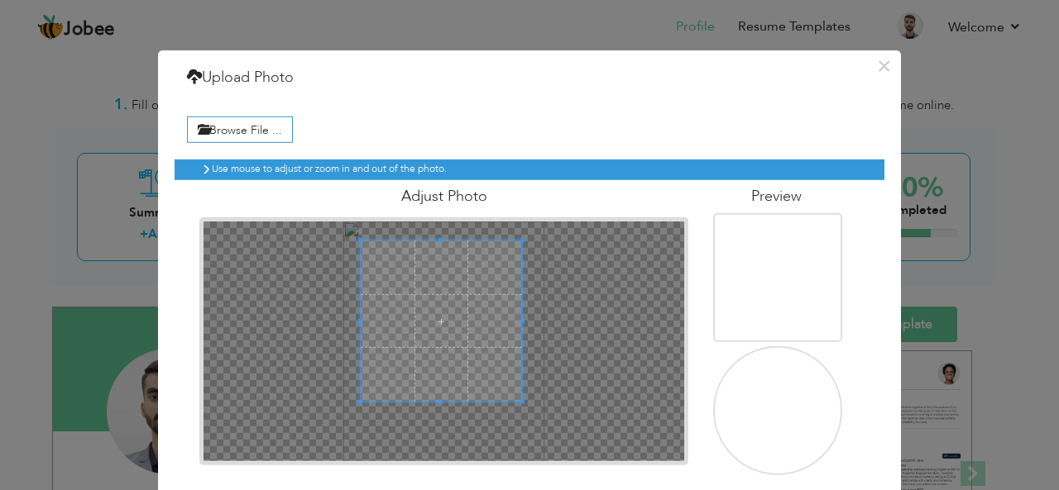
click at [457, 293] on span at bounding box center [441, 321] width 161 height 161
click at [466, 299] on span at bounding box center [446, 321] width 161 height 161
click at [462, 307] on span at bounding box center [446, 319] width 161 height 161
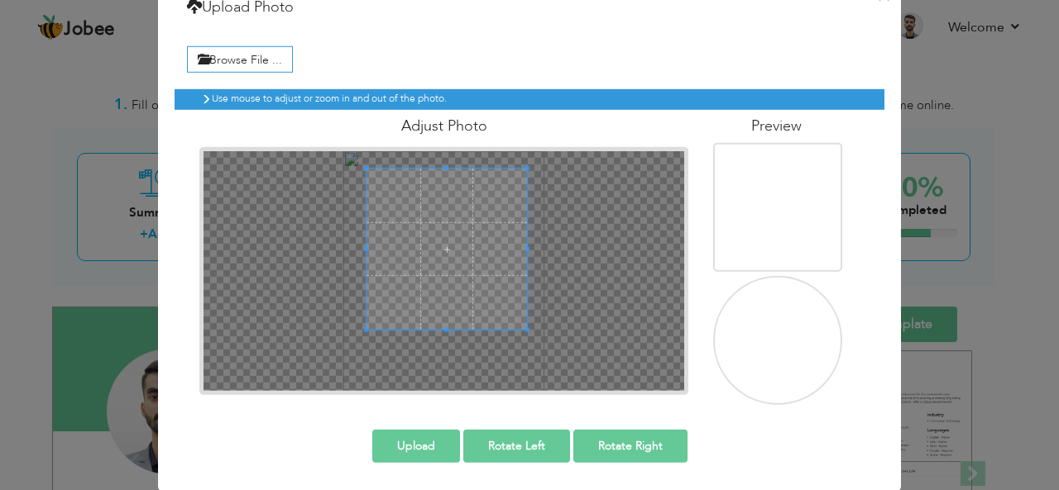
scroll to position [70, 0]
click at [432, 447] on button "Upload" at bounding box center [416, 445] width 88 height 33
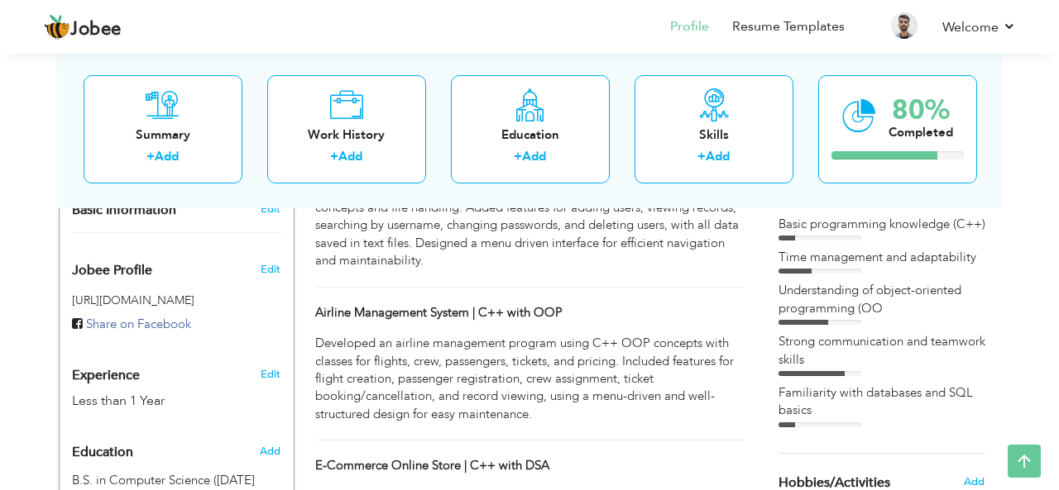
scroll to position [424, 0]
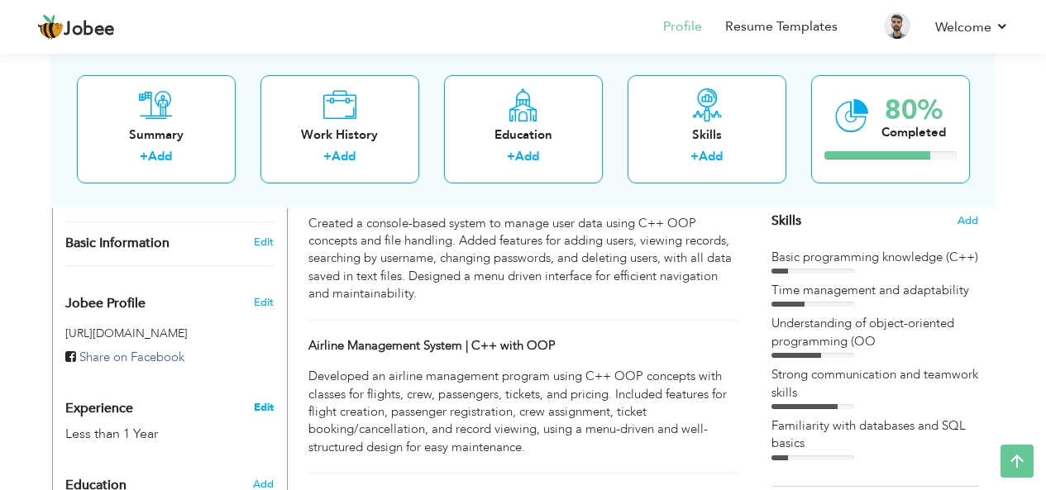
click at [261, 400] on link "Edit" at bounding box center [264, 407] width 20 height 15
type input "Abdul"
type input "Moiz"
type input "+92-332-4544690"
select select "number:166"
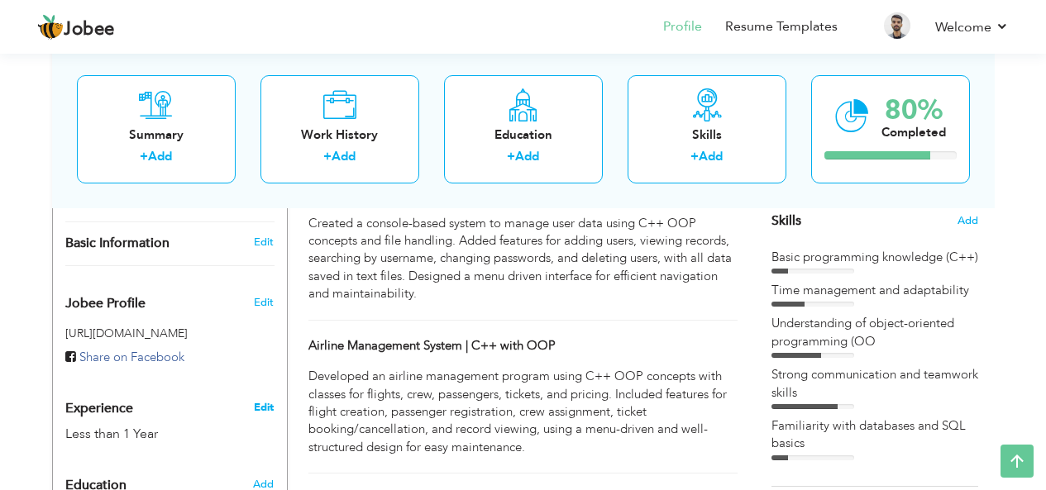
type input "[GEOGRAPHIC_DATA]"
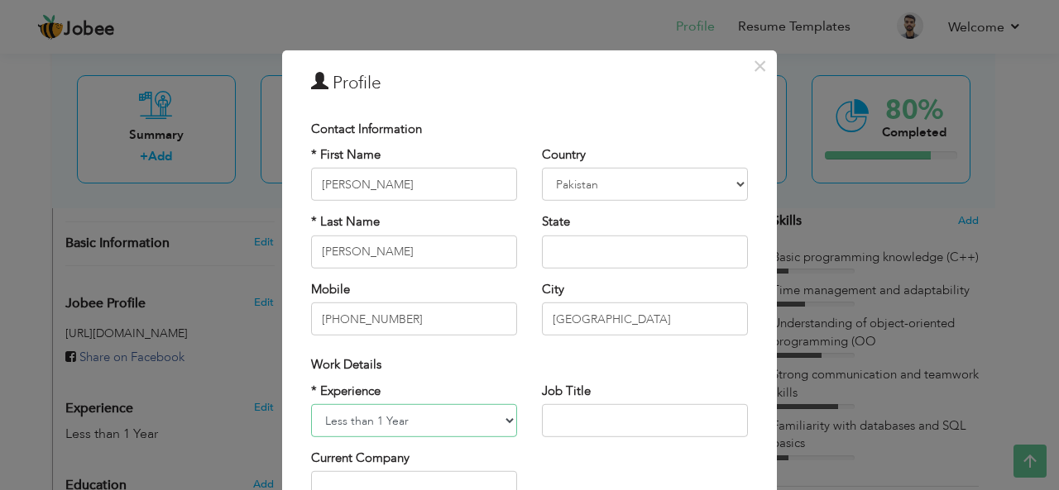
click at [468, 430] on select "Entry Level Less than 1 Year 1 Year 2 Years 3 Years 4 Years 5 Years 6 Years 7 Y…" at bounding box center [414, 420] width 206 height 33
select select "number:1"
click at [311, 404] on select "Entry Level Less than 1 Year 1 Year 2 Years 3 Years 4 Years 5 Years 6 Years 7 Y…" at bounding box center [414, 420] width 206 height 33
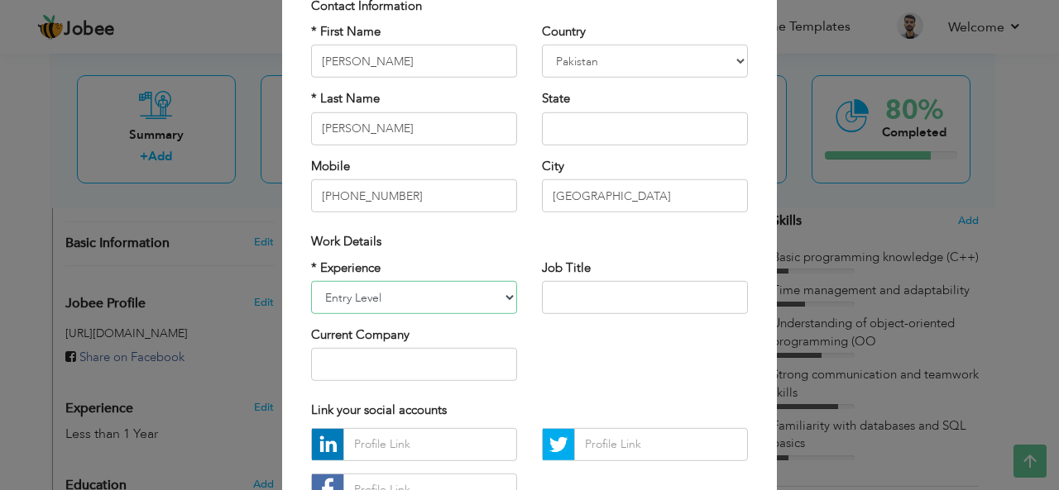
scroll to position [251, 0]
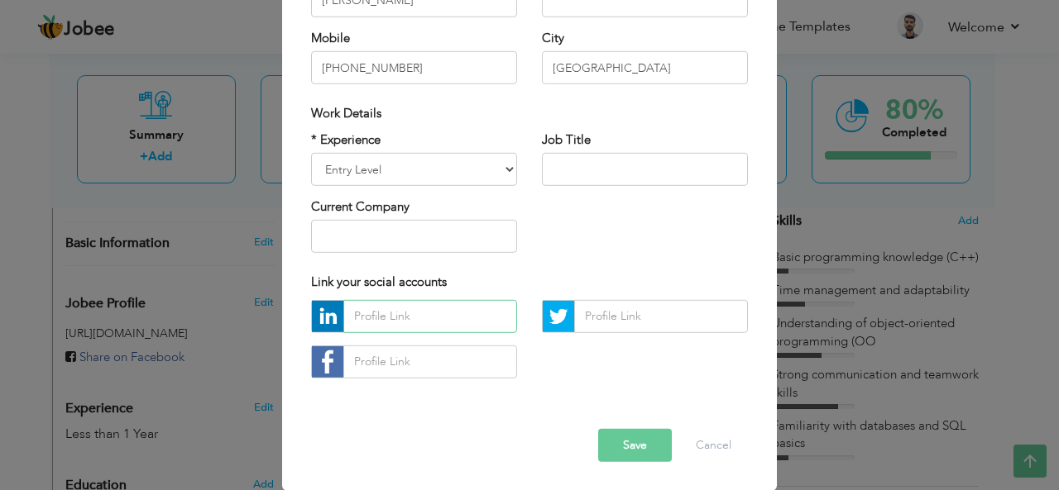
click at [443, 316] on input "text" at bounding box center [430, 316] width 174 height 33
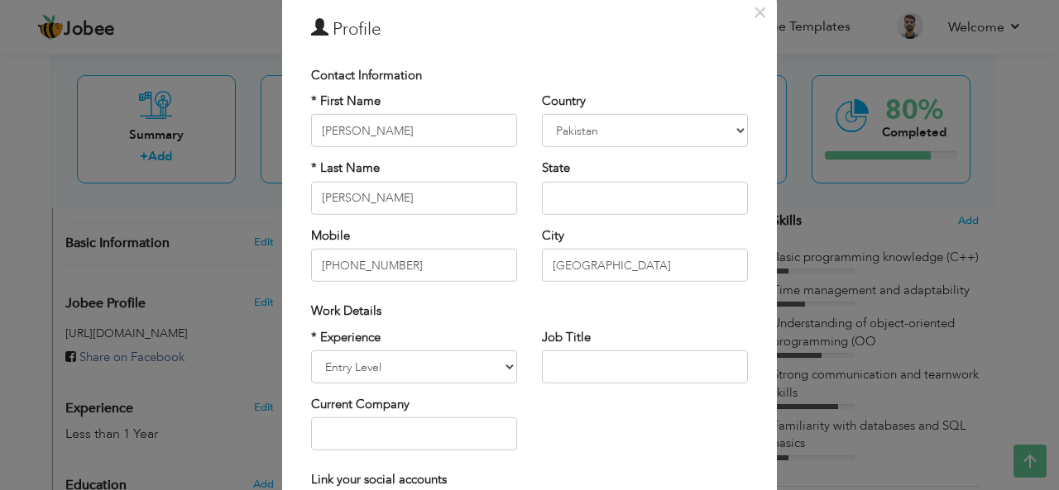
scroll to position [48, 0]
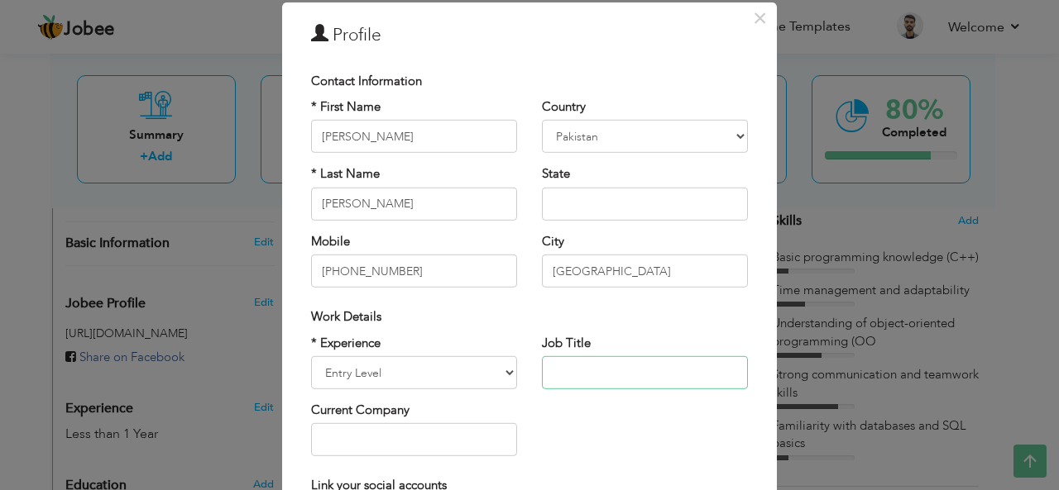
click at [562, 370] on input "text" at bounding box center [645, 372] width 206 height 33
drag, startPoint x: 562, startPoint y: 370, endPoint x: 583, endPoint y: 223, distance: 147.8
click at [583, 223] on div "Contact Information * First Name Abdul * Last Name Moiz Mobile +92-332-4544690 …" at bounding box center [529, 329] width 461 height 530
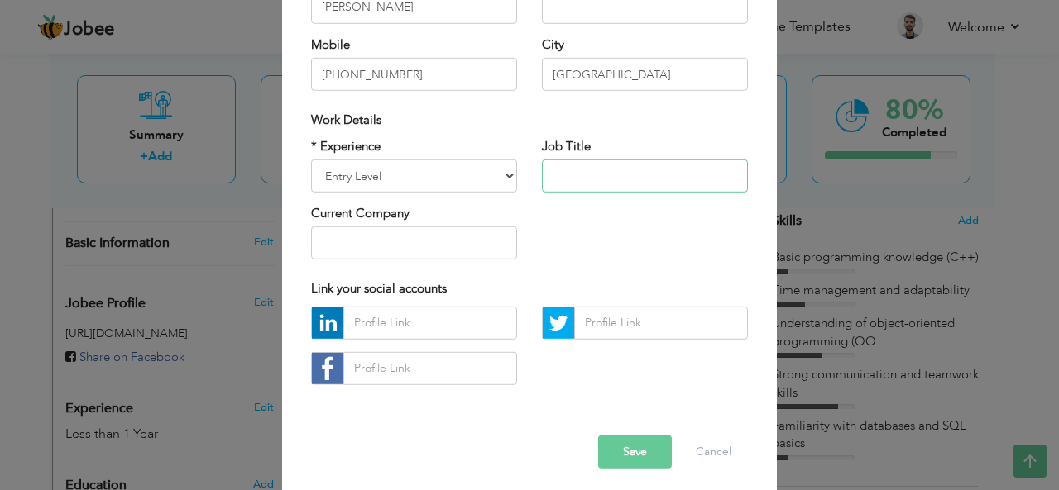
scroll to position [246, 0]
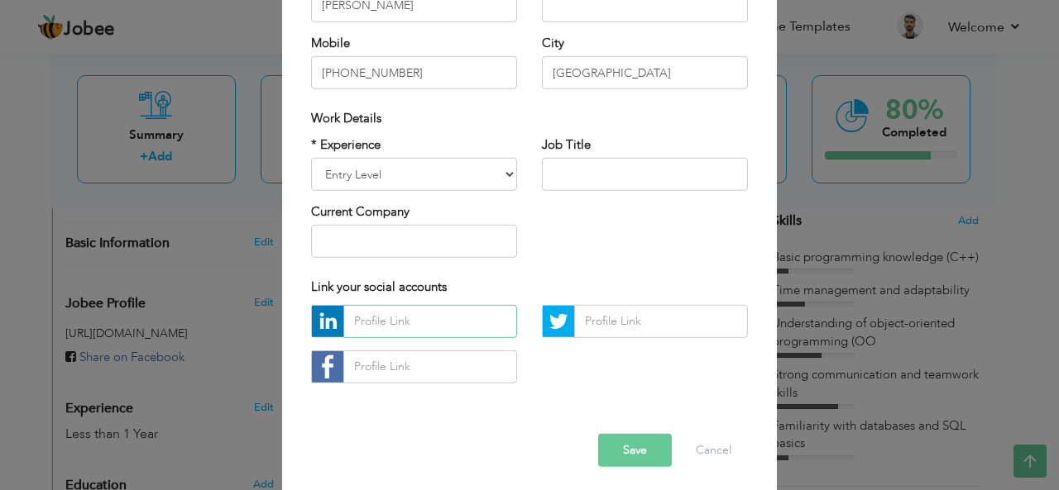
click at [432, 327] on input "text" at bounding box center [430, 321] width 174 height 33
type input "w"
type input "[DOMAIN_NAME][URL][PERSON_NAME]"
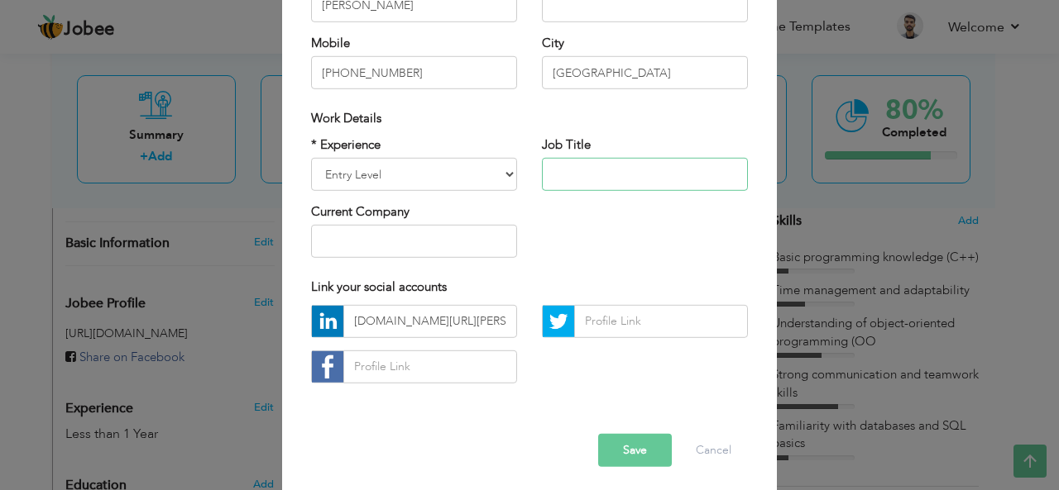
click at [632, 168] on input "text" at bounding box center [645, 174] width 206 height 33
click at [409, 317] on input "[DOMAIN_NAME][URL][PERSON_NAME]" at bounding box center [430, 321] width 174 height 33
click at [587, 184] on input "text" at bounding box center [645, 174] width 206 height 33
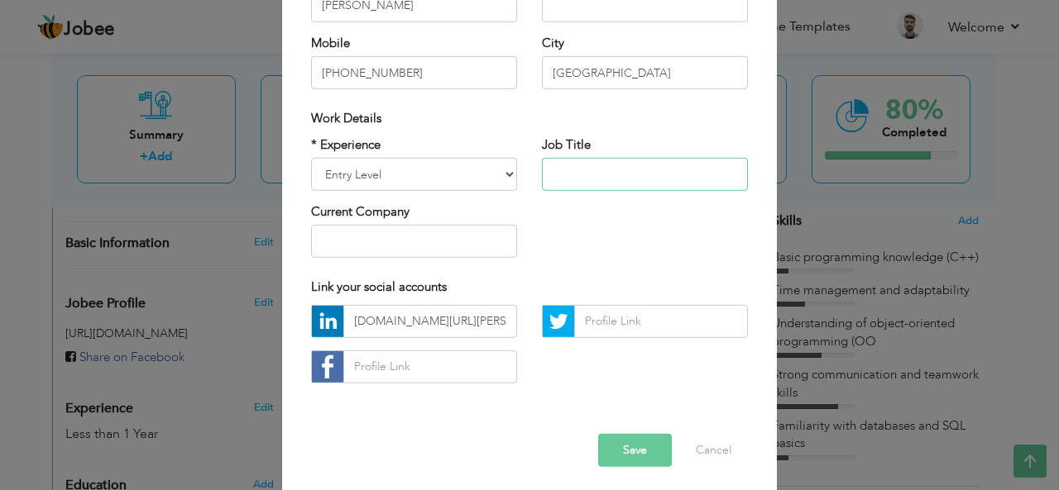
paste input "[DOMAIN_NAME][URL][PERSON_NAME]"
type input "[DOMAIN_NAME][URL][PERSON_NAME]"
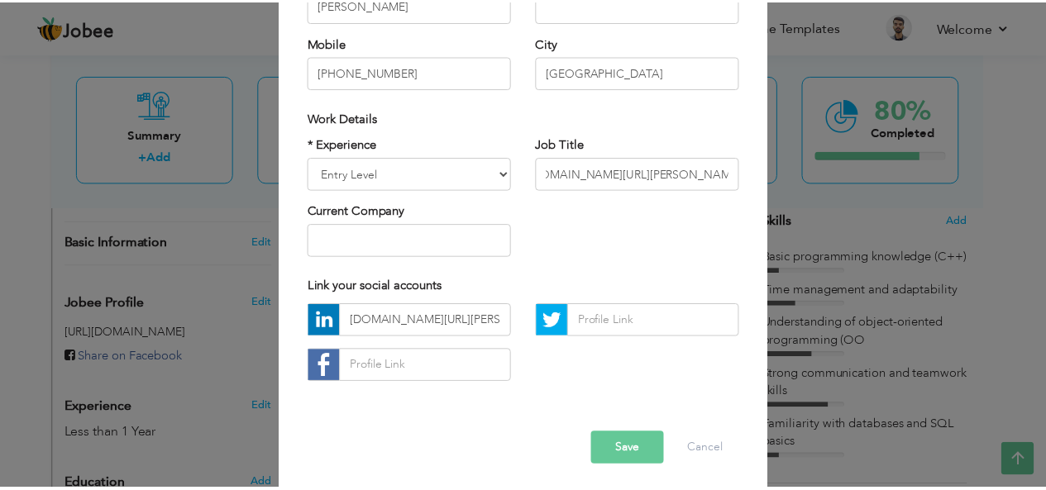
scroll to position [0, 0]
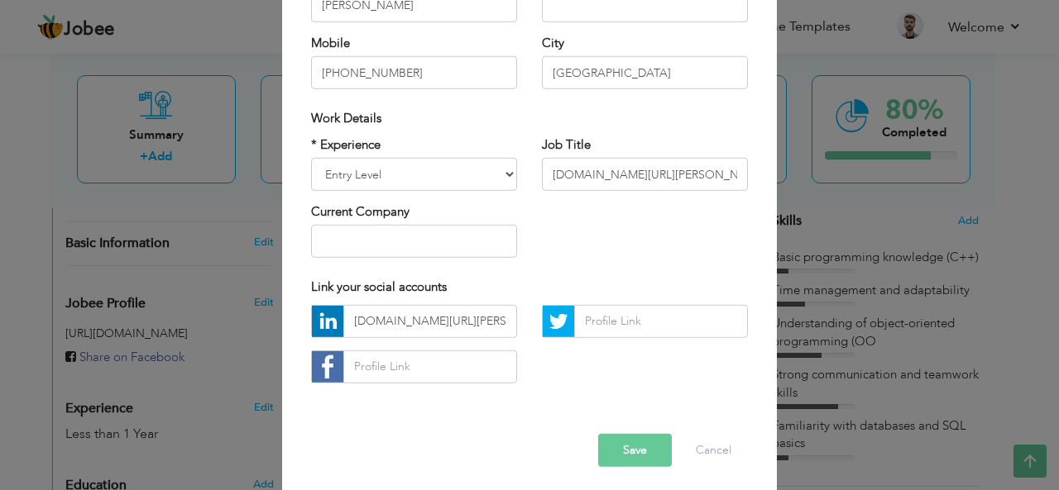
click at [621, 460] on button "Save" at bounding box center [635, 450] width 74 height 33
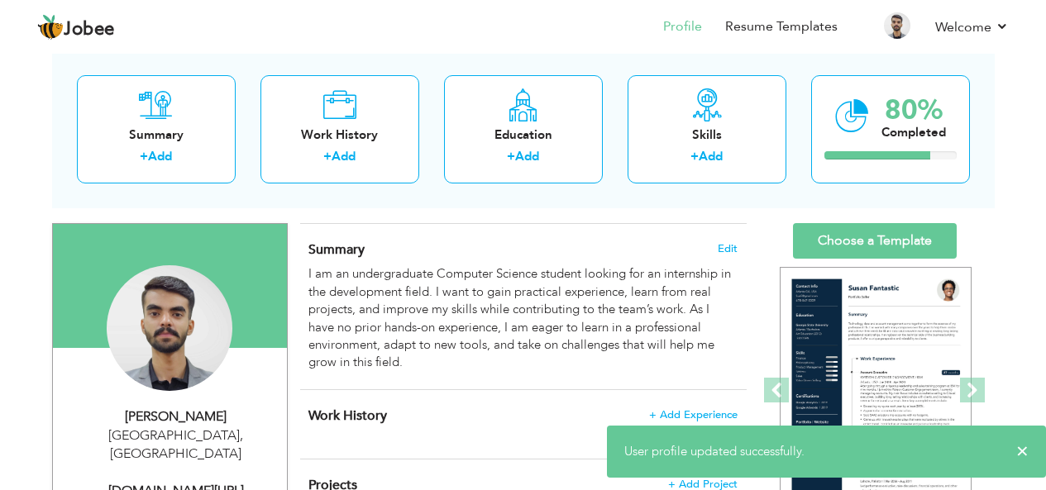
scroll to position [60, 0]
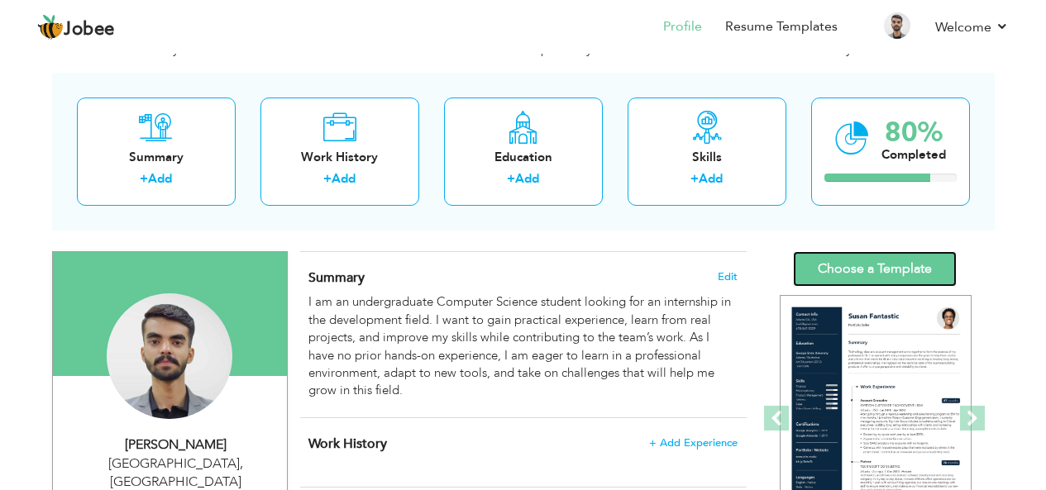
click at [881, 270] on link "Choose a Template" at bounding box center [875, 269] width 164 height 36
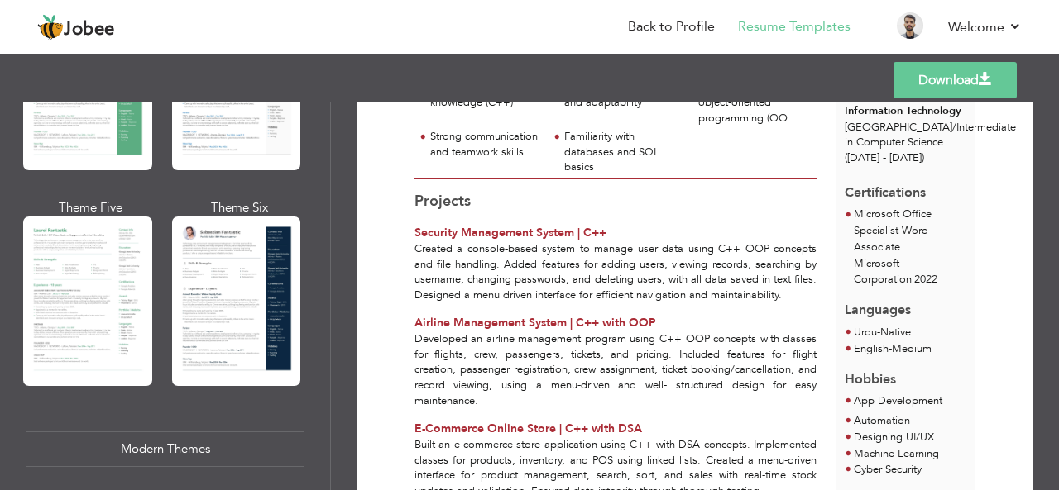
scroll to position [359, 0]
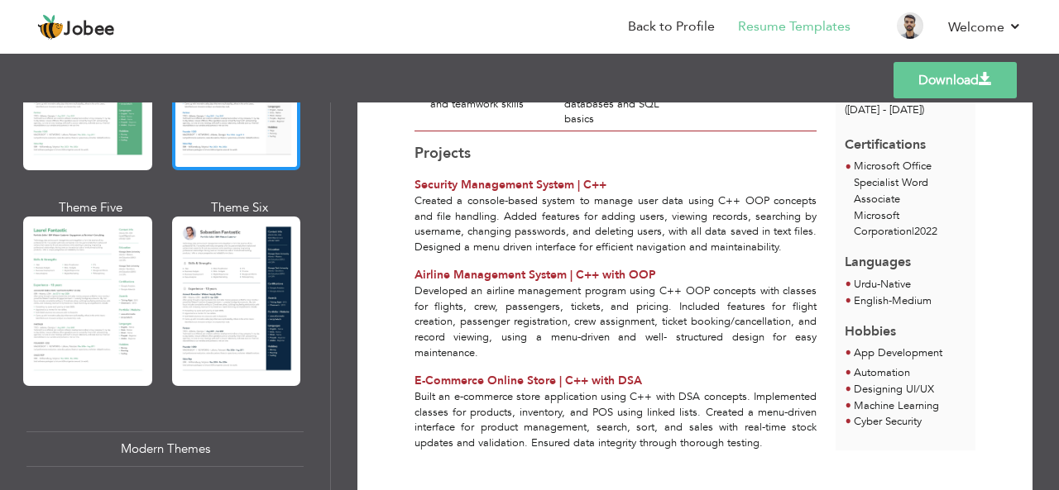
click at [205, 115] on div at bounding box center [236, 86] width 129 height 170
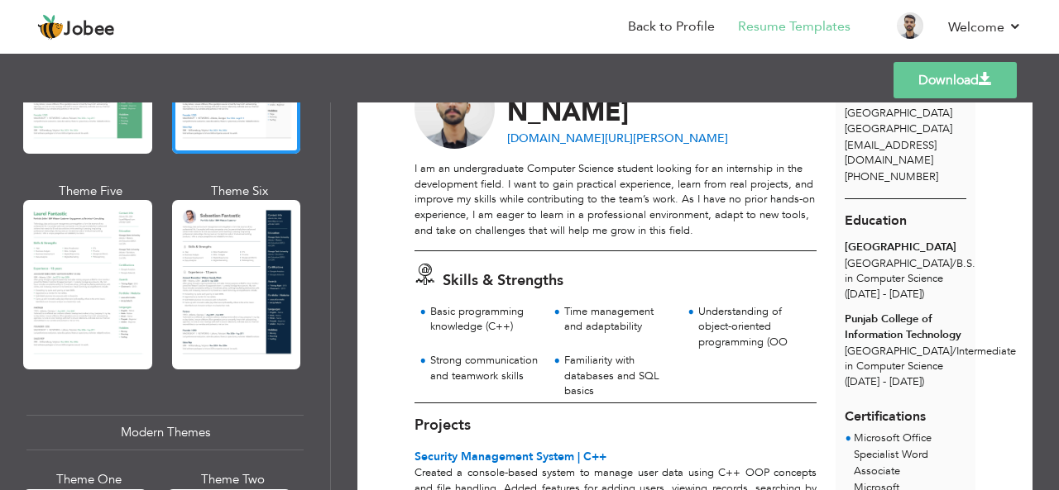
scroll to position [0, 0]
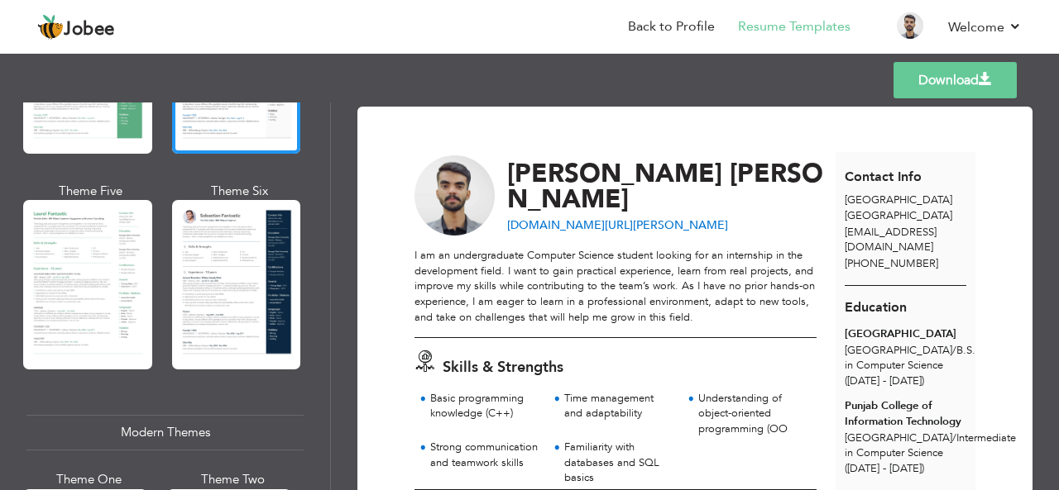
click at [905, 74] on link "Download" at bounding box center [954, 80] width 123 height 36
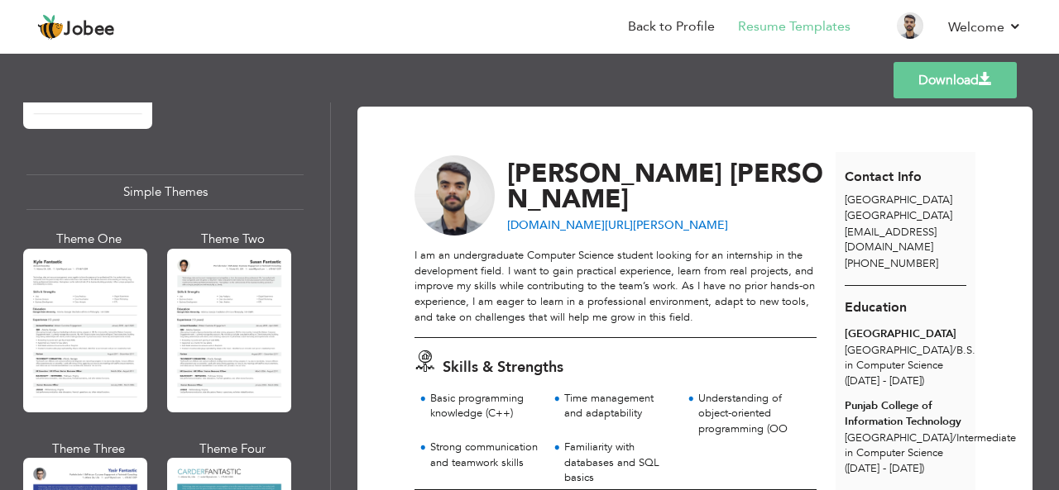
scroll to position [2824, 0]
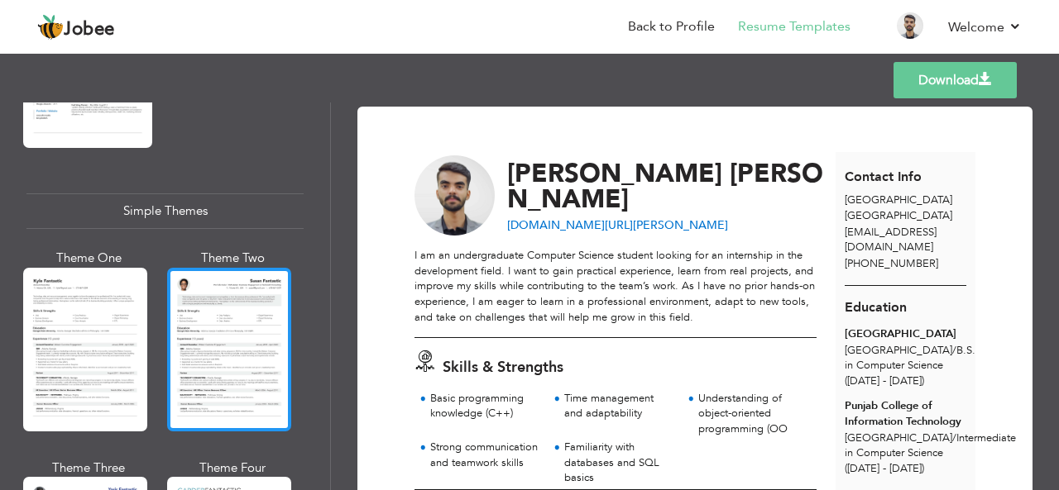
click at [245, 315] on div at bounding box center [229, 350] width 124 height 164
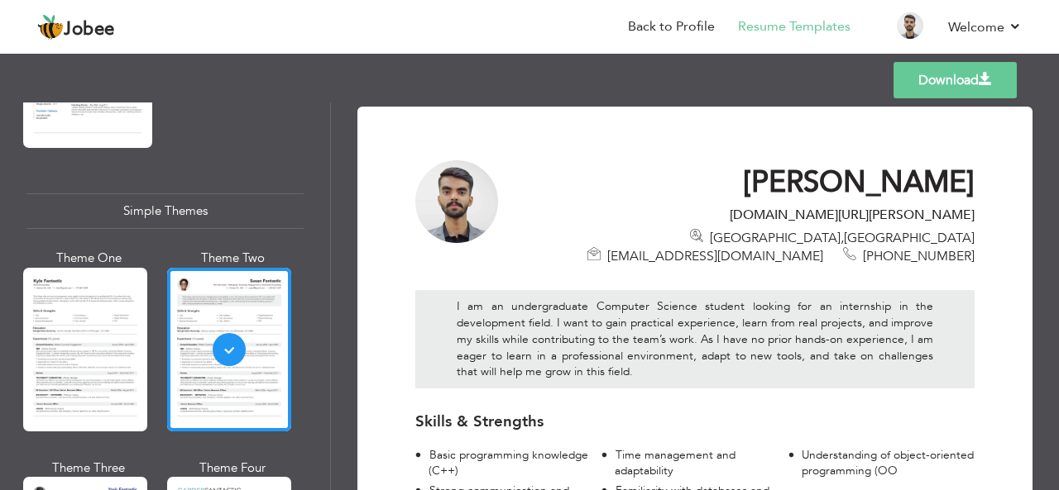
click at [969, 89] on link "Download" at bounding box center [954, 80] width 123 height 36
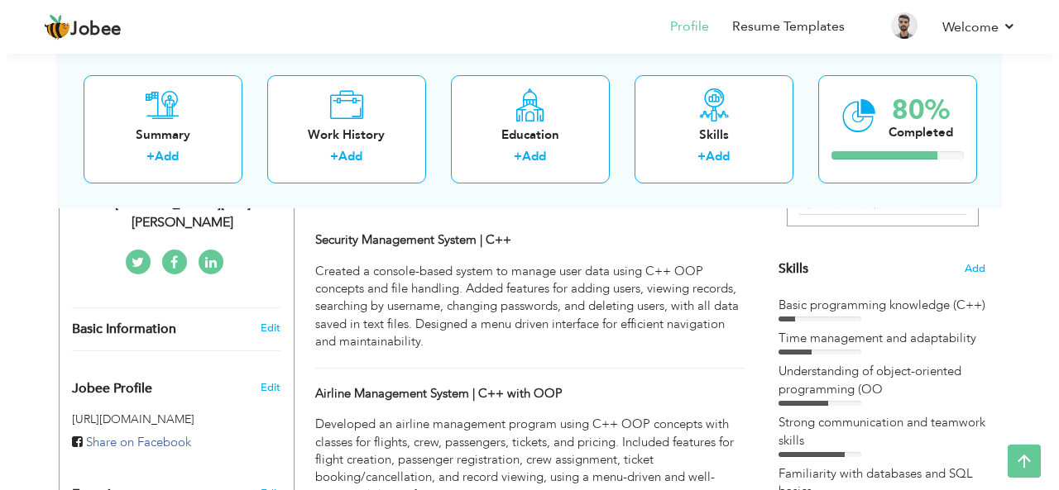
scroll to position [376, 0]
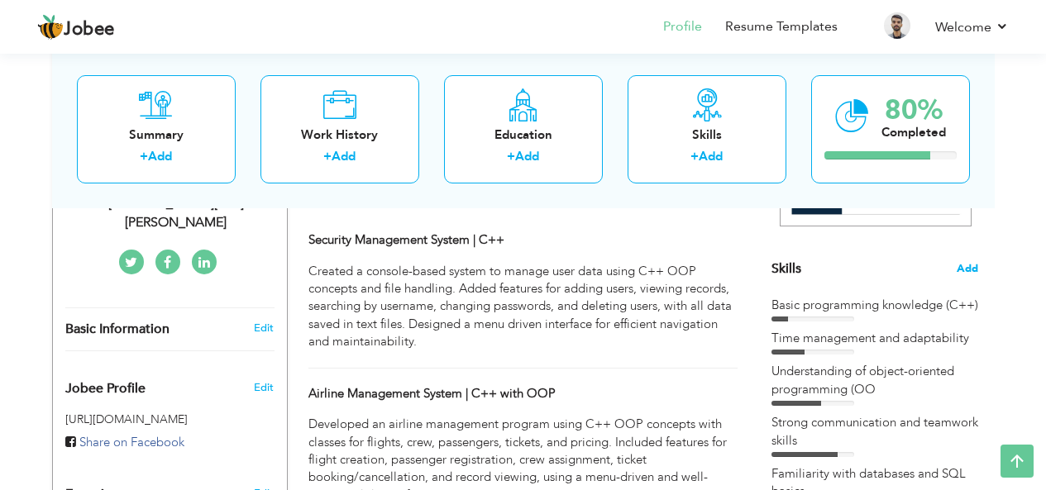
click at [967, 275] on span "Add" at bounding box center [968, 269] width 22 height 16
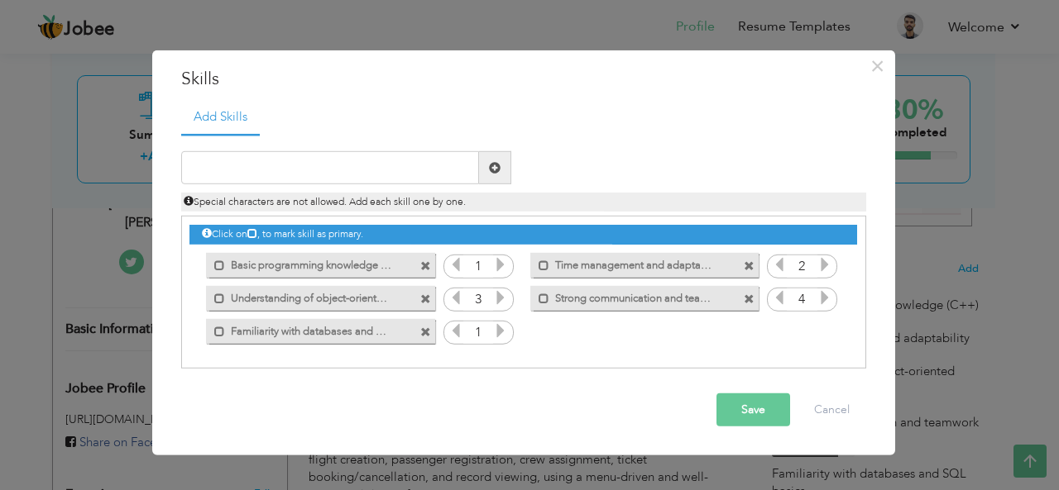
click at [337, 302] on label "Understanding of object-oriented programming (OO" at bounding box center [308, 295] width 167 height 21
click at [337, 302] on label "Understanding of object-oriented programming (OO" at bounding box center [310, 295] width 165 height 21
click at [337, 302] on label "Understanding of object-oriented programming (OO" at bounding box center [308, 295] width 167 height 21
click at [280, 296] on label "Understanding of object-oriented programming (OO" at bounding box center [310, 295] width 165 height 21
click at [376, 298] on label "Understanding of object-oriented programming (OO" at bounding box center [308, 295] width 167 height 21
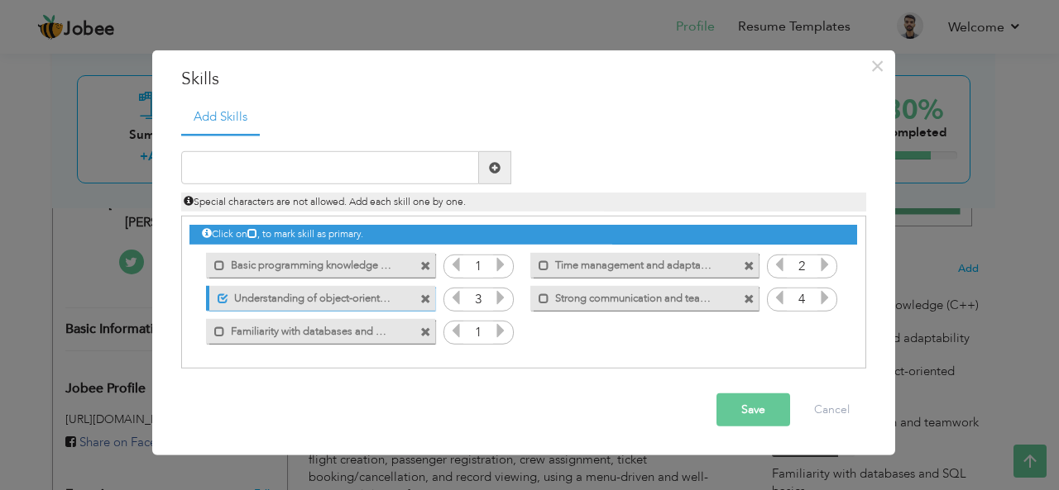
click at [376, 298] on label "Understanding of object-oriented programming (OO" at bounding box center [310, 295] width 165 height 21
click at [421, 300] on span at bounding box center [425, 299] width 11 height 11
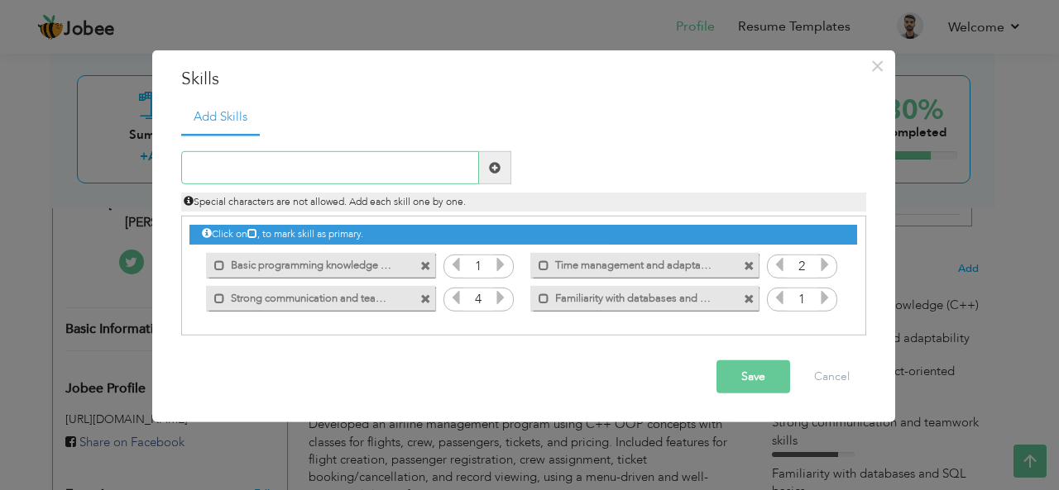
click at [417, 167] on input "text" at bounding box center [330, 167] width 298 height 33
paste input "• Understanding of object-oriented programming (OO"
type input "• Understanding of object-oriented programming (OO"
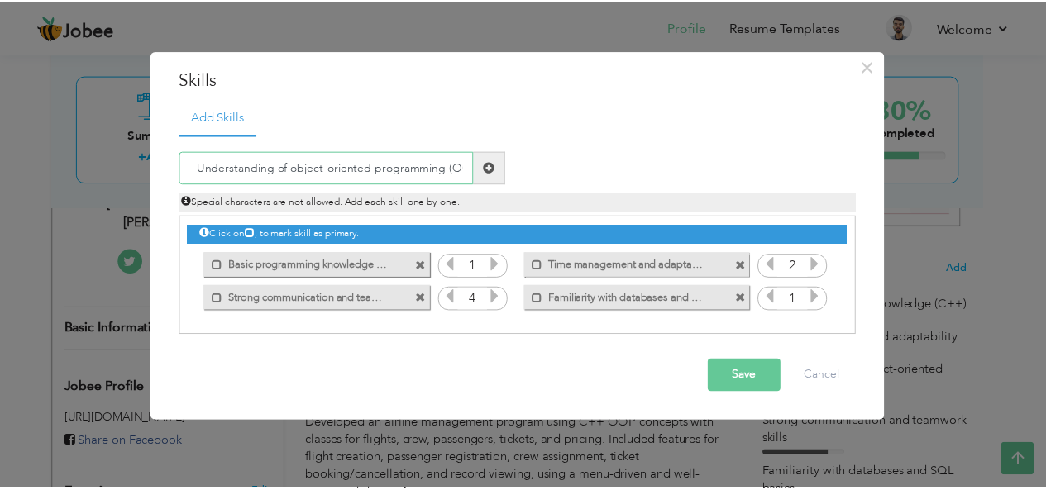
scroll to position [0, 0]
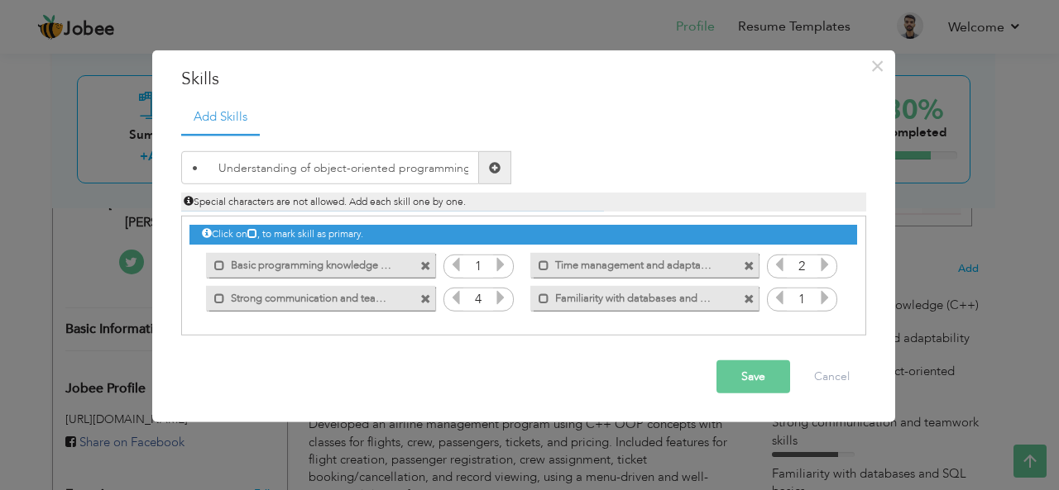
click at [757, 370] on button "Save" at bounding box center [753, 377] width 74 height 33
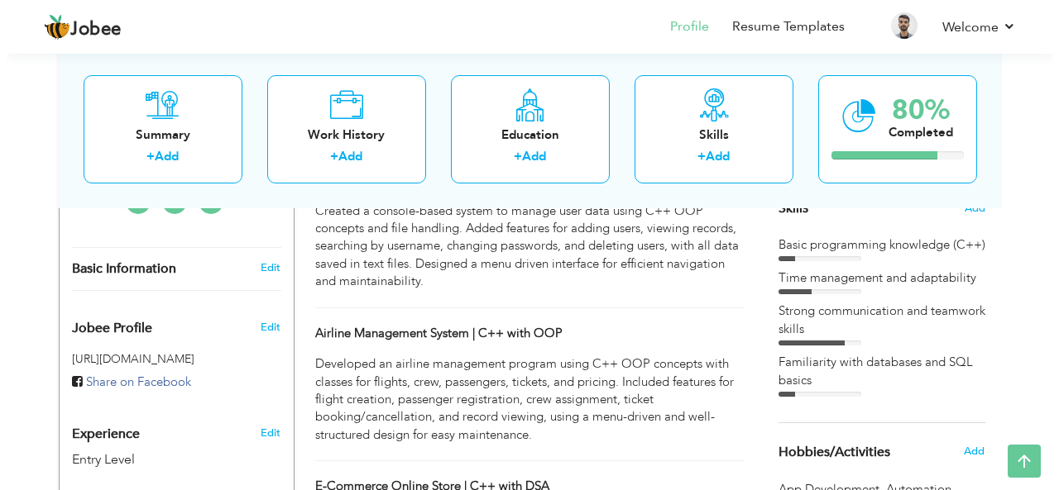
scroll to position [414, 0]
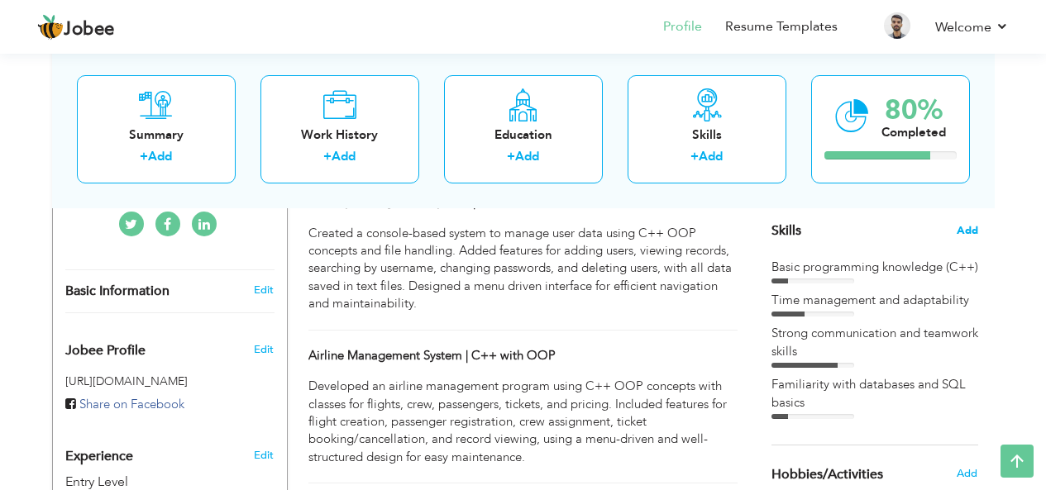
click at [959, 225] on span "Add" at bounding box center [968, 231] width 22 height 16
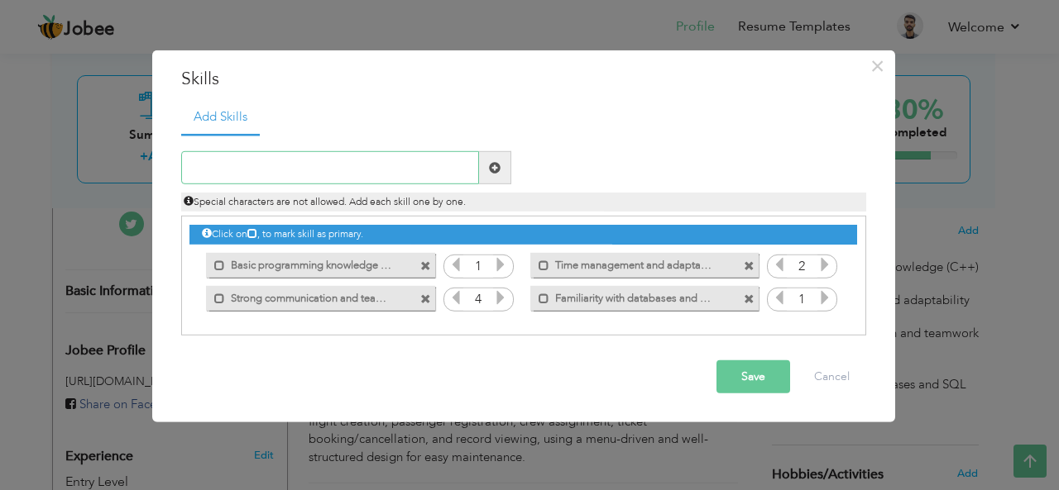
click at [356, 166] on input "text" at bounding box center [330, 167] width 298 height 33
paste input "• Understanding of object-oriented programming (OO"
click at [447, 169] on input "• Understanding of object-oriented programming (OO" at bounding box center [330, 167] width 298 height 33
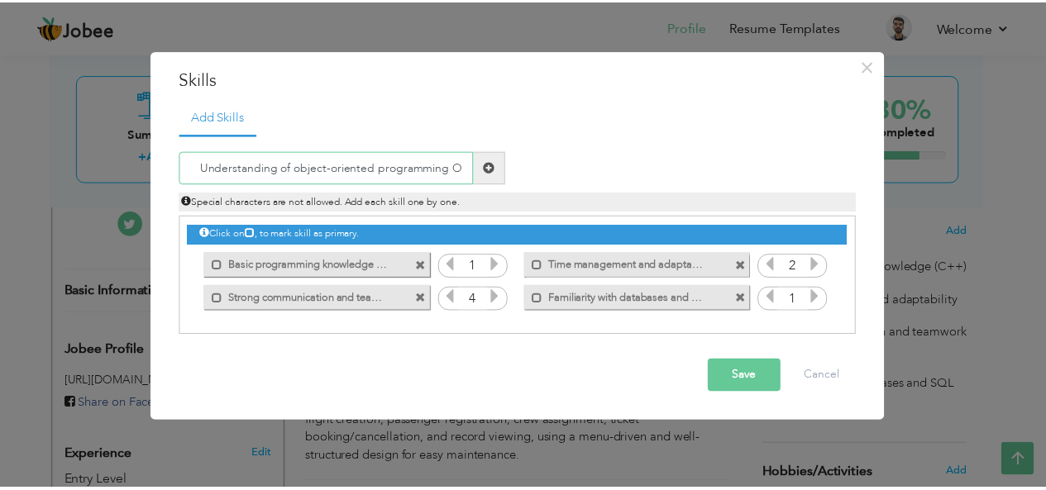
scroll to position [0, 0]
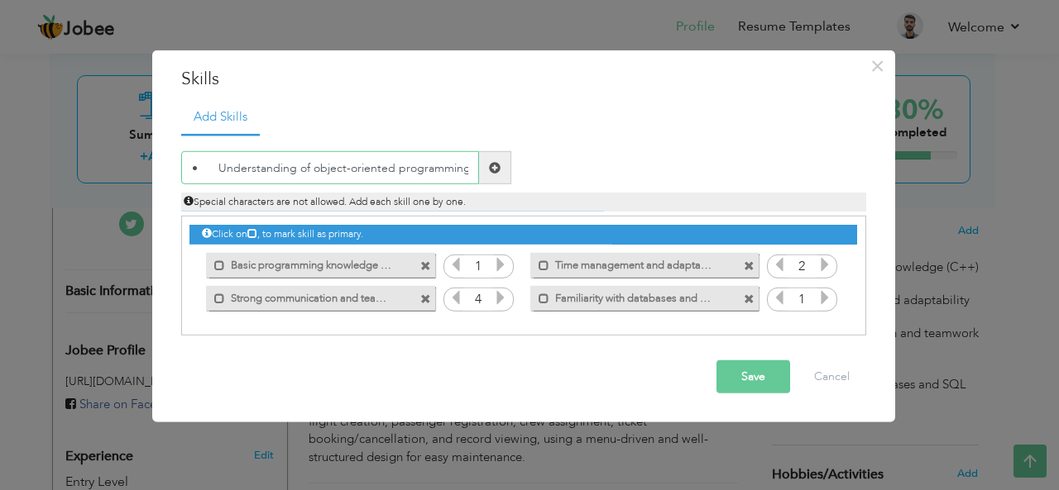
click at [218, 177] on input "• Understanding of object-oriented programming" at bounding box center [330, 167] width 298 height 33
click at [456, 175] on input "Understanding of object-oriented programming" at bounding box center [330, 167] width 298 height 33
click at [288, 170] on input "Understanding of object-oriented programming" at bounding box center [330, 167] width 298 height 33
click at [328, 171] on input "Understanding of Object-oriented programming" at bounding box center [330, 167] width 298 height 33
click at [375, 165] on input "Understanding of Object-Oriented programming" at bounding box center [330, 167] width 298 height 33
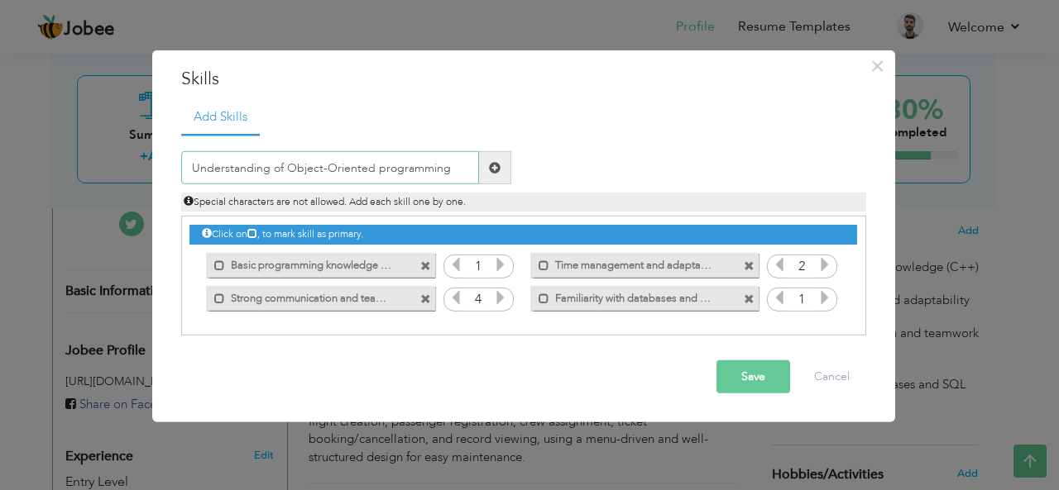
click at [380, 173] on input "Understanding of Object-Oriented programming" at bounding box center [330, 167] width 298 height 33
click at [330, 166] on input "Understanding of Object-Oriented programming" at bounding box center [330, 167] width 298 height 33
drag, startPoint x: 452, startPoint y: 165, endPoint x: 287, endPoint y: 164, distance: 164.6
click at [287, 164] on input "Understanding of Object-Oriented programming" at bounding box center [330, 167] width 298 height 33
click at [381, 171] on input "Understanding of Object-Oriented programming" at bounding box center [330, 167] width 298 height 33
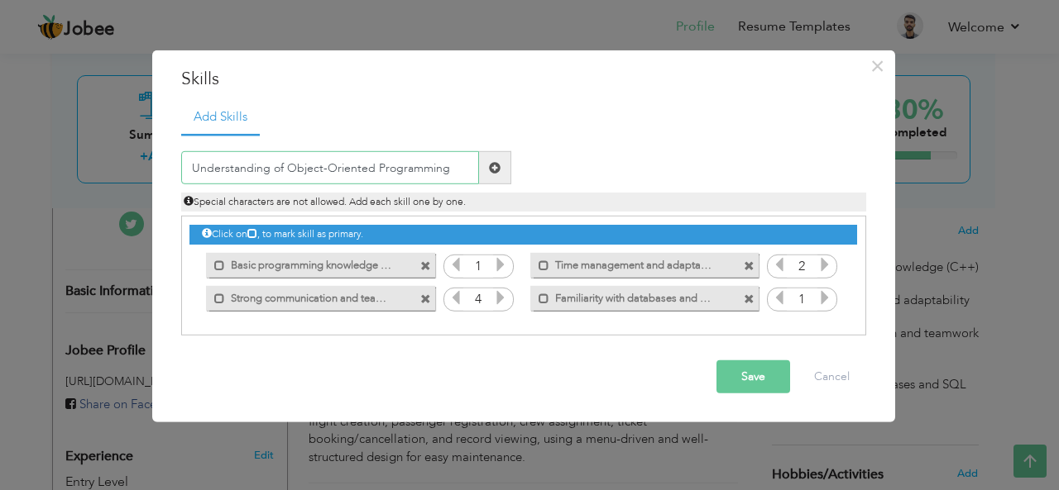
type input "Understanding of Object-Oriented Programming"
click at [733, 364] on button "Save" at bounding box center [753, 377] width 74 height 33
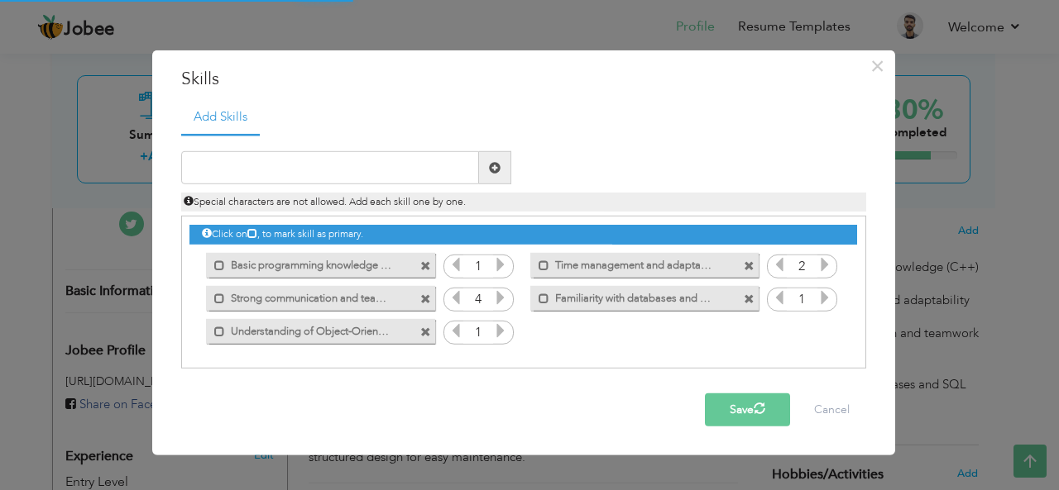
click at [504, 332] on icon at bounding box center [500, 330] width 15 height 15
click at [457, 326] on icon at bounding box center [455, 330] width 15 height 15
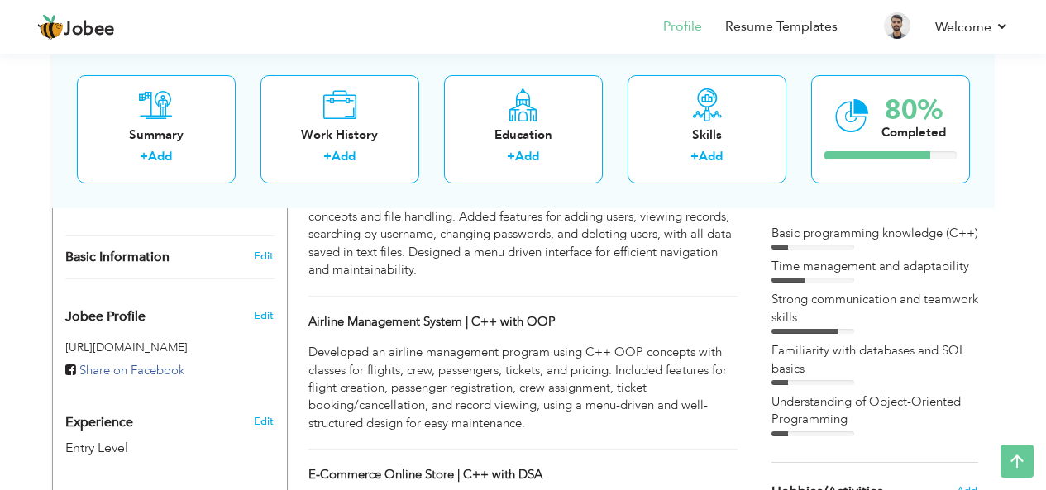
scroll to position [426, 0]
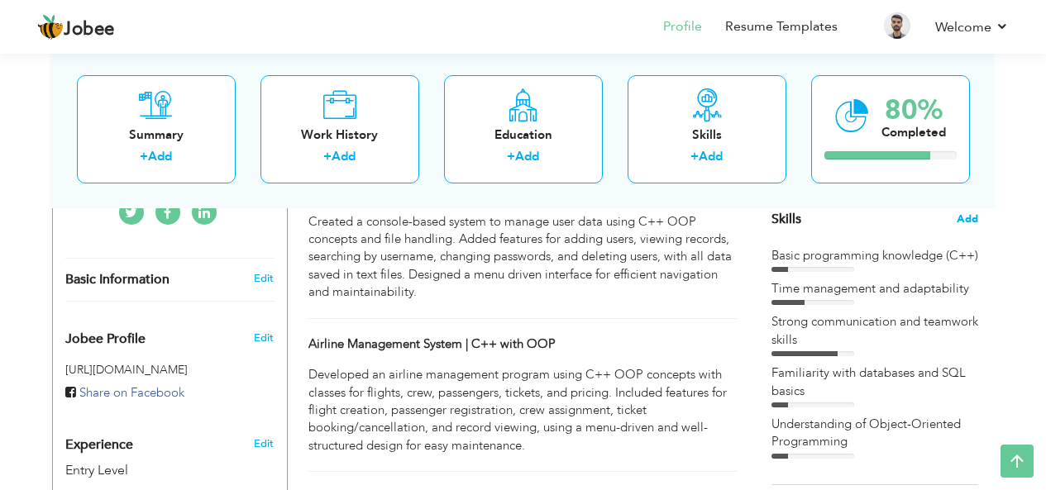
click at [963, 220] on span "Add" at bounding box center [968, 220] width 22 height 16
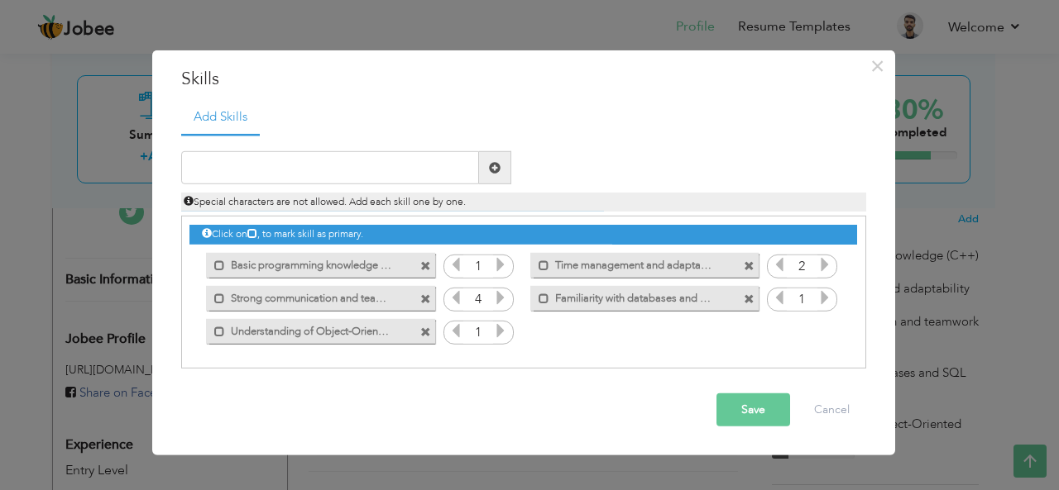
click at [500, 336] on icon at bounding box center [500, 330] width 15 height 15
click at [452, 332] on icon at bounding box center [455, 330] width 15 height 15
click at [746, 409] on button "Save" at bounding box center [753, 410] width 74 height 33
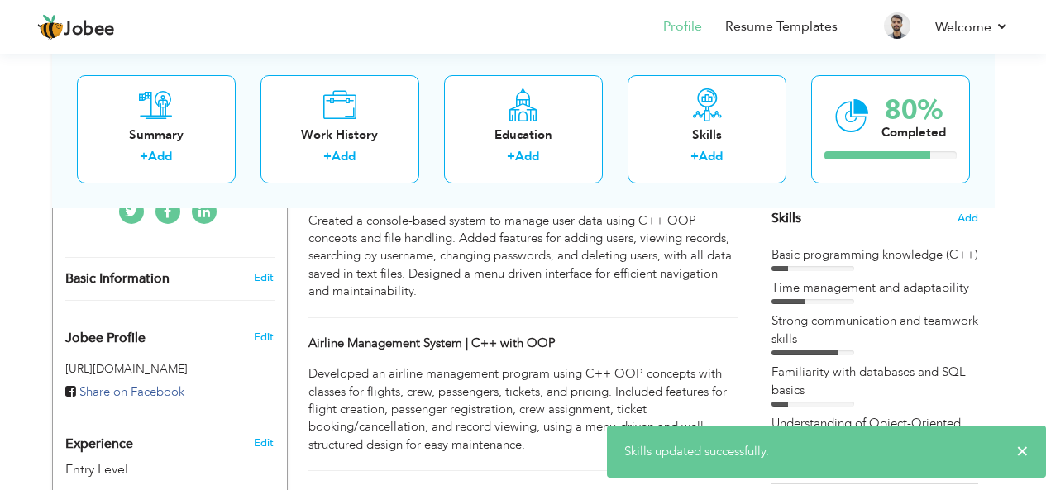
scroll to position [420, 0]
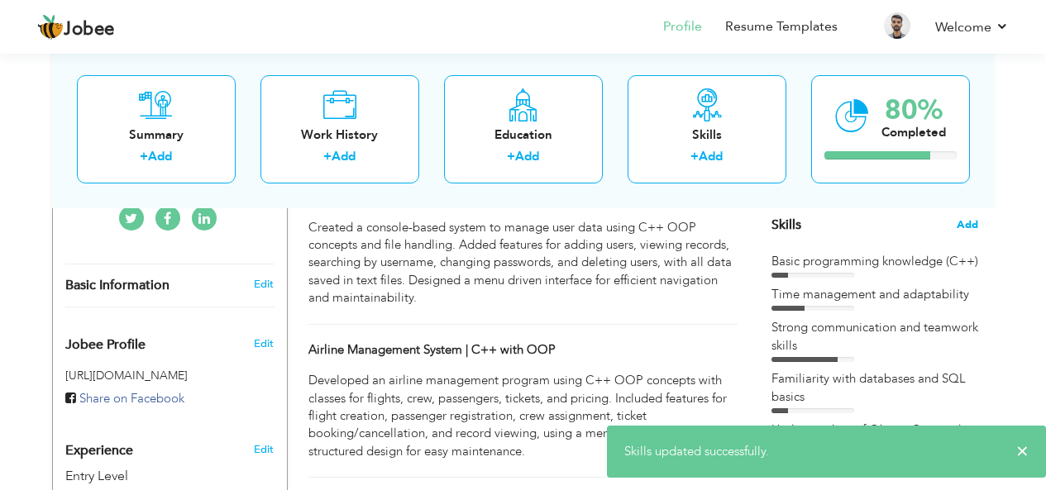
click at [965, 227] on span "Add" at bounding box center [968, 226] width 22 height 16
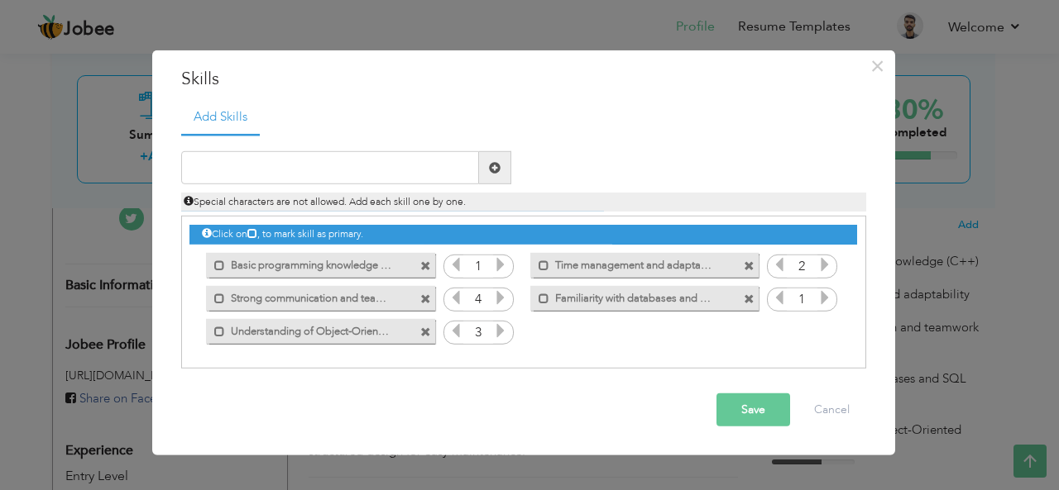
click at [461, 304] on icon at bounding box center [455, 297] width 15 height 15
click at [457, 332] on icon at bounding box center [455, 330] width 15 height 15
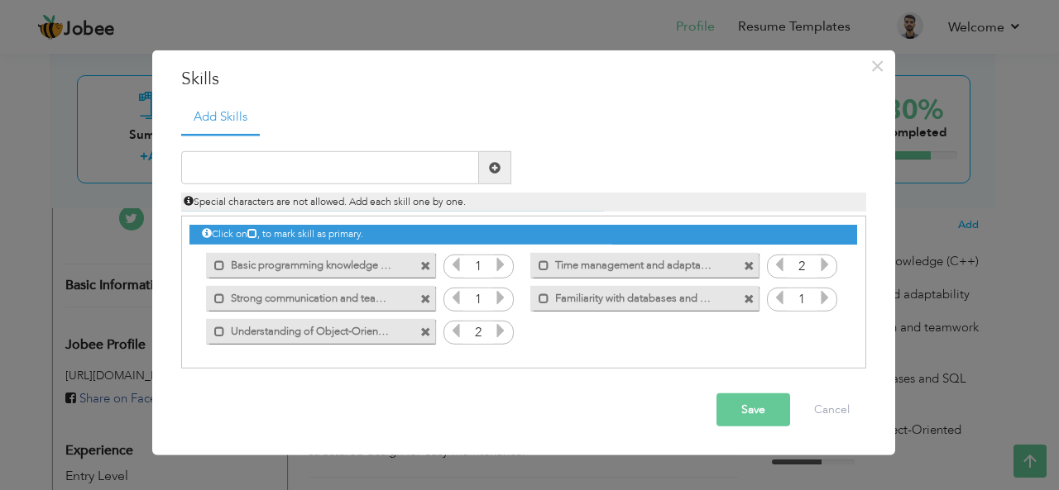
click at [457, 332] on icon at bounding box center [455, 330] width 15 height 15
click at [784, 294] on icon at bounding box center [779, 297] width 15 height 15
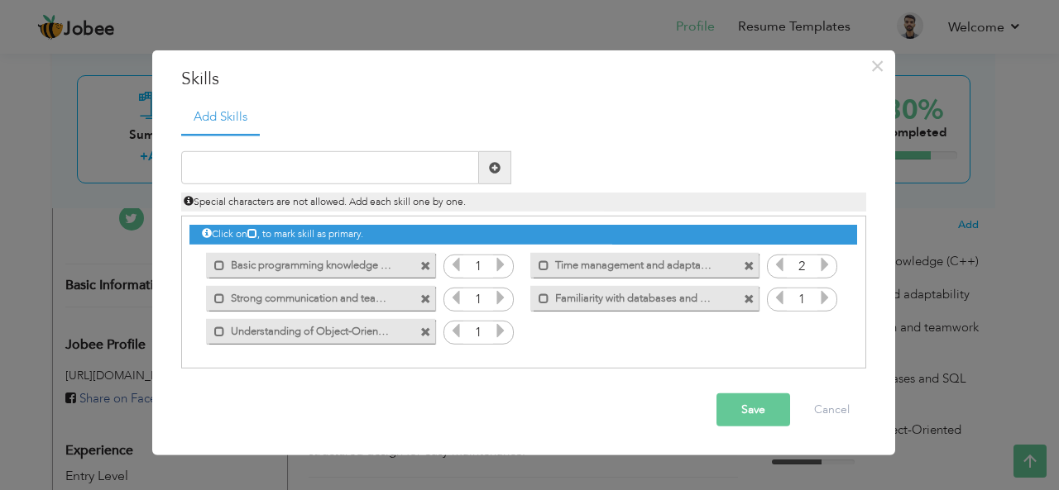
click at [784, 267] on icon at bounding box center [779, 264] width 15 height 15
click at [745, 399] on button "Save" at bounding box center [753, 410] width 74 height 33
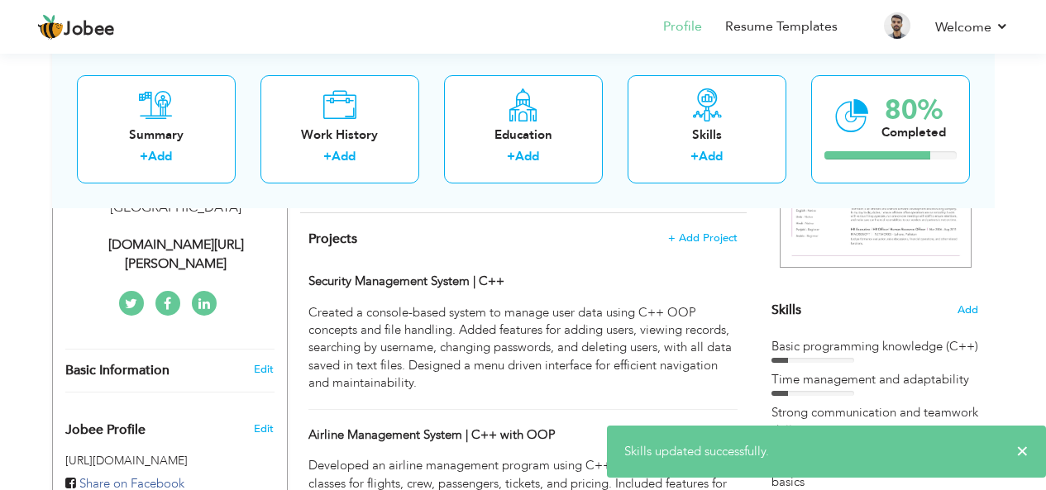
scroll to position [310, 0]
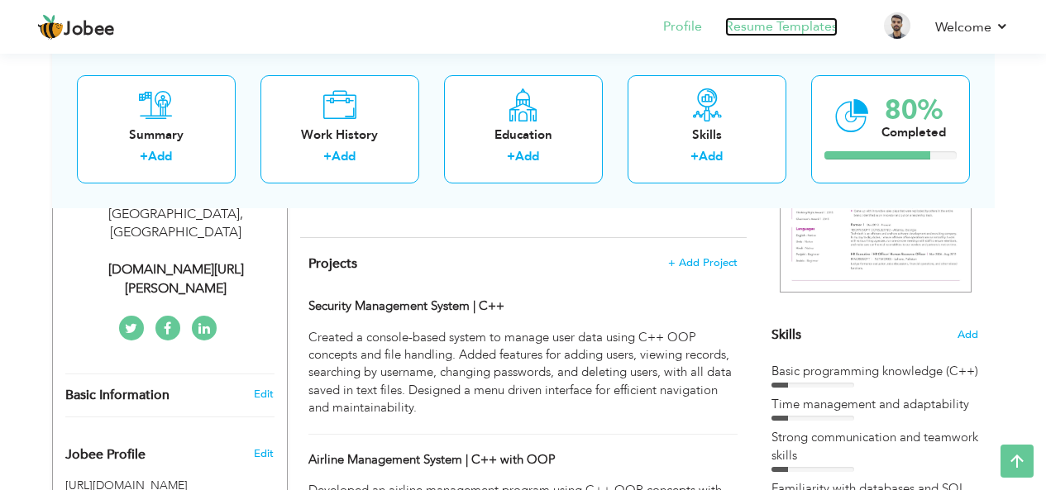
click at [825, 28] on link "Resume Templates" at bounding box center [781, 26] width 112 height 19
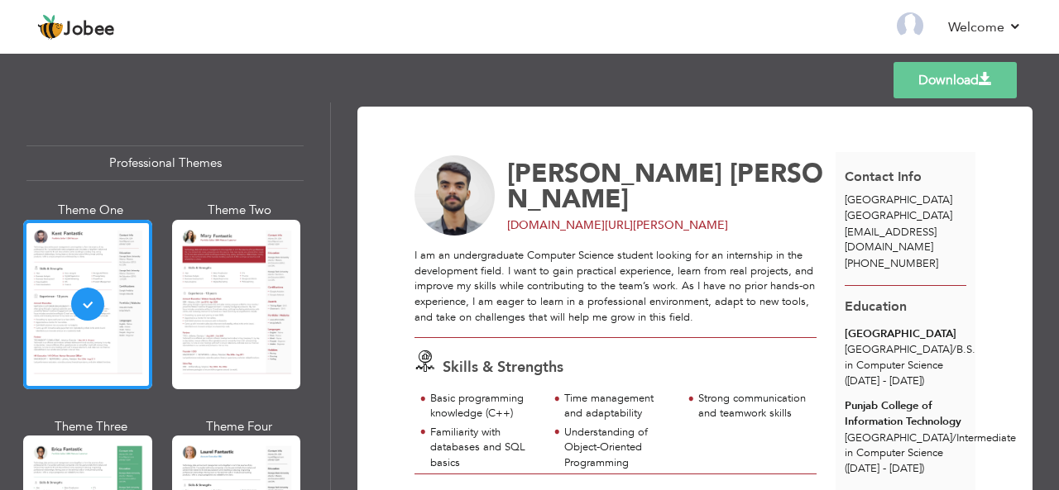
click at [244, 275] on div at bounding box center [236, 305] width 129 height 170
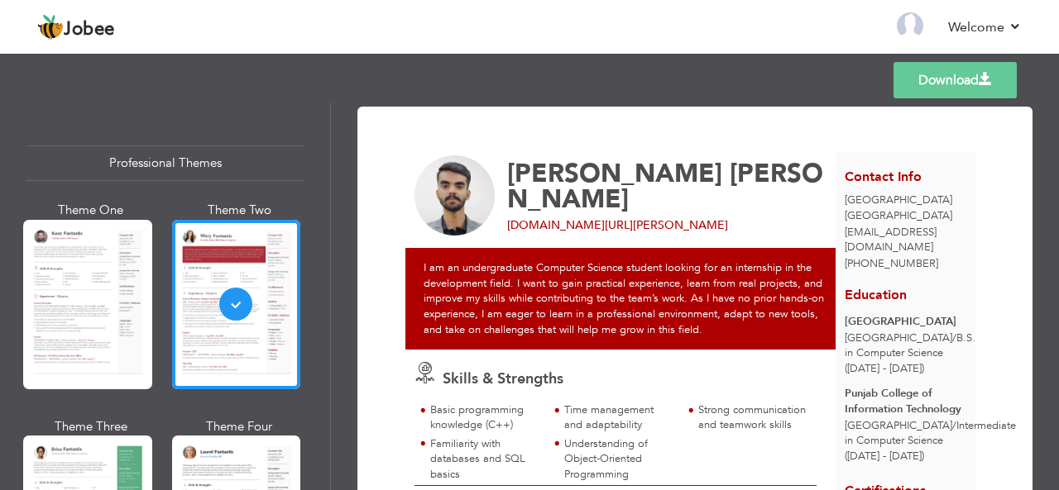
click at [104, 277] on div at bounding box center [87, 305] width 129 height 170
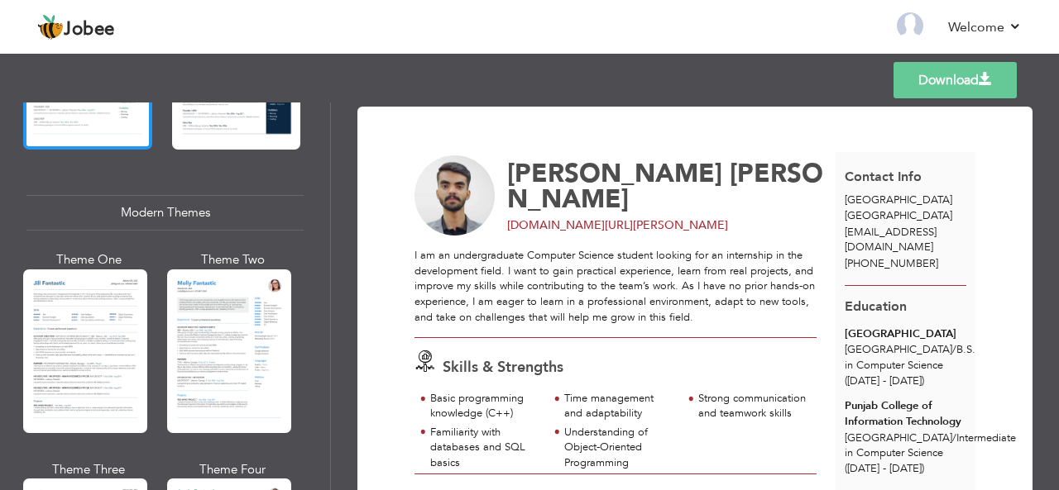
scroll to position [695, 0]
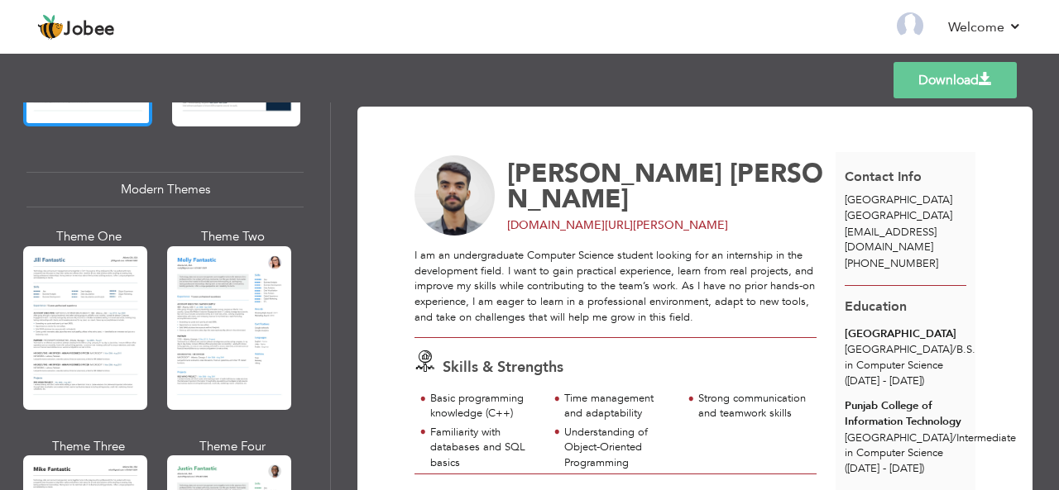
click at [127, 380] on div at bounding box center [85, 328] width 124 height 164
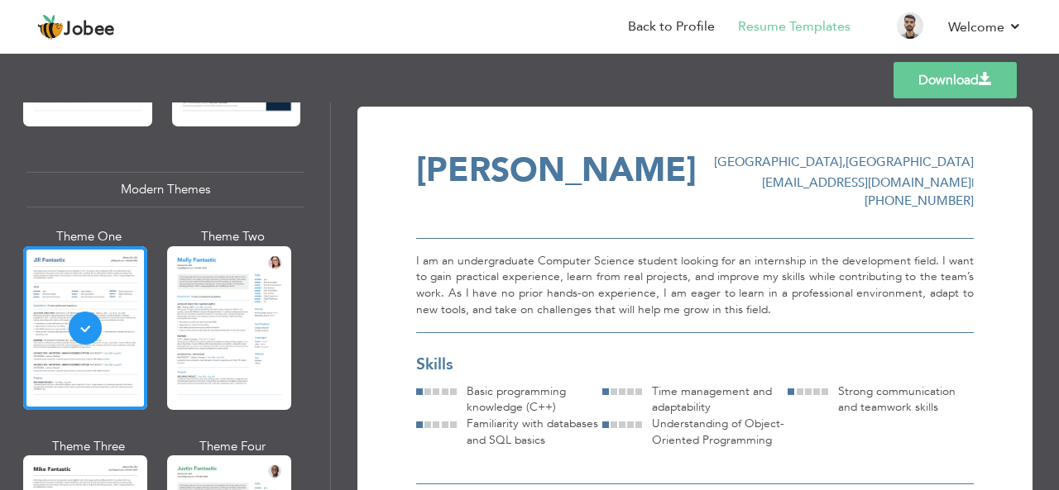
click at [433, 389] on span at bounding box center [436, 392] width 7 height 7
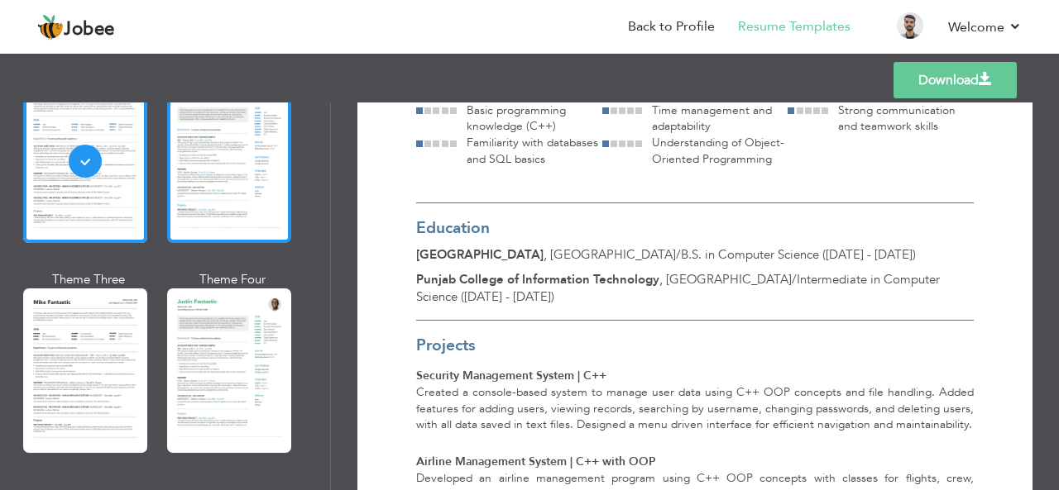
scroll to position [844, 0]
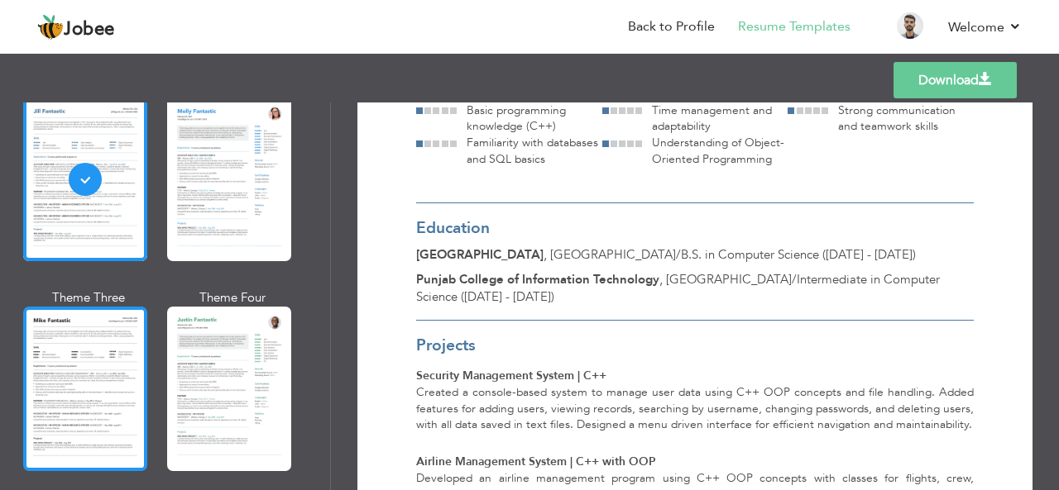
click at [102, 369] on div at bounding box center [85, 389] width 124 height 164
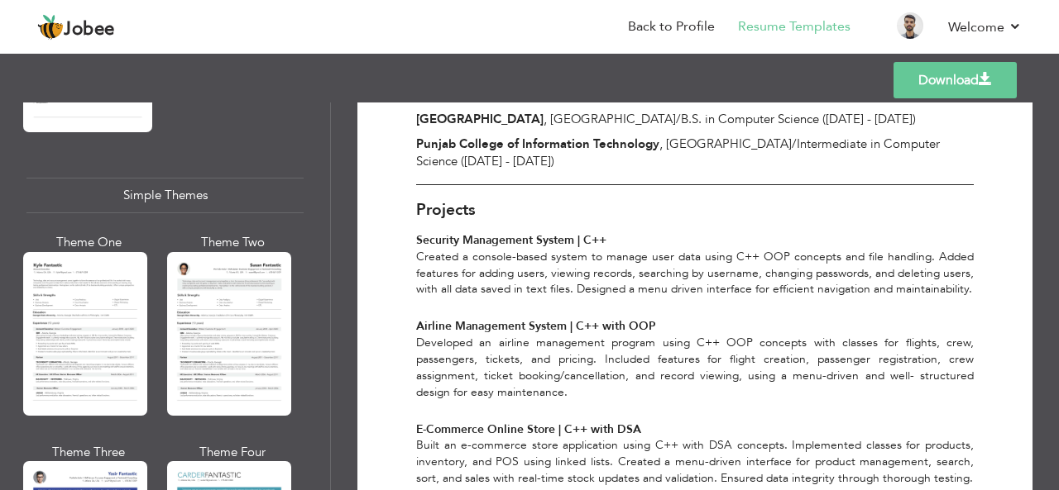
scroll to position [2984, 0]
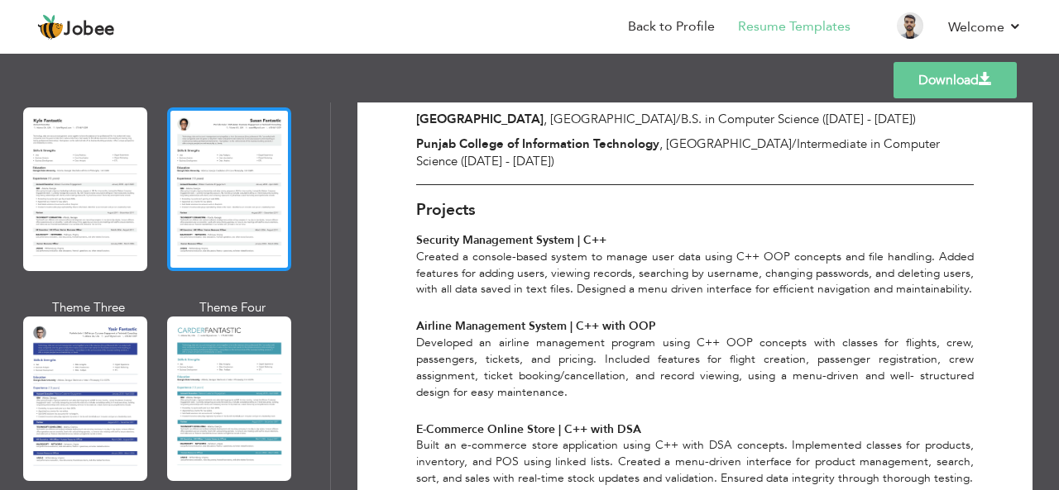
click at [205, 189] on div at bounding box center [229, 190] width 124 height 164
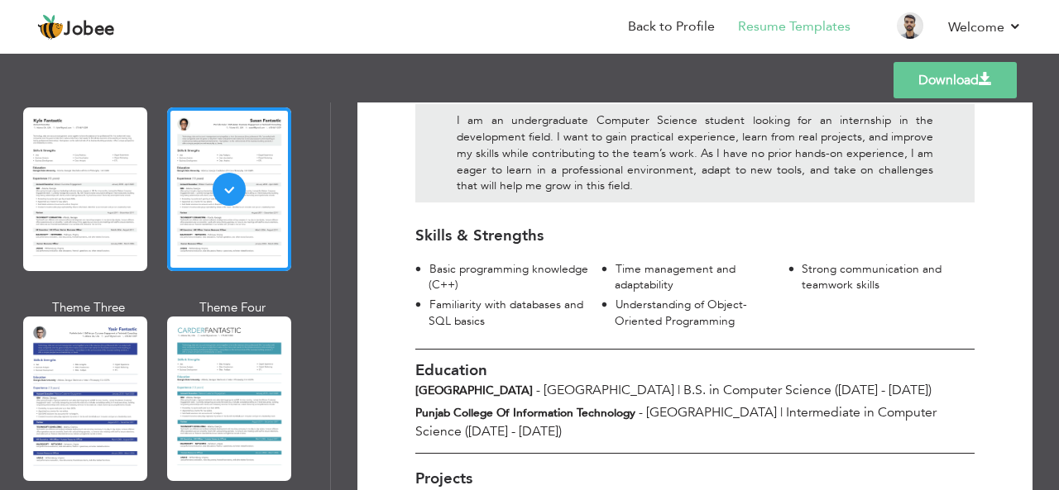
scroll to position [187, 0]
click at [948, 87] on link "Download" at bounding box center [954, 80] width 123 height 36
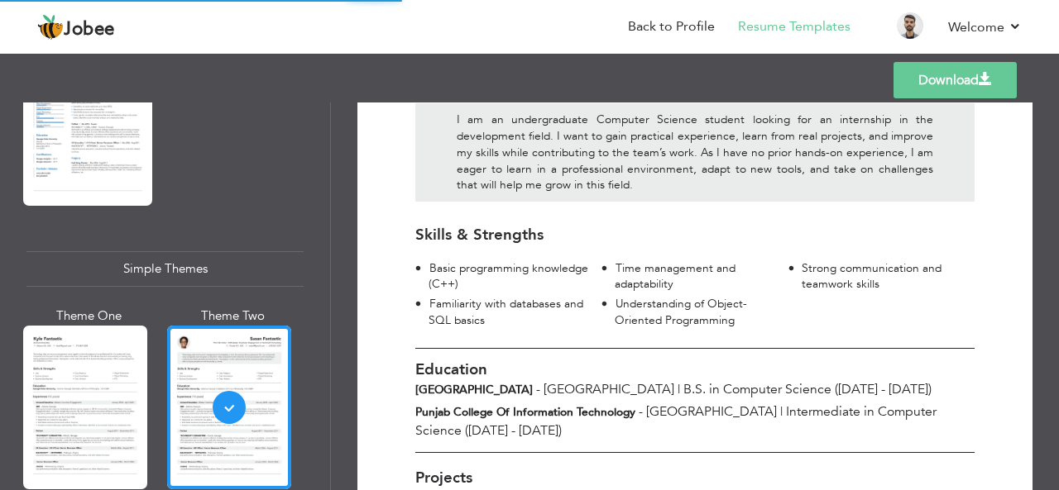
scroll to position [2835, 0]
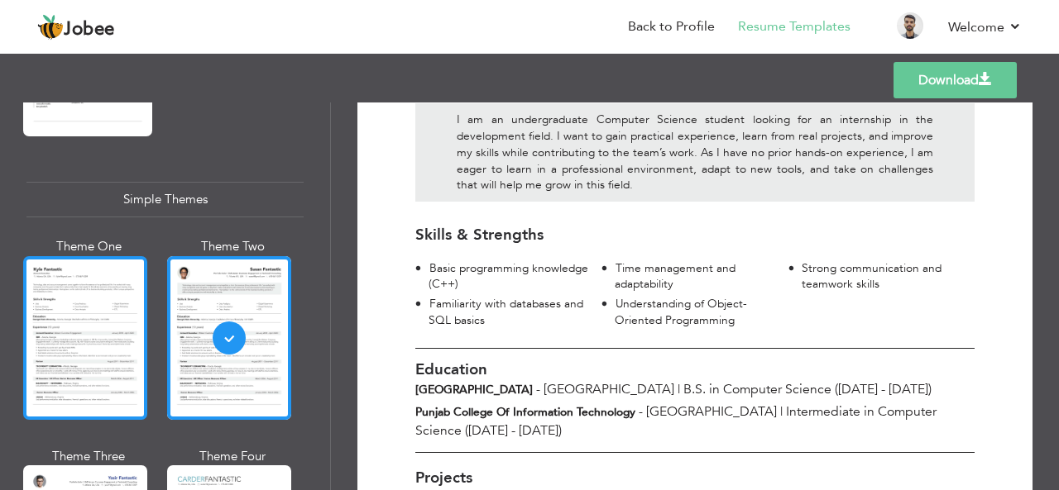
click at [118, 306] on div at bounding box center [85, 338] width 124 height 164
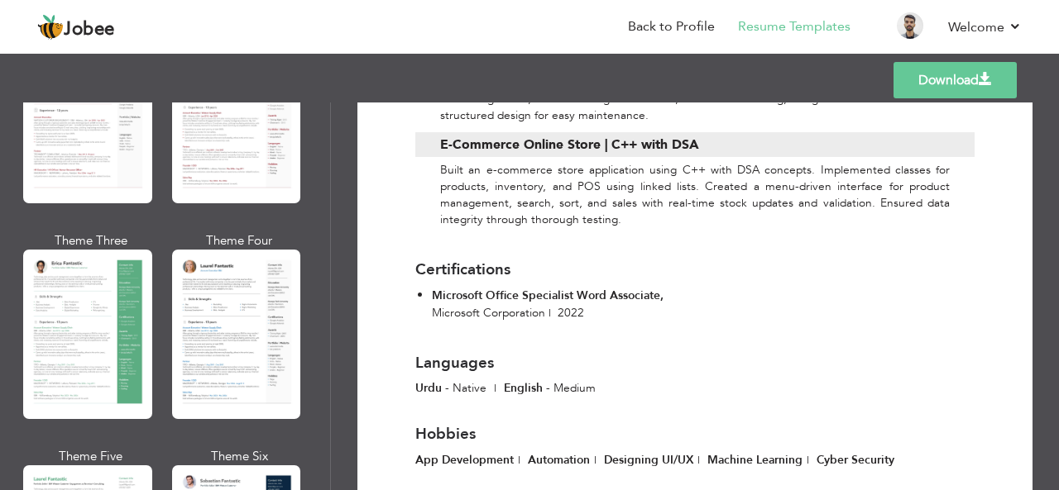
scroll to position [0, 0]
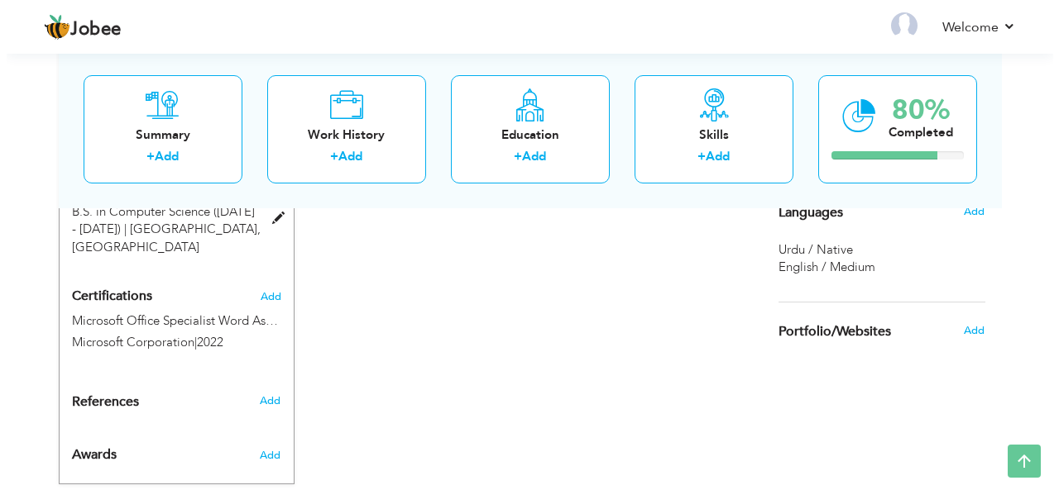
scroll to position [860, 0]
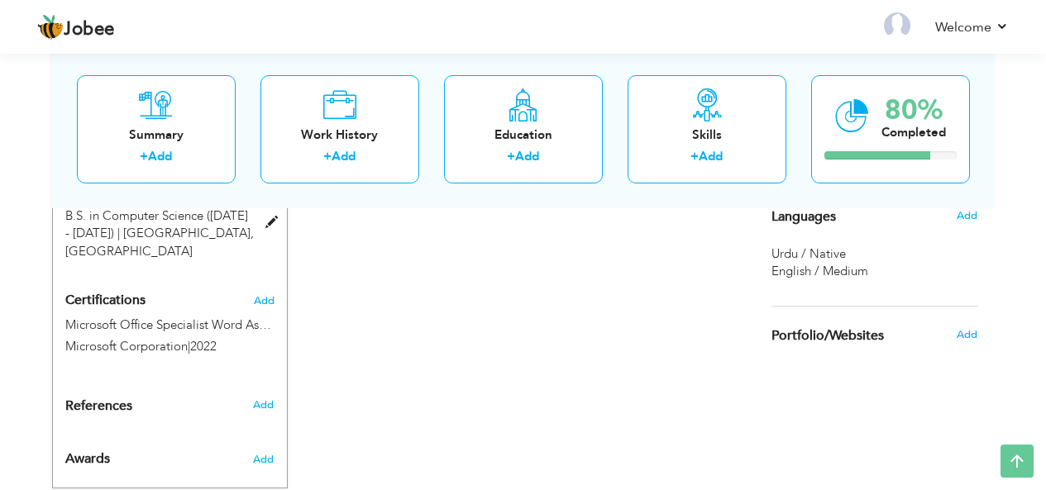
click at [201, 398] on div "References" at bounding box center [150, 406] width 195 height 17
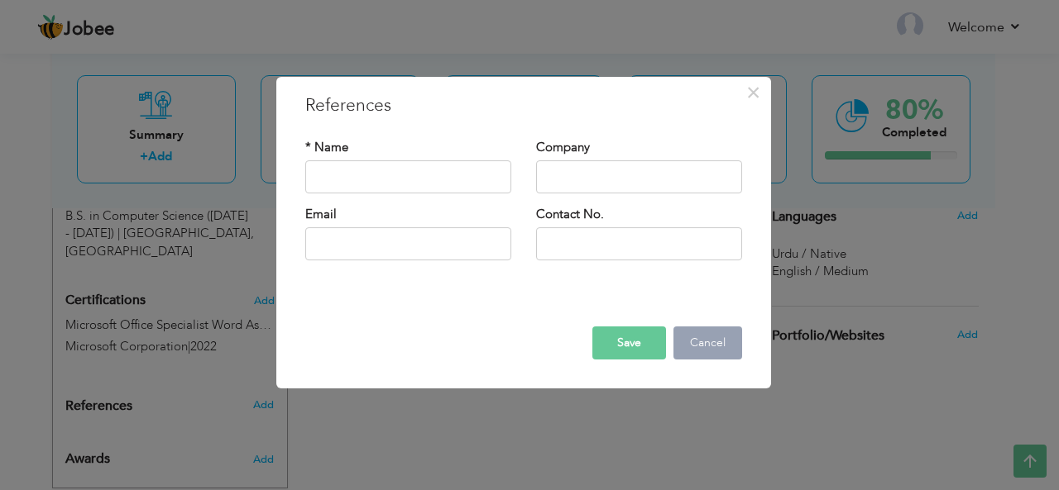
click at [722, 350] on button "Cancel" at bounding box center [707, 343] width 69 height 33
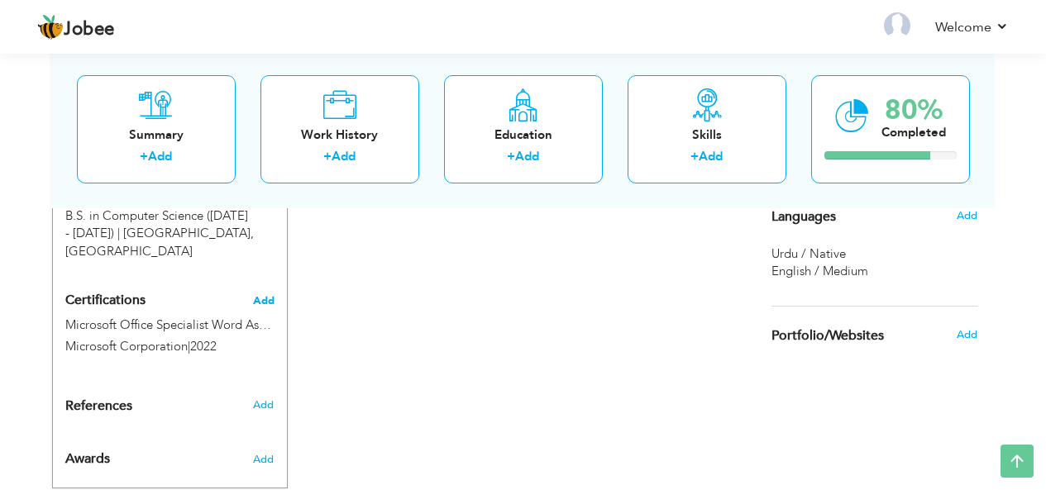
click at [263, 295] on span "Add" at bounding box center [264, 301] width 22 height 12
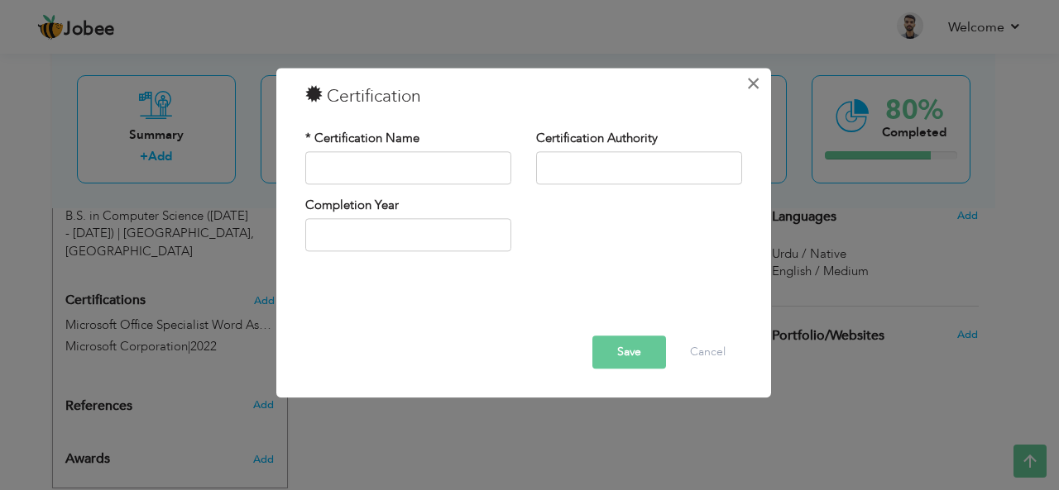
click at [756, 82] on span "×" at bounding box center [753, 84] width 14 height 30
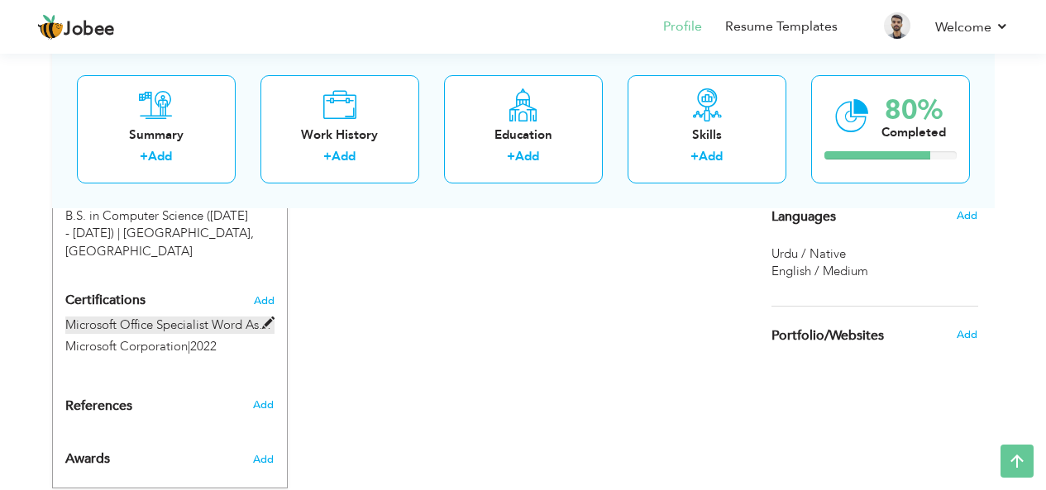
click at [270, 318] on span at bounding box center [268, 324] width 12 height 12
type input "Microsoft Office Specialist Word Associate"
type input "Microsoft Corporation"
type input "2022"
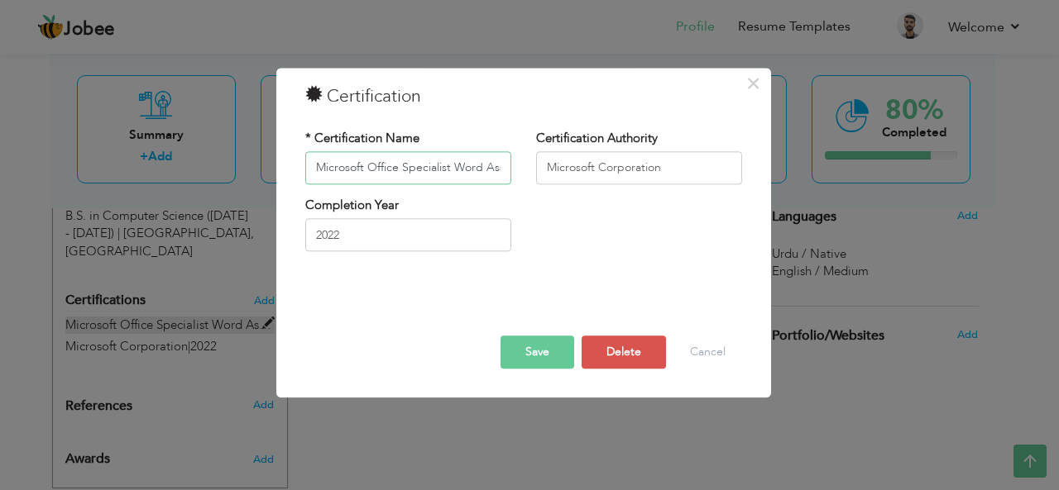
scroll to position [0, 33]
click at [361, 175] on input "Microsoft Office Specialist Word Associate" at bounding box center [408, 167] width 206 height 33
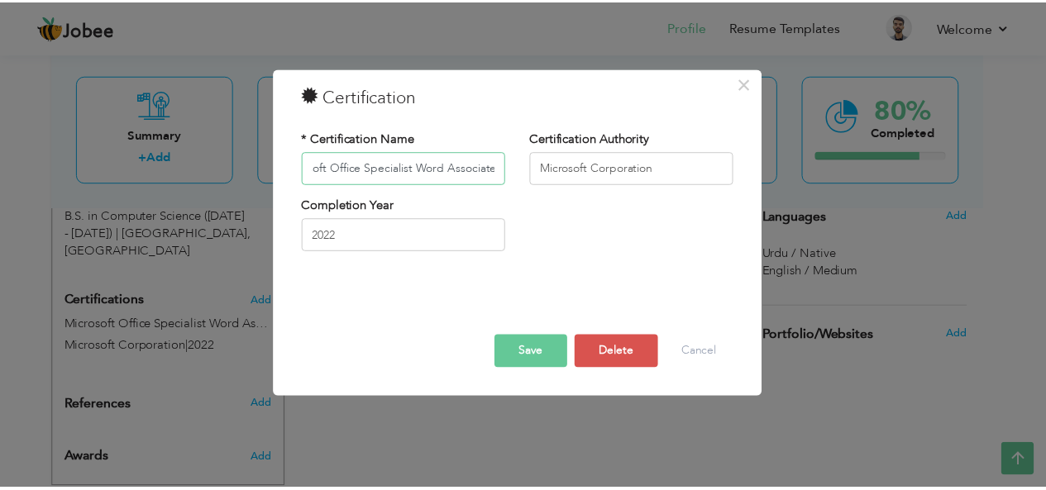
scroll to position [0, 0]
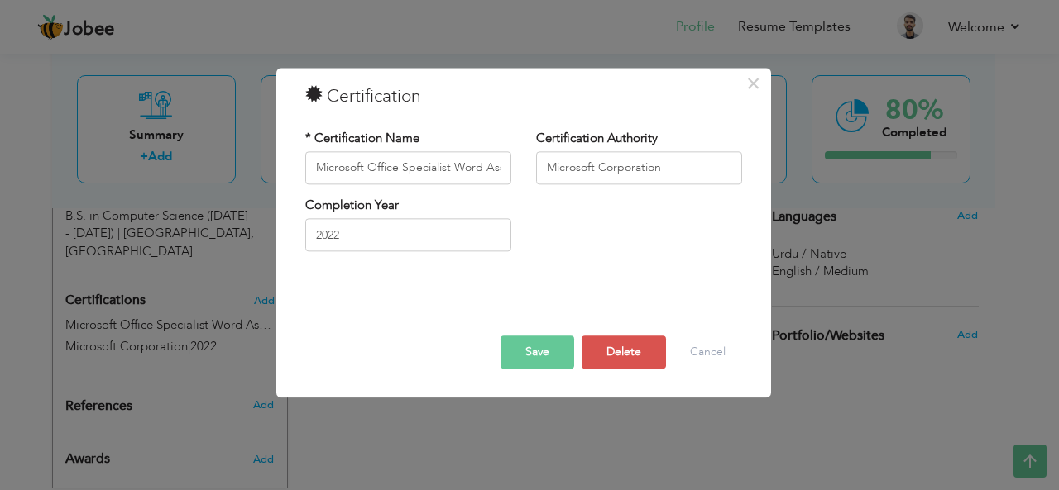
click at [568, 349] on button "Save" at bounding box center [537, 352] width 74 height 33
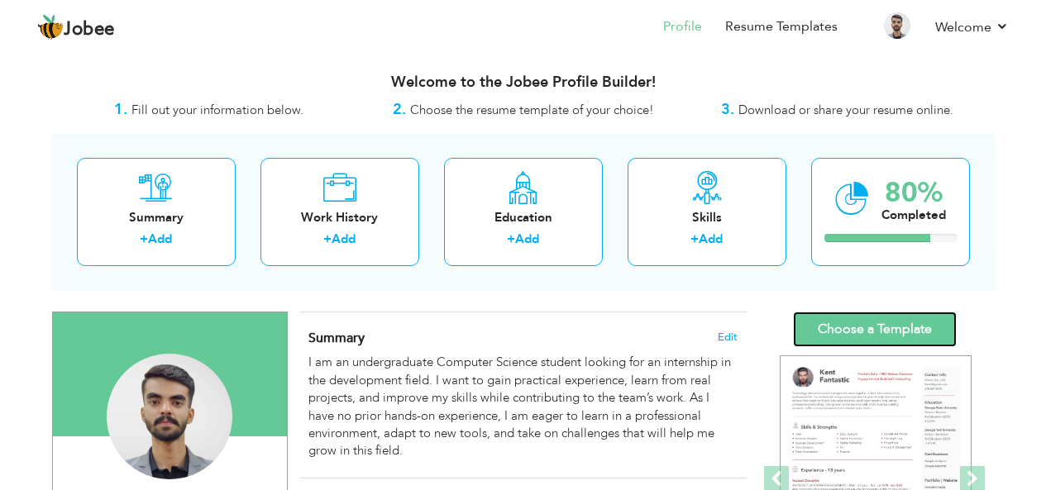
click at [925, 321] on link "Choose a Template" at bounding box center [875, 330] width 164 height 36
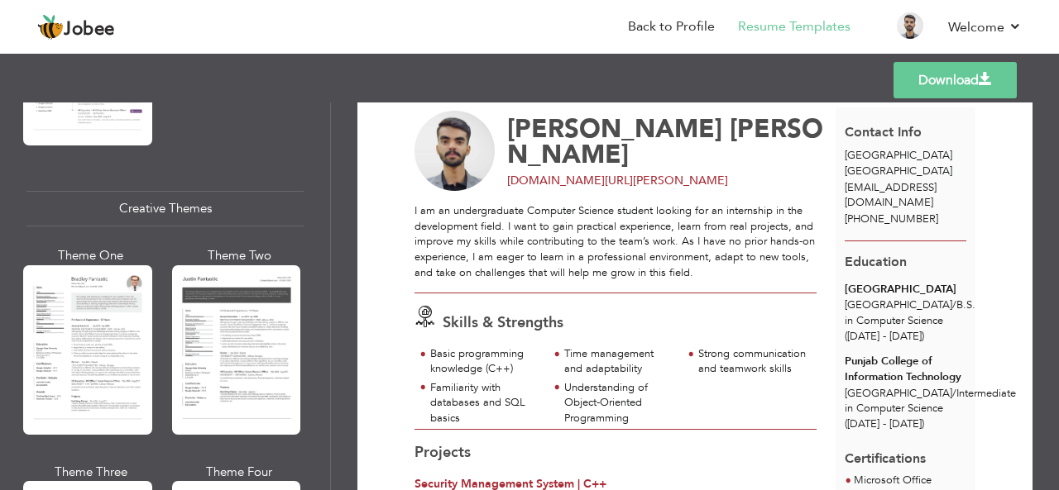
scroll to position [1924, 0]
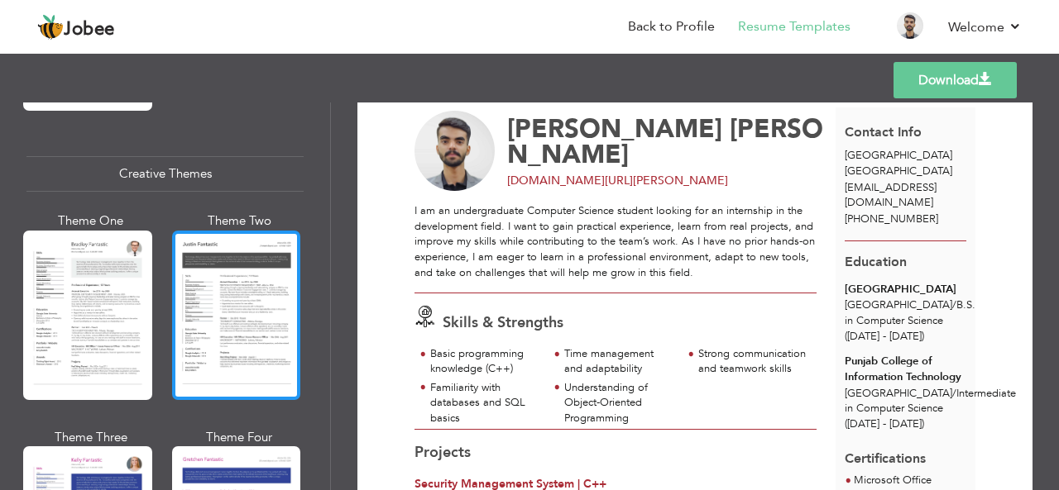
click at [240, 295] on div at bounding box center [236, 316] width 129 height 170
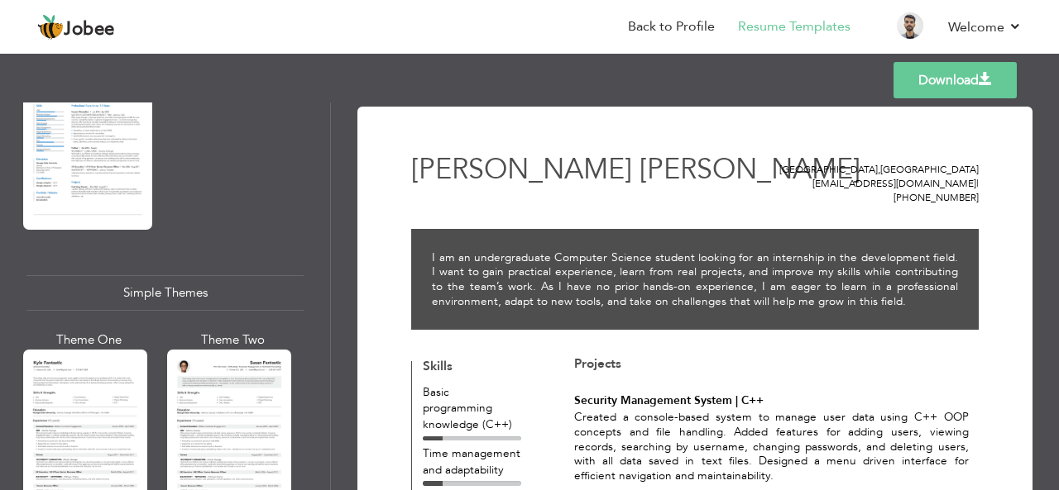
scroll to position [2751, 0]
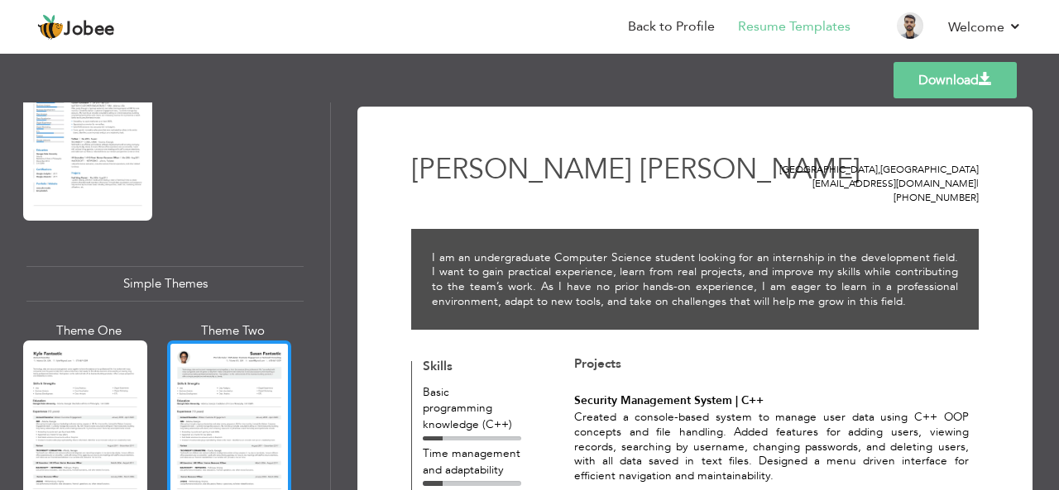
click at [222, 368] on div at bounding box center [229, 423] width 124 height 164
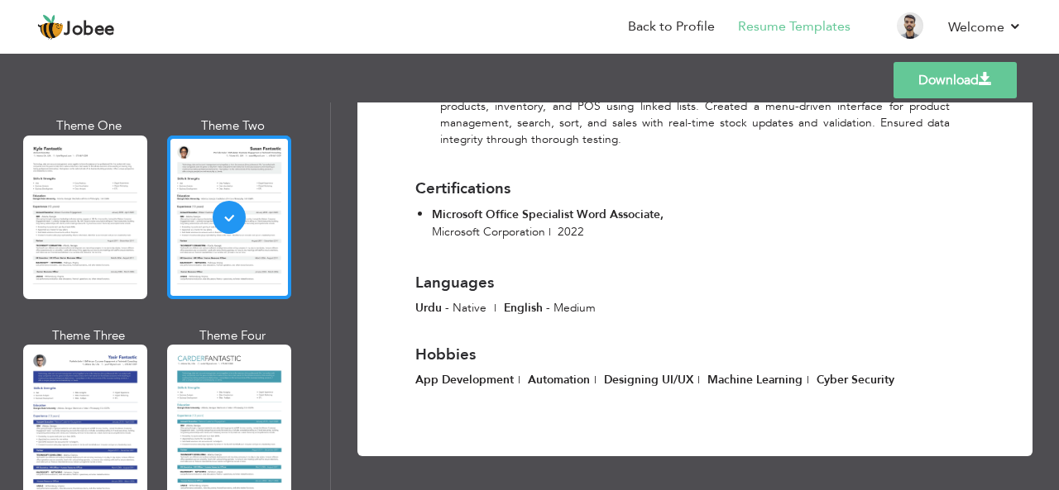
scroll to position [2984, 0]
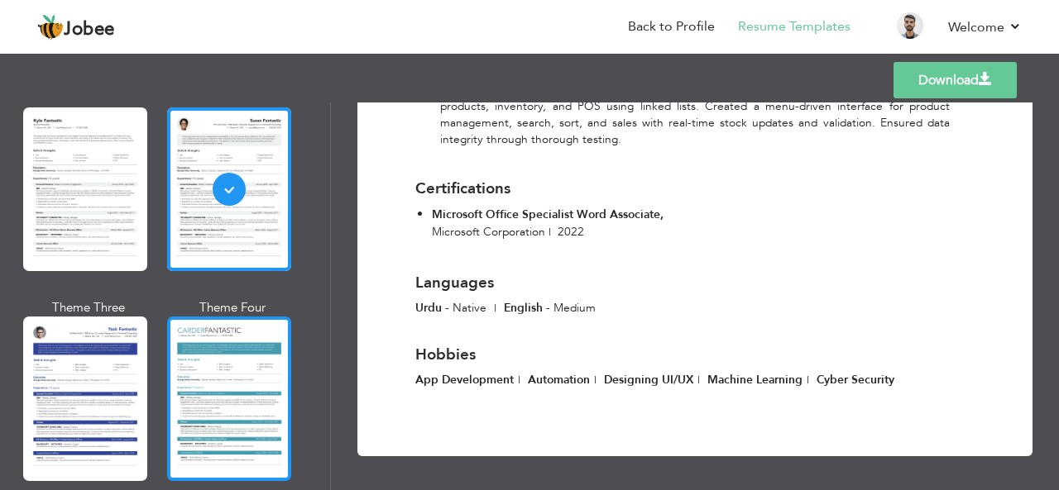
click at [248, 332] on div at bounding box center [229, 399] width 124 height 164
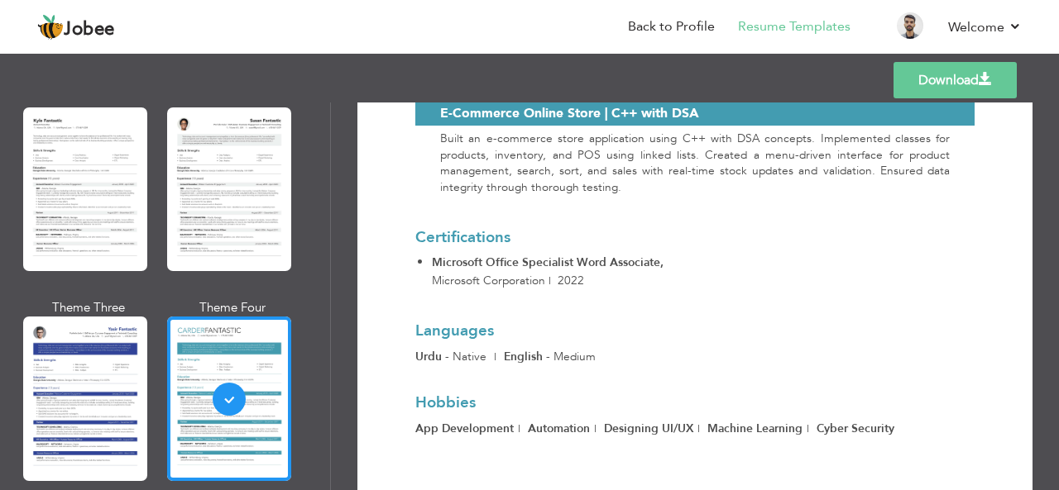
scroll to position [821, 0]
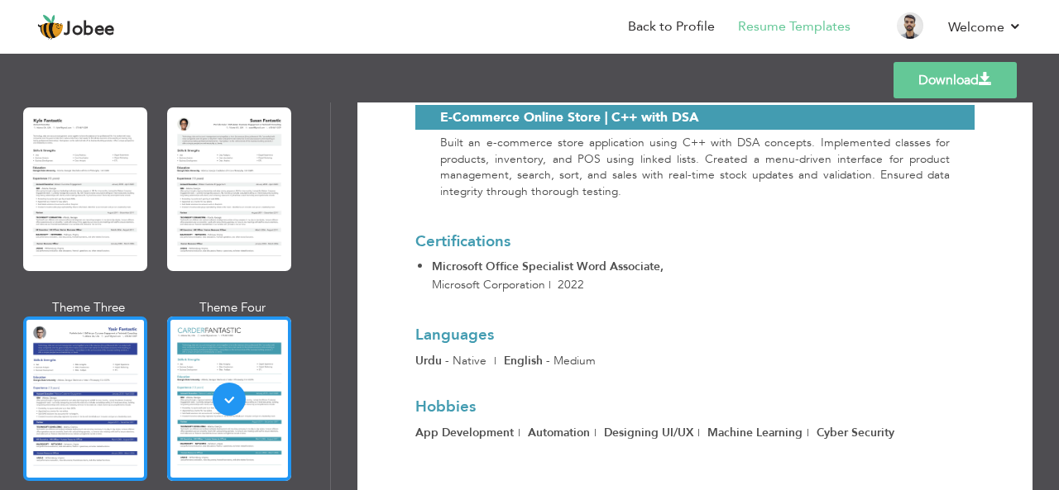
click at [74, 350] on div at bounding box center [85, 399] width 124 height 164
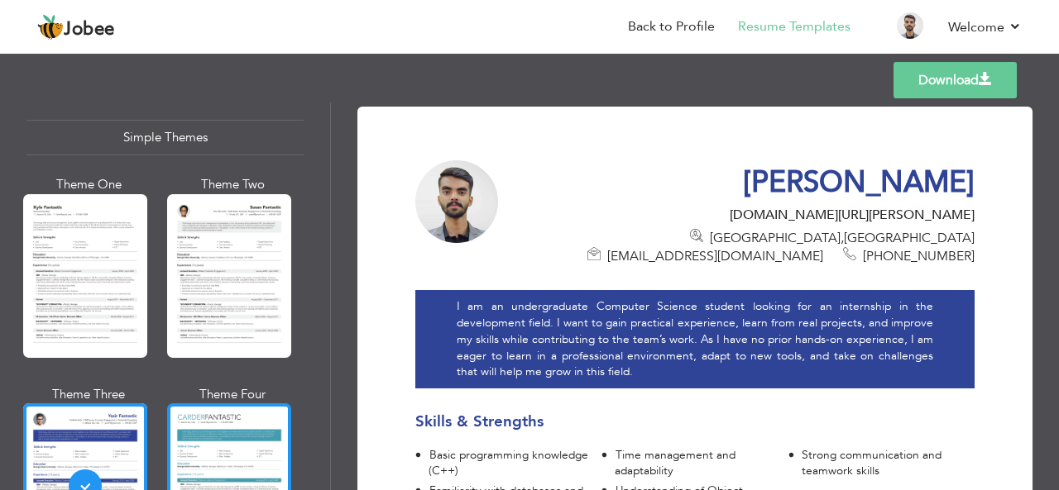
scroll to position [2895, 0]
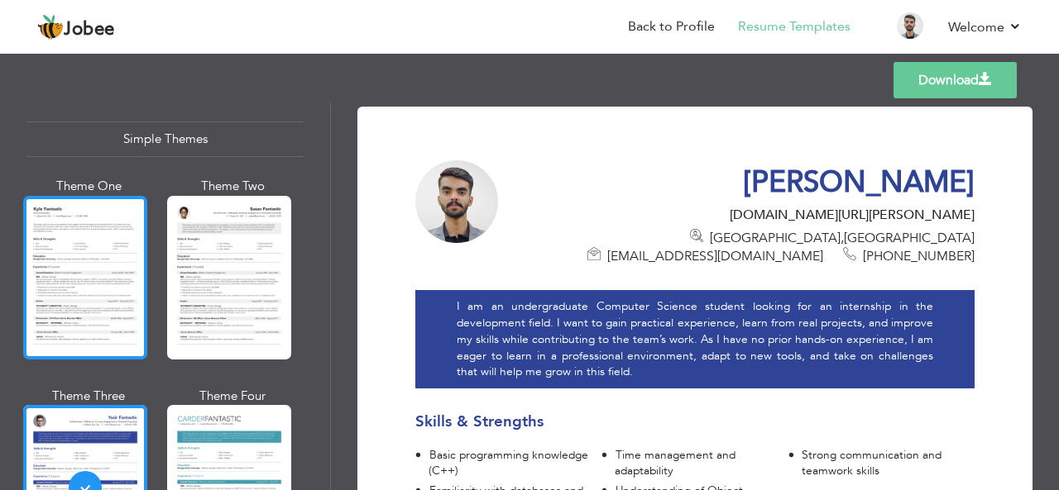
click at [85, 239] on div at bounding box center [85, 278] width 124 height 164
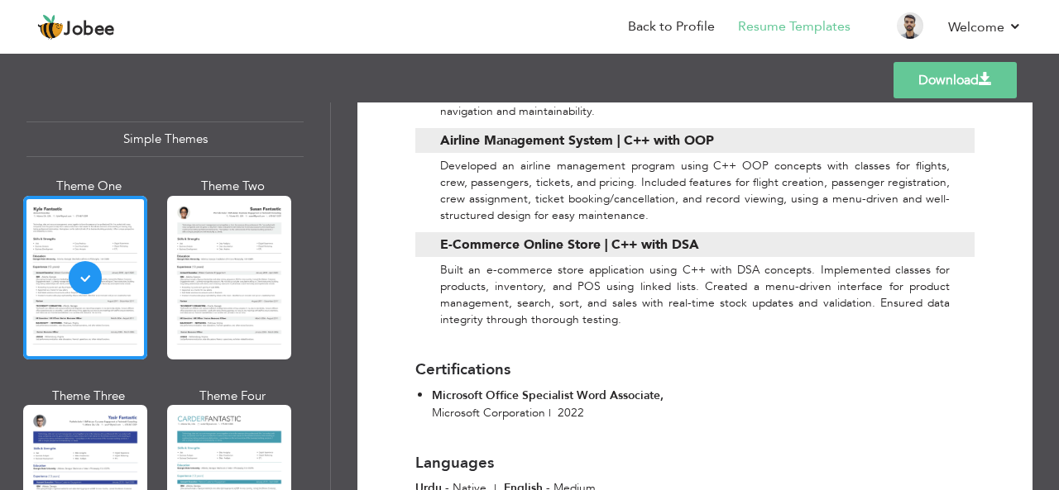
scroll to position [808, 0]
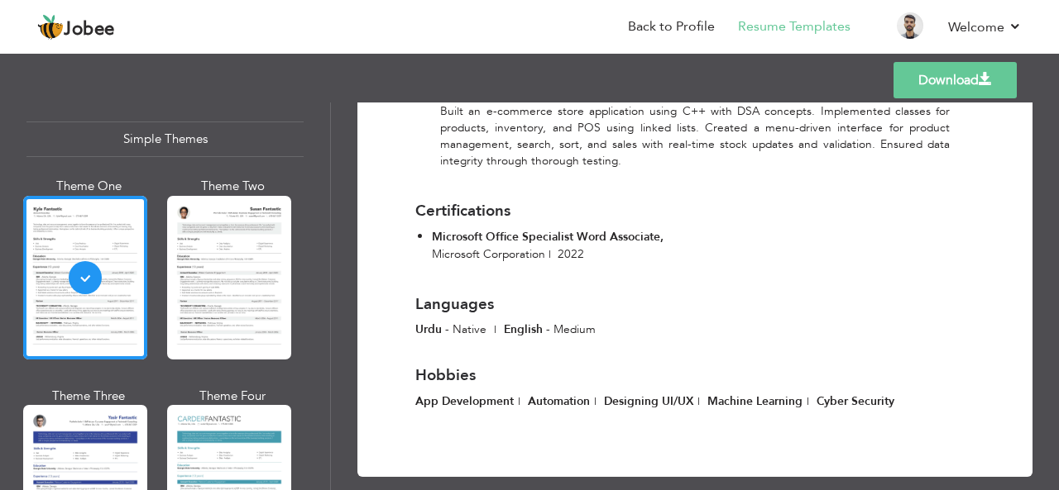
click at [930, 88] on link "Download" at bounding box center [954, 80] width 123 height 36
